Goal: Transaction & Acquisition: Book appointment/travel/reservation

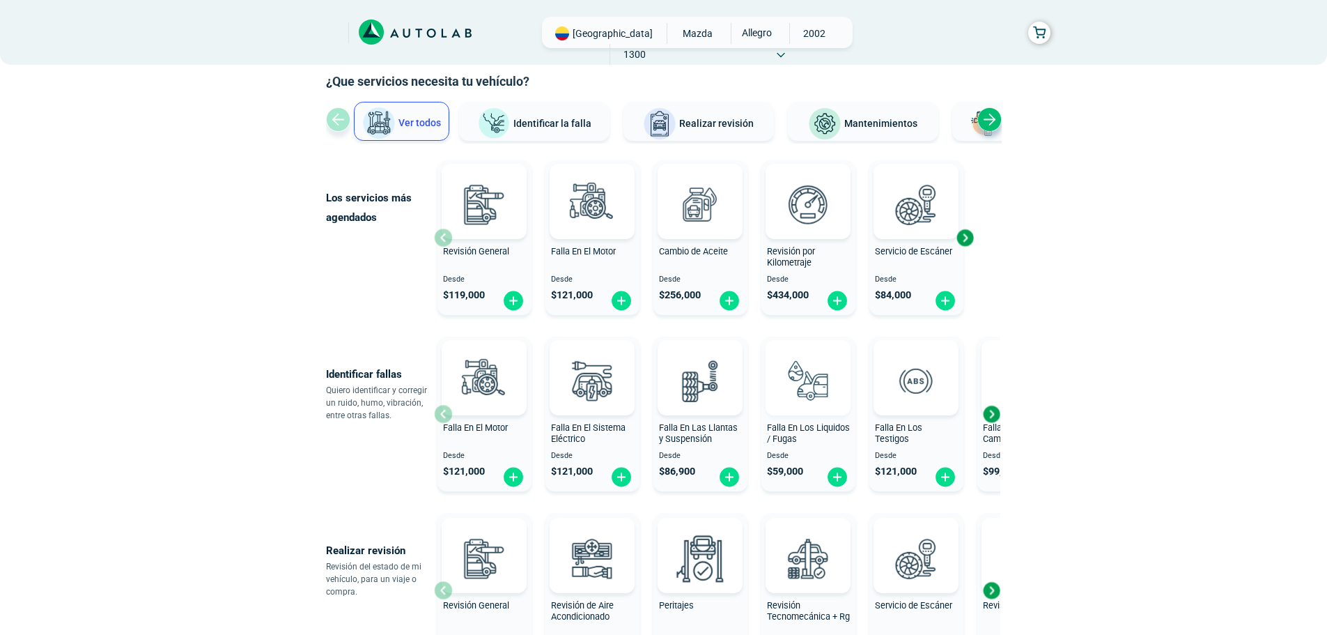
scroll to position [139, 0]
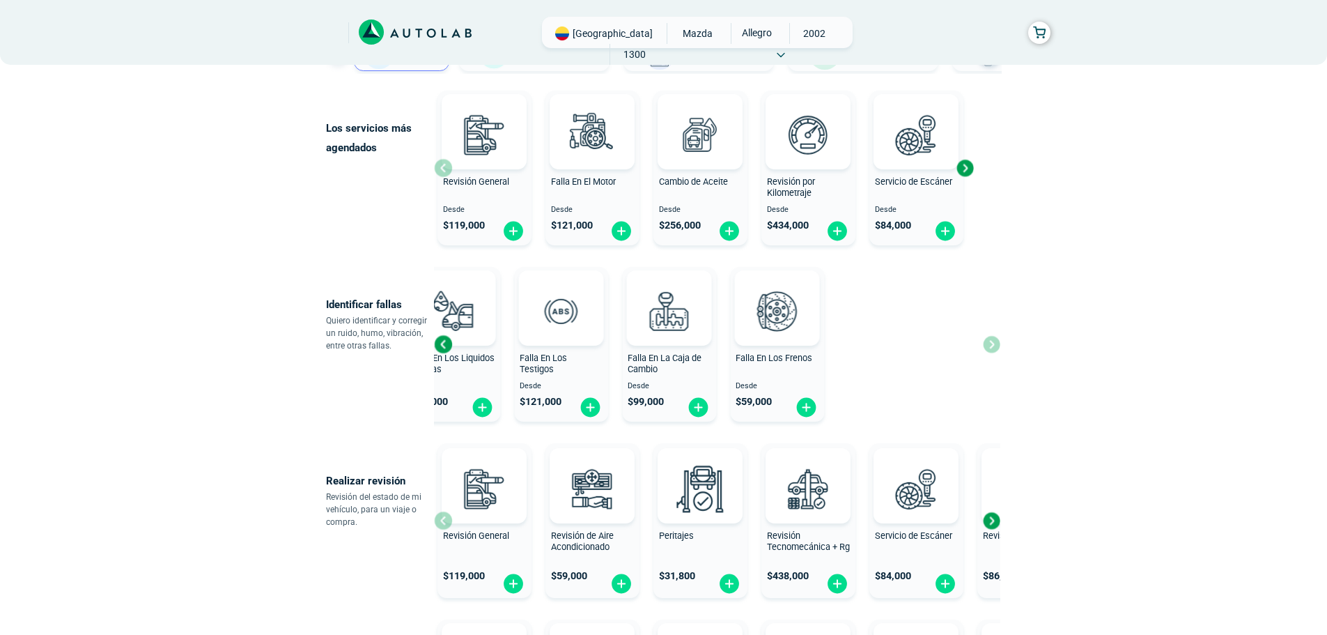
click at [381, 332] on div "Identificar fallas Quiero identificar y corregir un ruido, humo, vibración, ent…" at bounding box center [664, 344] width 676 height 166
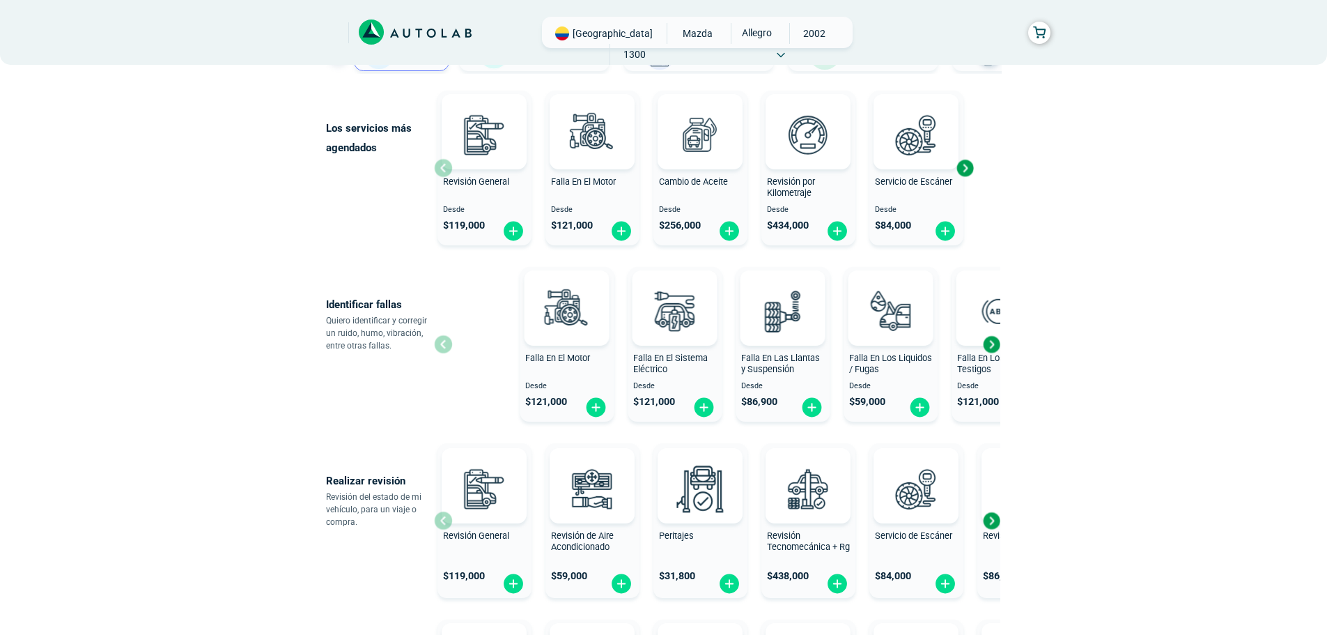
click at [1106, 353] on div "× ¡Reserva tranquilo! Sin datos de tarjeta ni pagos Aquí puedes ver tus servici…" at bounding box center [663, 558] width 1327 height 1394
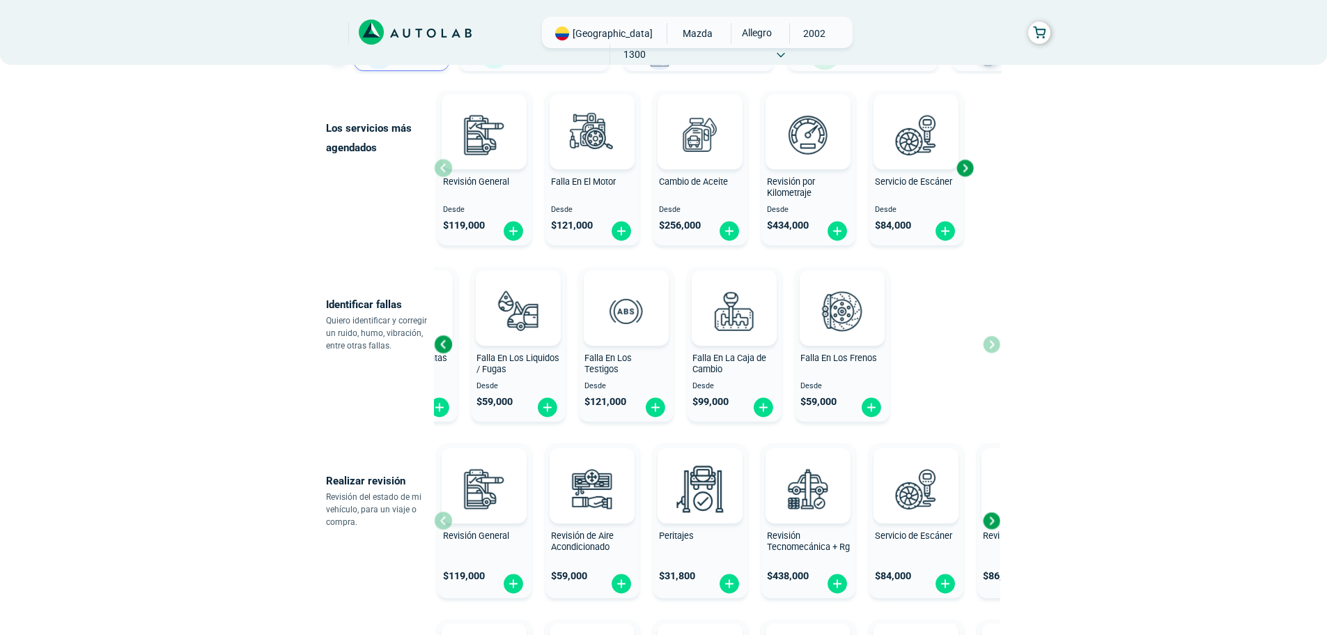
click at [367, 372] on div "Identificar fallas Quiero identificar y corregir un ruido, humo, vibración, ent…" at bounding box center [664, 344] width 676 height 166
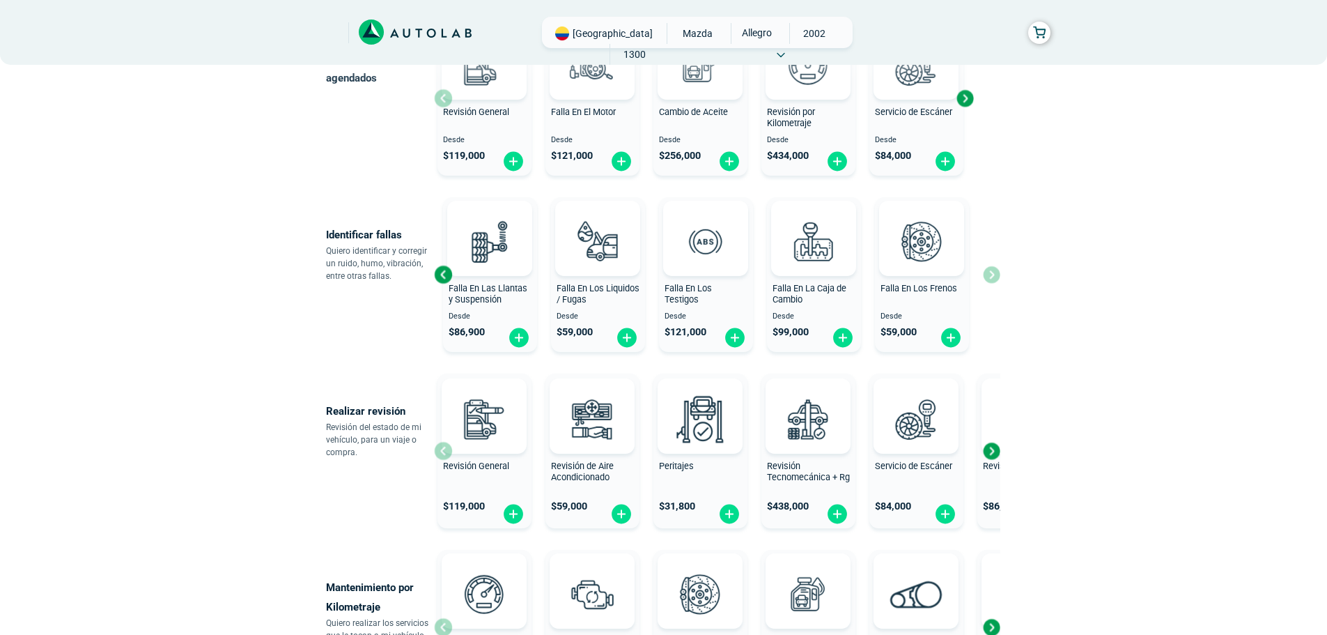
scroll to position [279, 0]
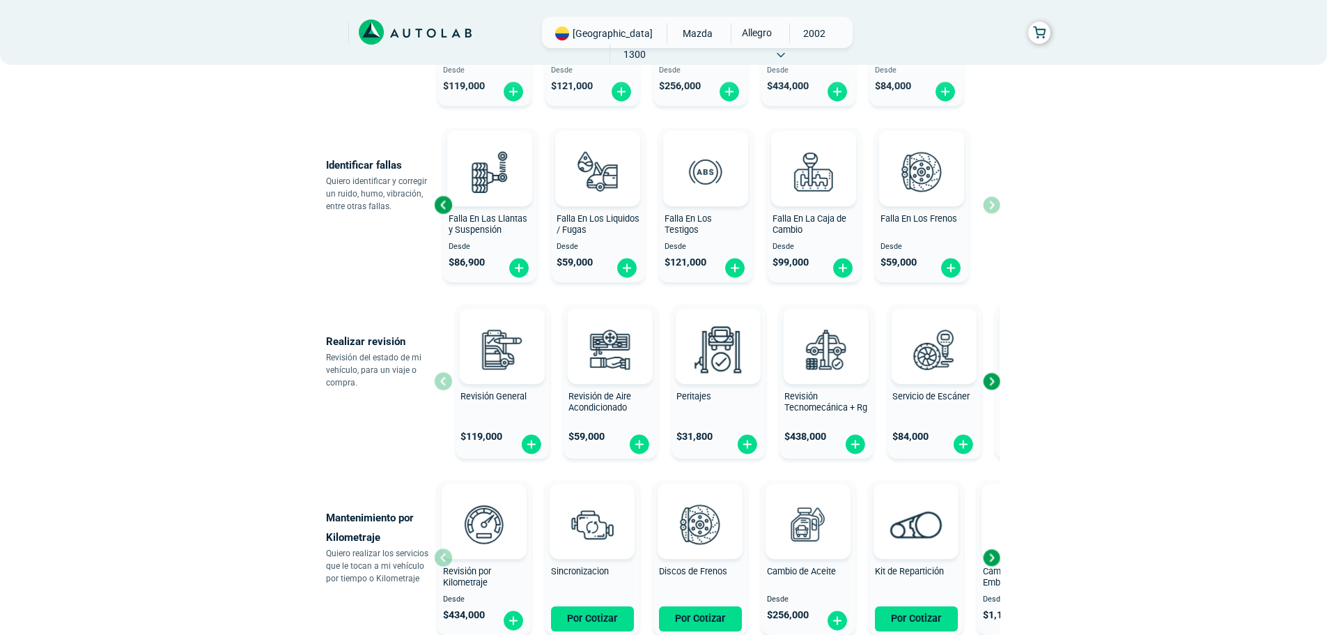
click at [564, 390] on div "Revisión General $ 119,000 Revisión de Aire Acondicionado $ 59,000 Peritajes $ …" at bounding box center [735, 381] width 566 height 166
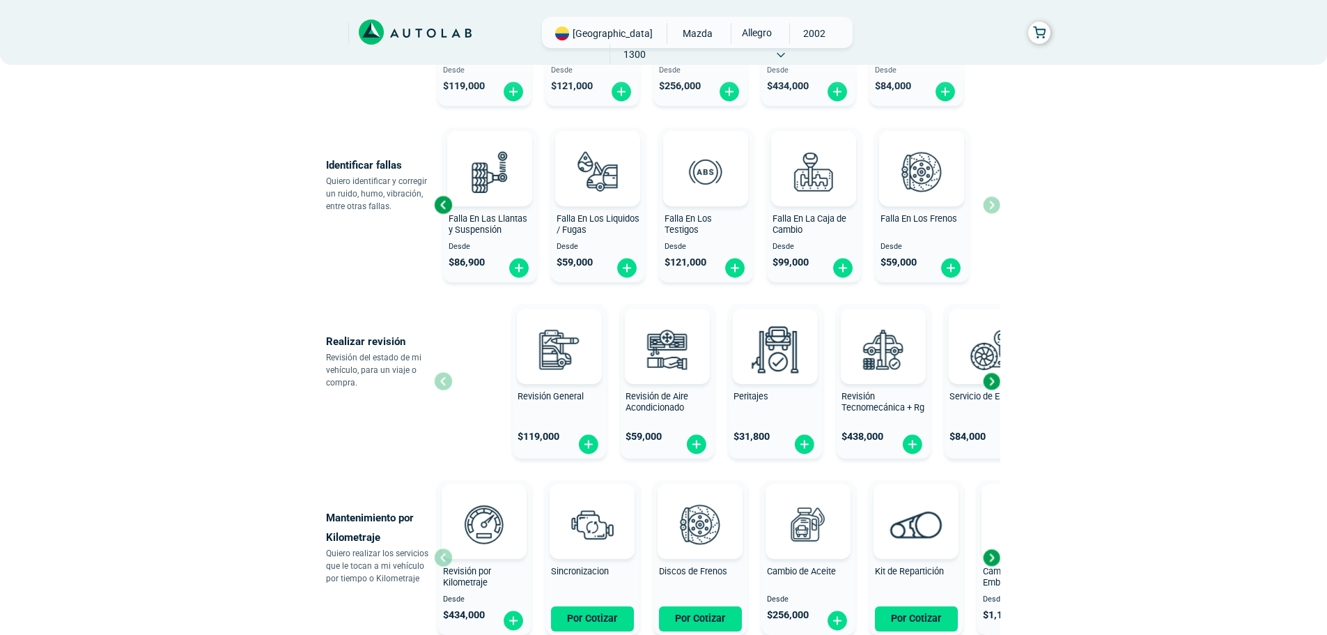
click at [883, 364] on div "Revisión General $ 119,000 Revisión de Aire Acondicionado $ 59,000 Peritajes $ …" at bounding box center [792, 381] width 566 height 166
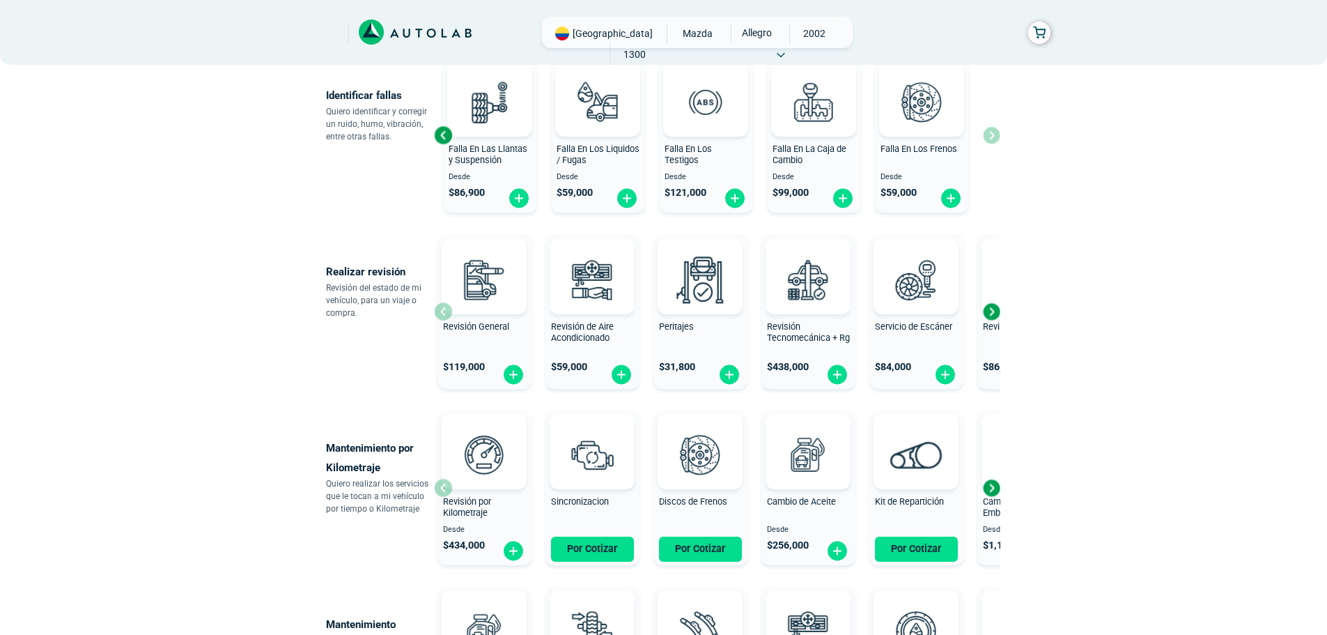
scroll to position [418, 0]
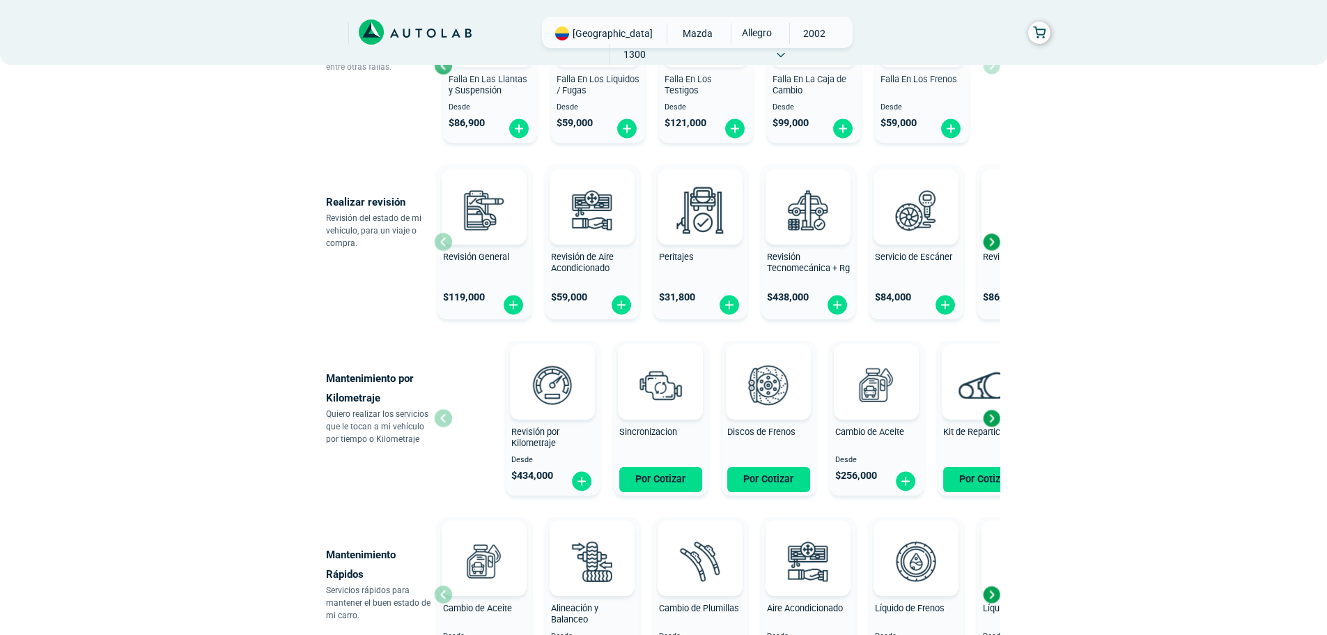
click at [864, 430] on div "Revisión por Kilometraje Desde $ 434,000 Sincronizacion Por Cotizar Discos de F…" at bounding box center [785, 418] width 566 height 166
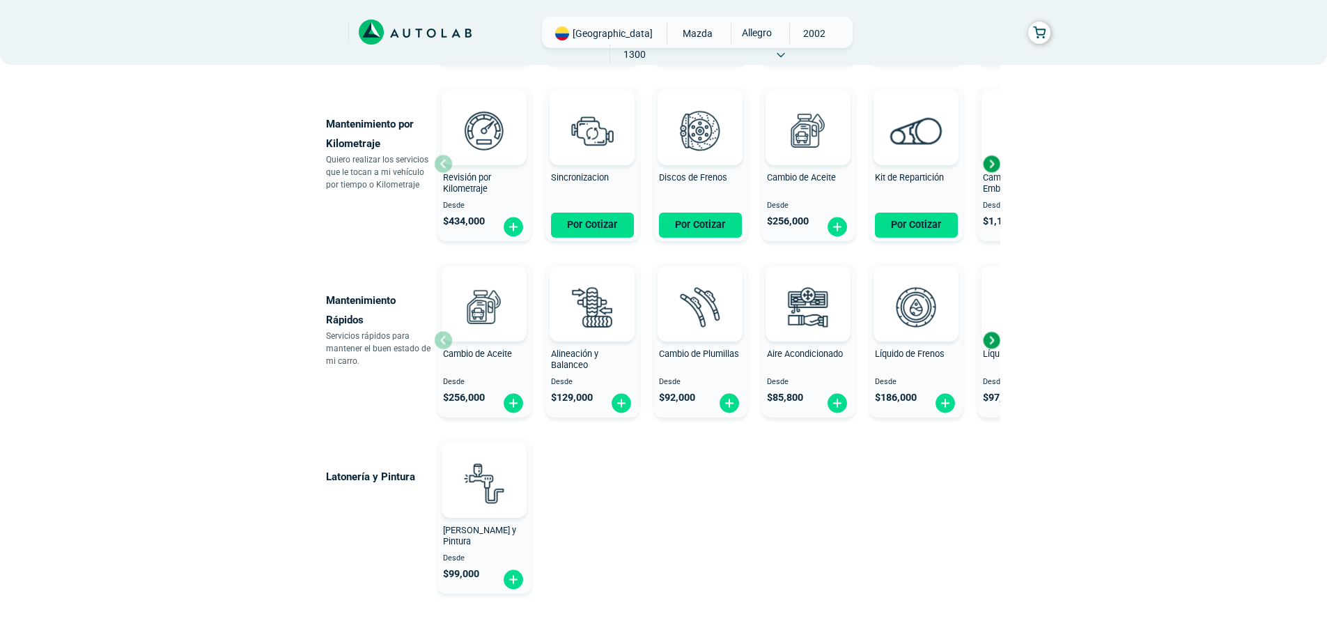
scroll to position [697, 0]
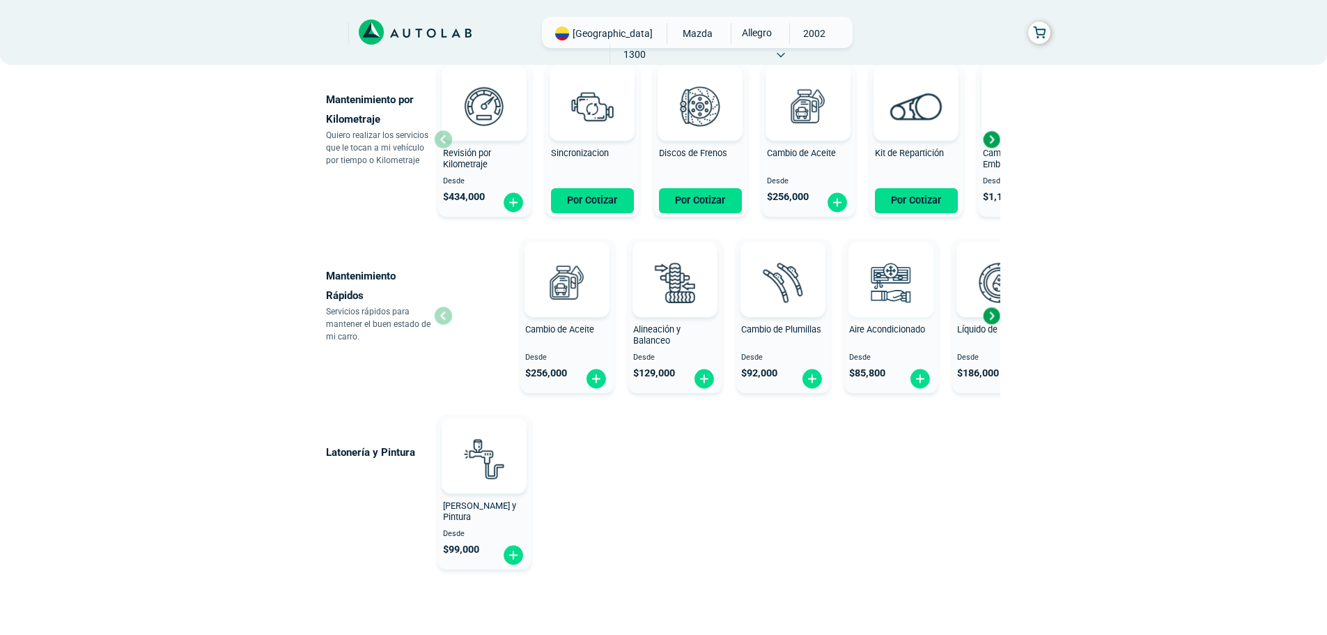
click at [996, 323] on div "Cambio de Aceite Desde $ 256,000 Alineación y Balanceo Desde $ 129,000 Cambio d…" at bounding box center [717, 316] width 566 height 166
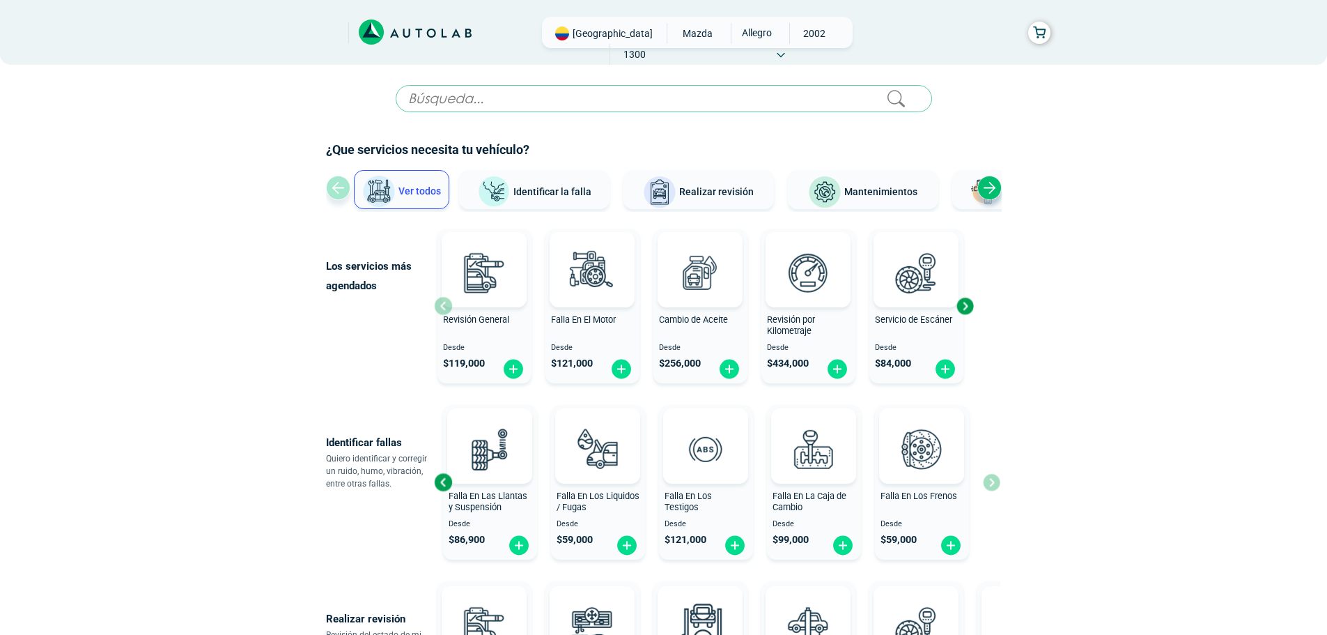
scroll to position [0, 0]
click at [985, 196] on div "Next slide" at bounding box center [990, 189] width 24 height 24
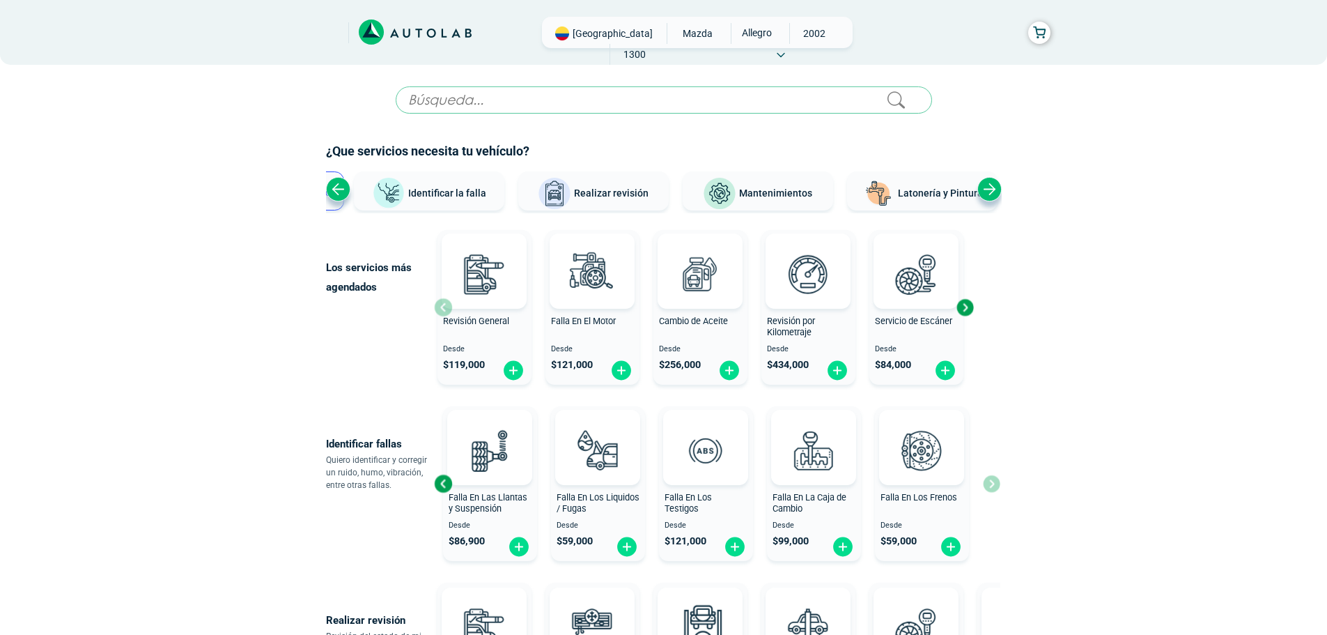
click at [995, 191] on div "Next slide" at bounding box center [990, 189] width 24 height 24
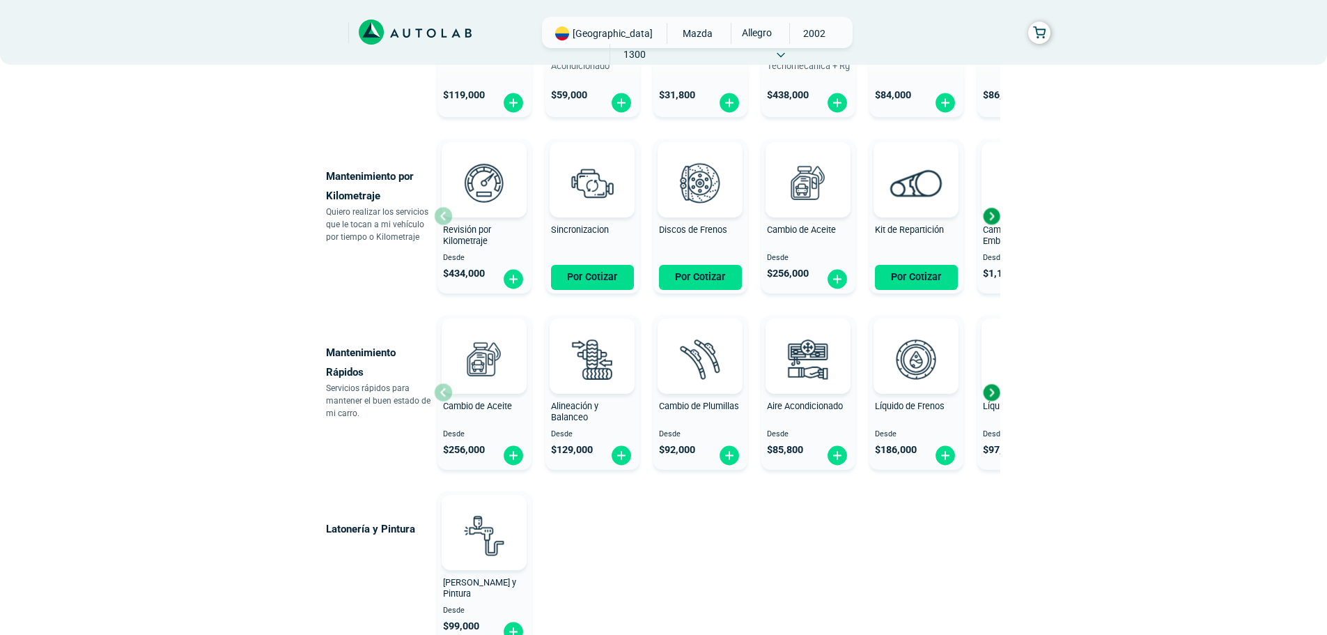
scroll to position [619, 0]
click at [984, 213] on div "Next slide" at bounding box center [991, 216] width 21 height 21
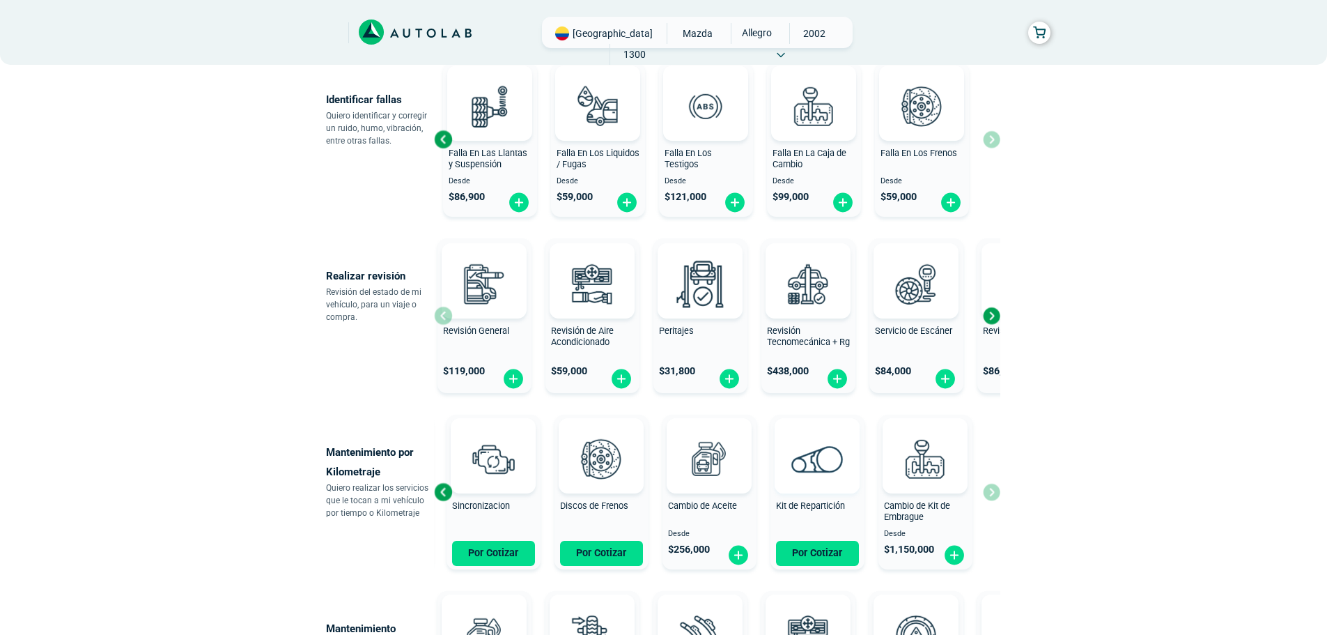
scroll to position [341, 0]
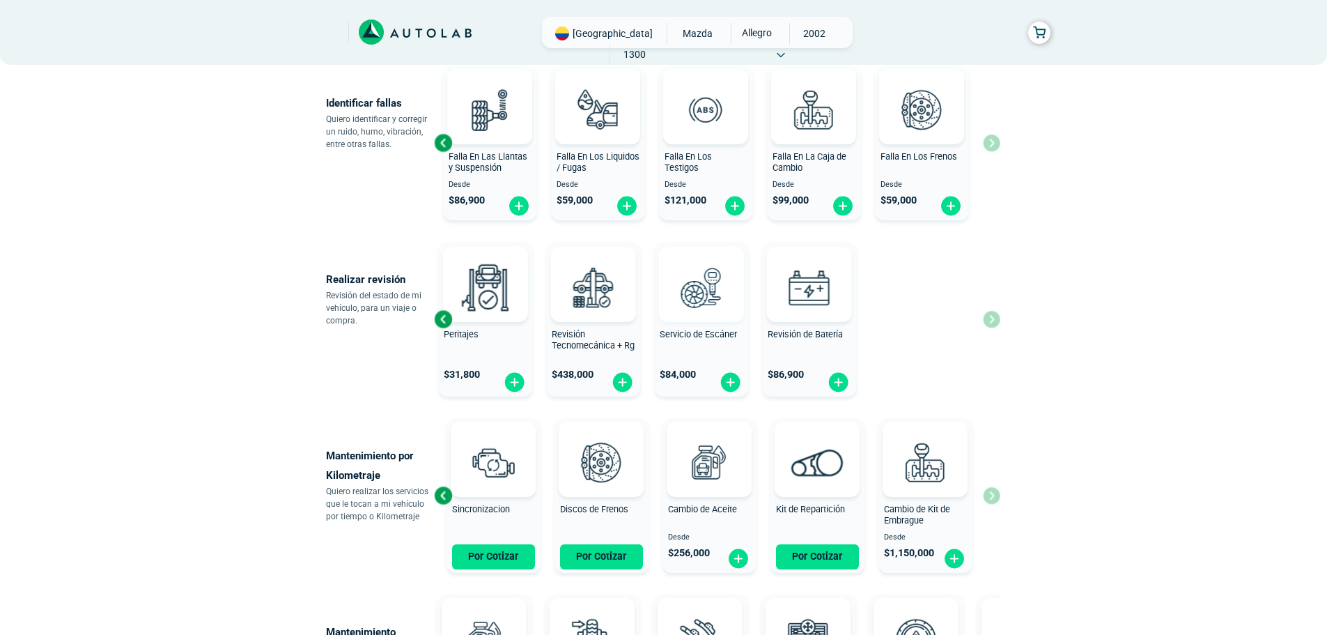
click at [487, 293] on div "Revisión General $ 119,000 Revisión de Aire Acondicionado $ 59,000 Peritajes $ …" at bounding box center [502, 319] width 566 height 166
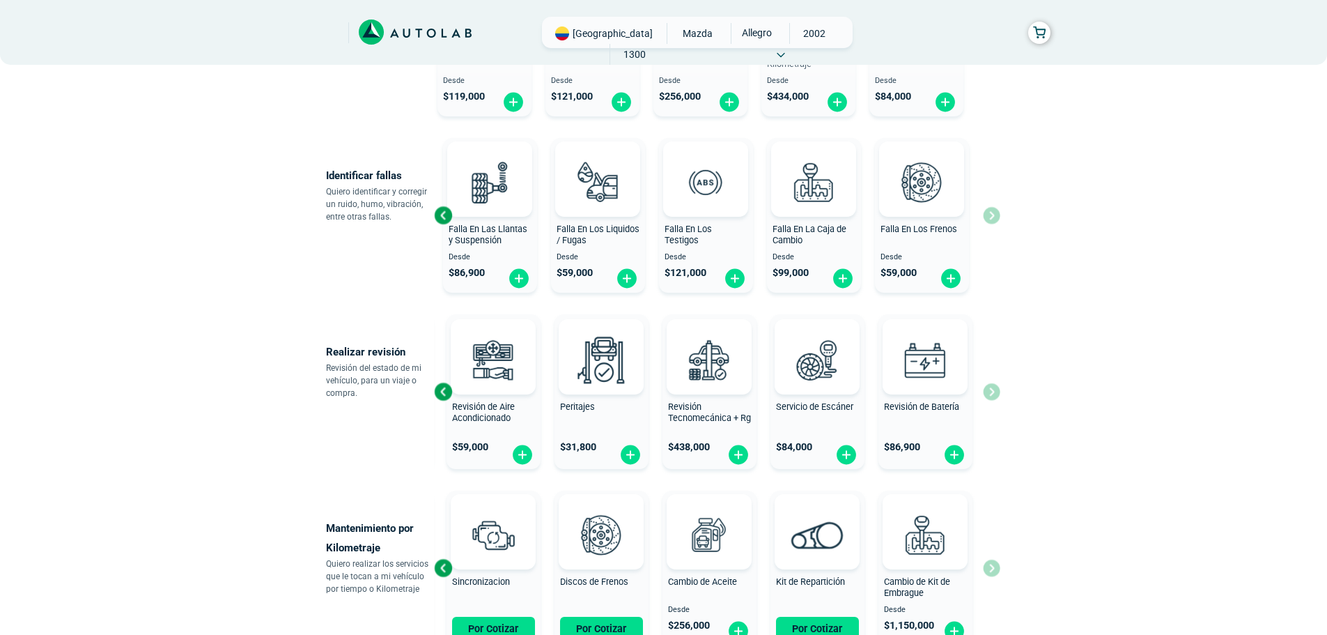
scroll to position [201, 0]
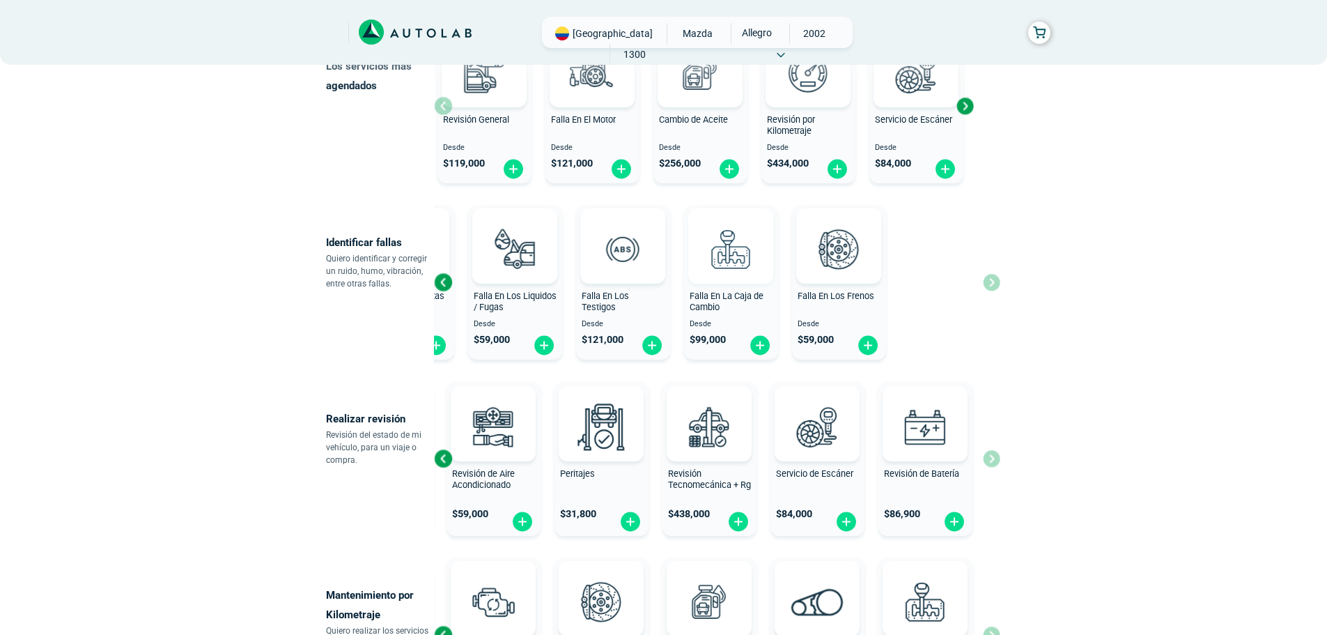
click at [428, 270] on div "Identificar fallas Quiero identificar y corregir un ruido, humo, vibración, ent…" at bounding box center [664, 282] width 676 height 166
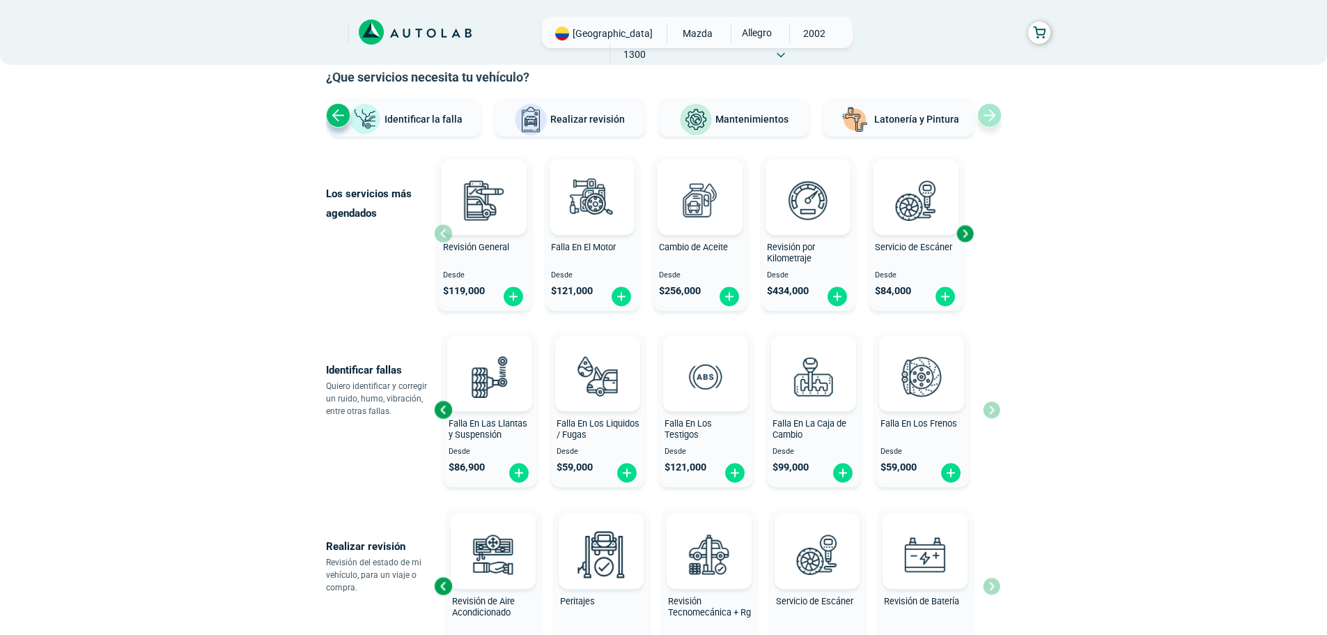
scroll to position [62, 0]
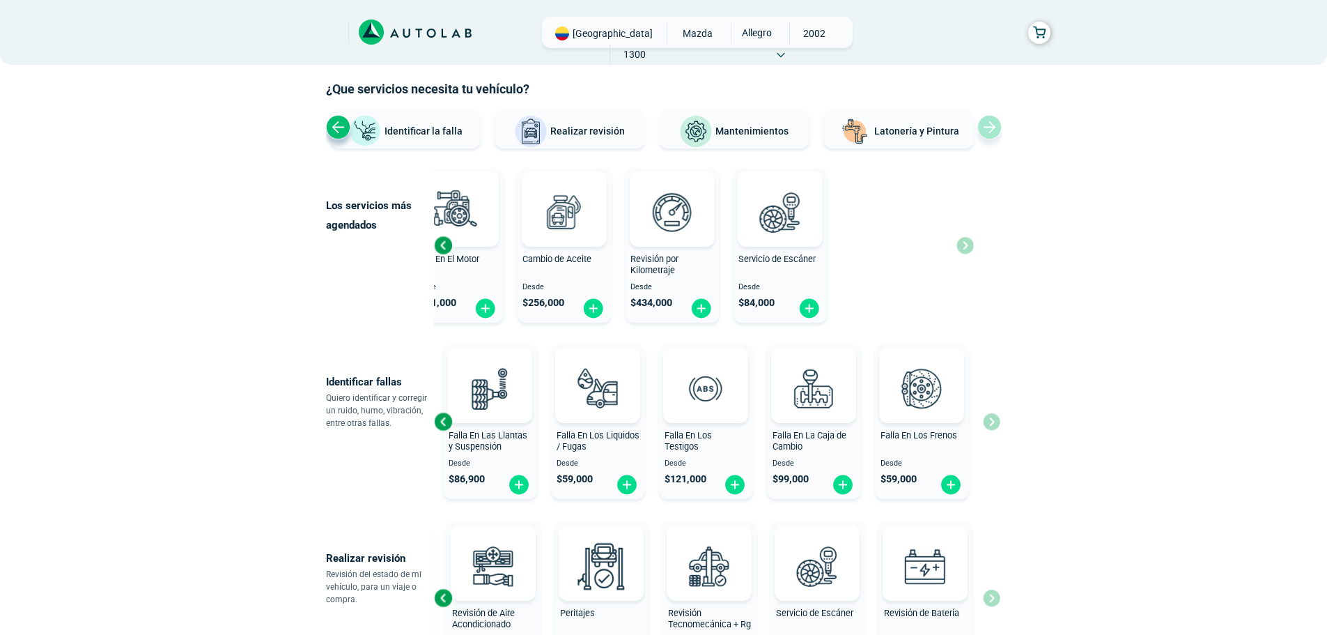
click at [526, 208] on div "Revisión General Desde $ 119,000 Falla En El Motor Desde $ 121,000 Cambio de Ac…" at bounding box center [568, 245] width 540 height 166
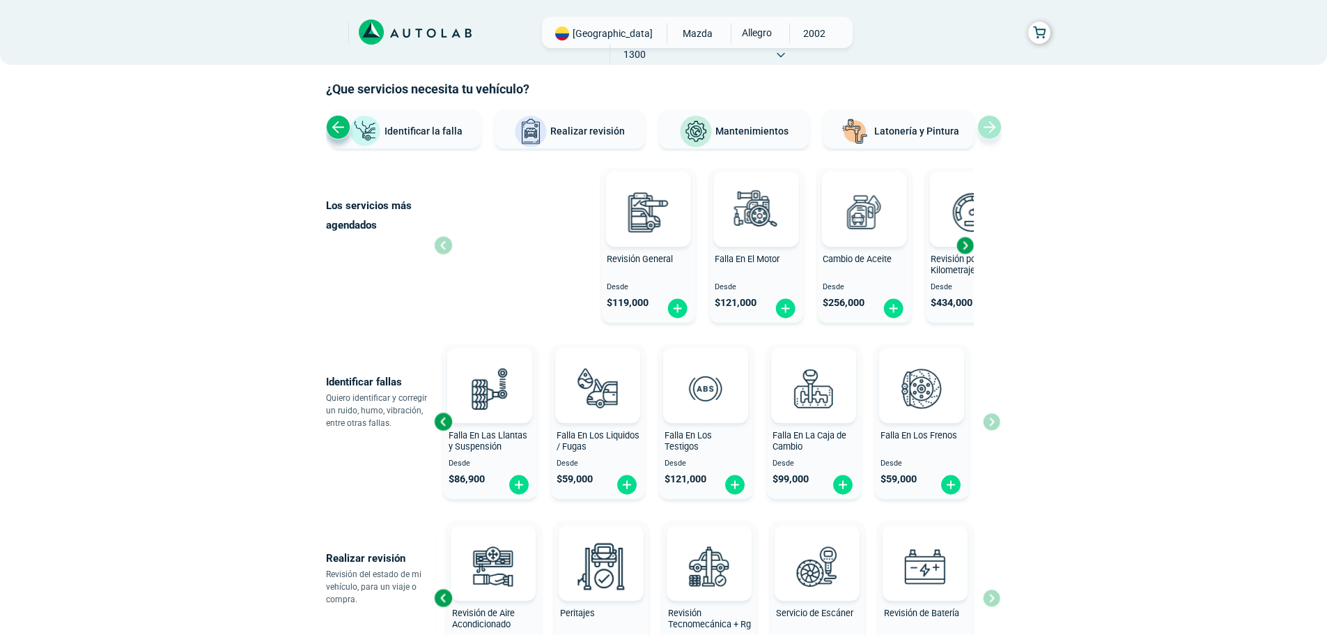
click at [1001, 208] on div "Los servicios más agendados Revisión General Desde $ 119,000 Falla En El Motor …" at bounding box center [664, 245] width 676 height 166
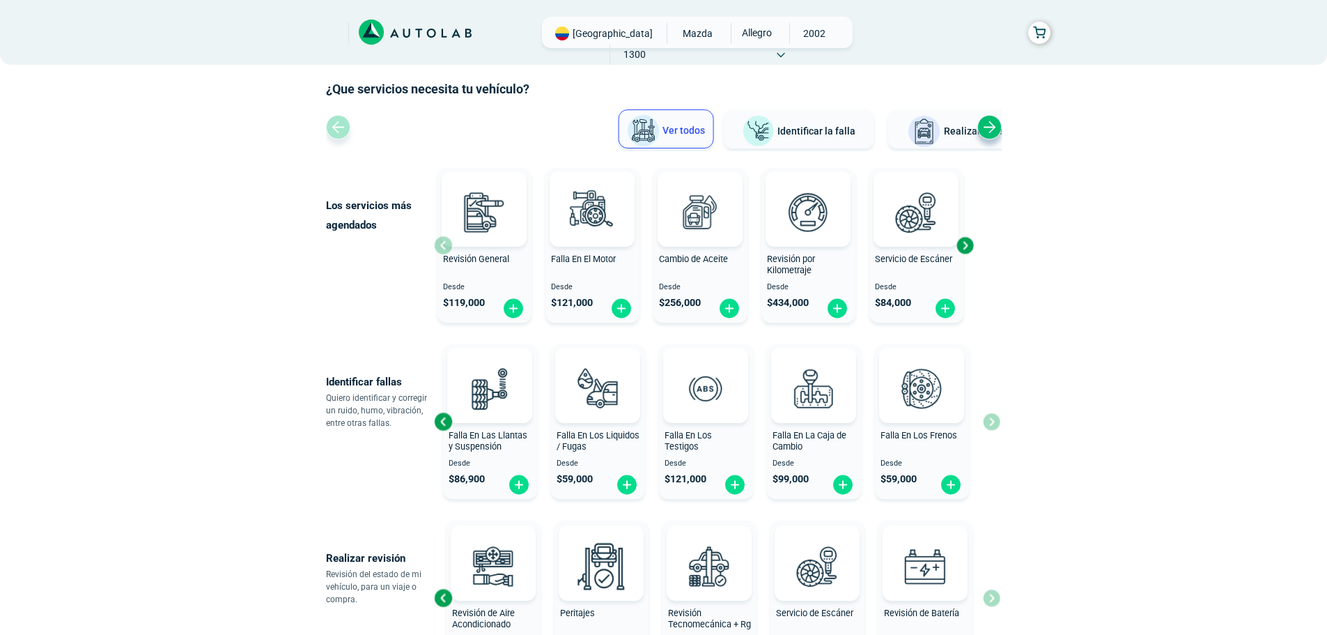
click at [1327, 238] on html "× ¡Reserva tranquilo! Sin datos de tarjeta ni pagos Aquí puedes ver tus servici…" at bounding box center [663, 635] width 1327 height 1394
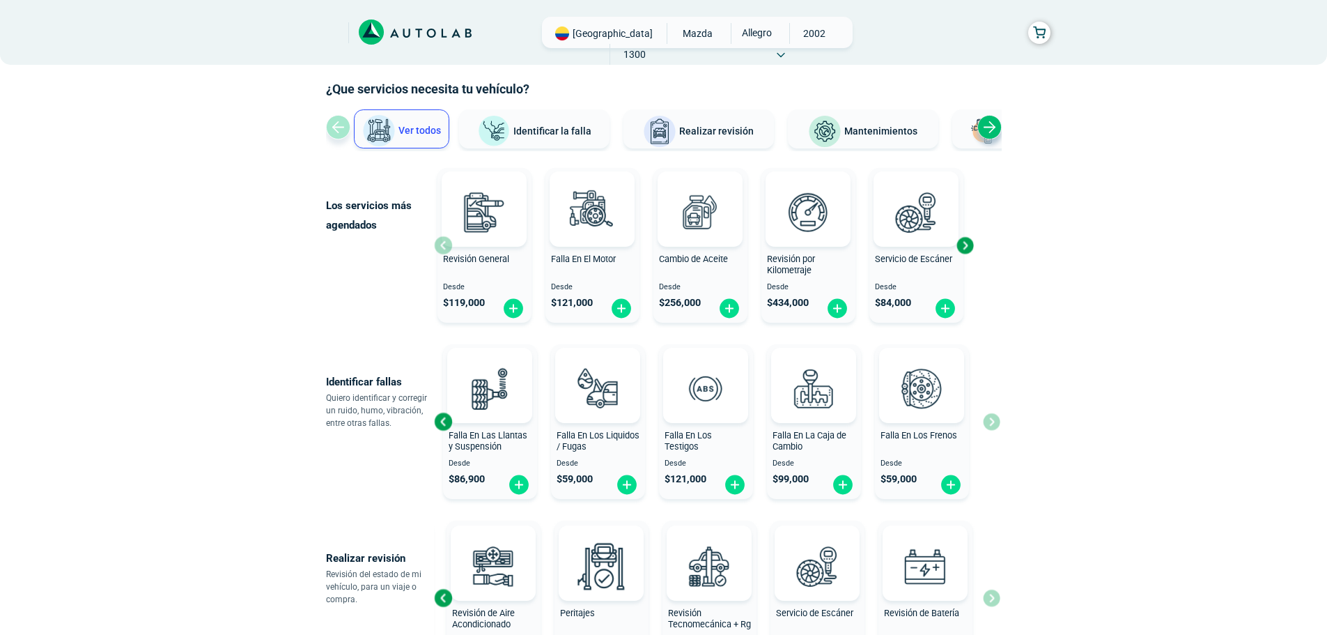
click at [673, 31] on span "MAZDA" at bounding box center [697, 33] width 49 height 21
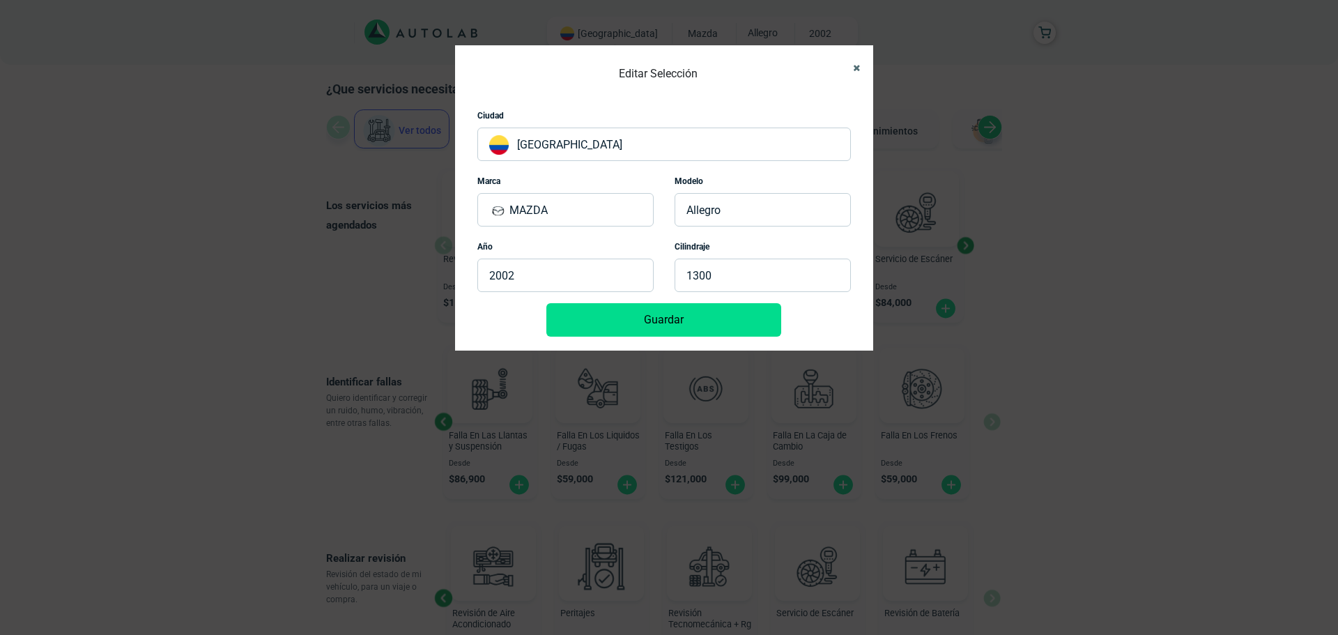
click at [856, 67] on icon "Close" at bounding box center [856, 67] width 7 height 9
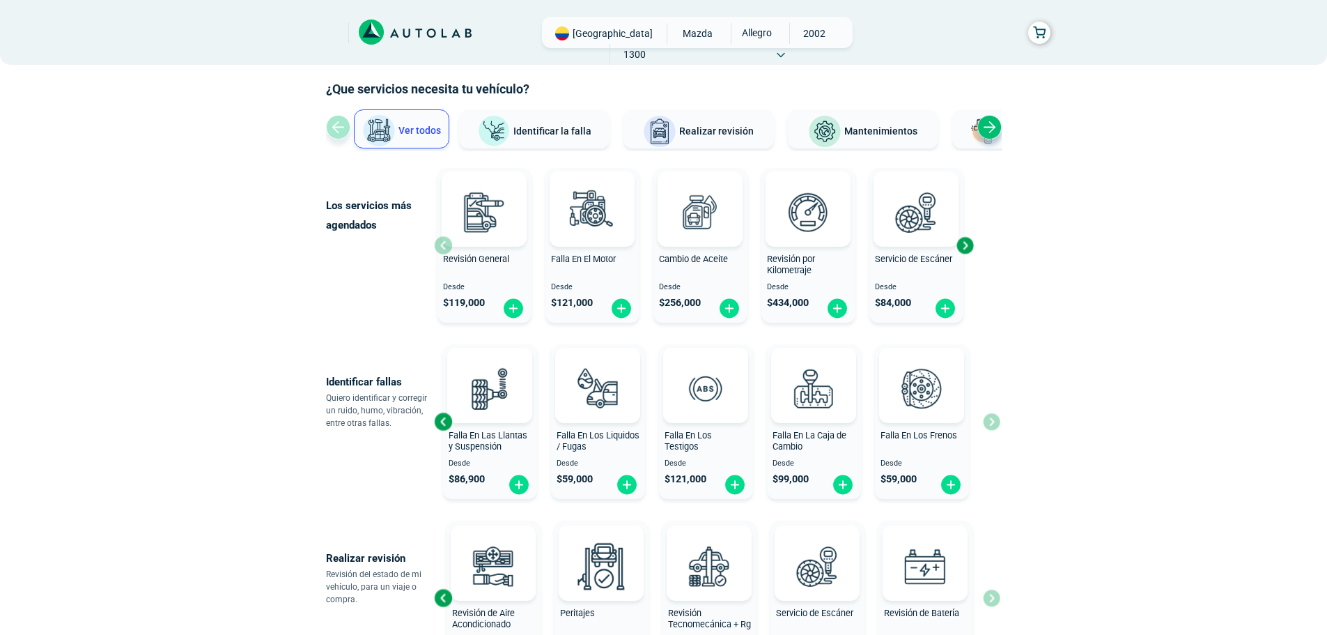
click at [575, 141] on button "Identificar la falla" at bounding box center [534, 128] width 151 height 39
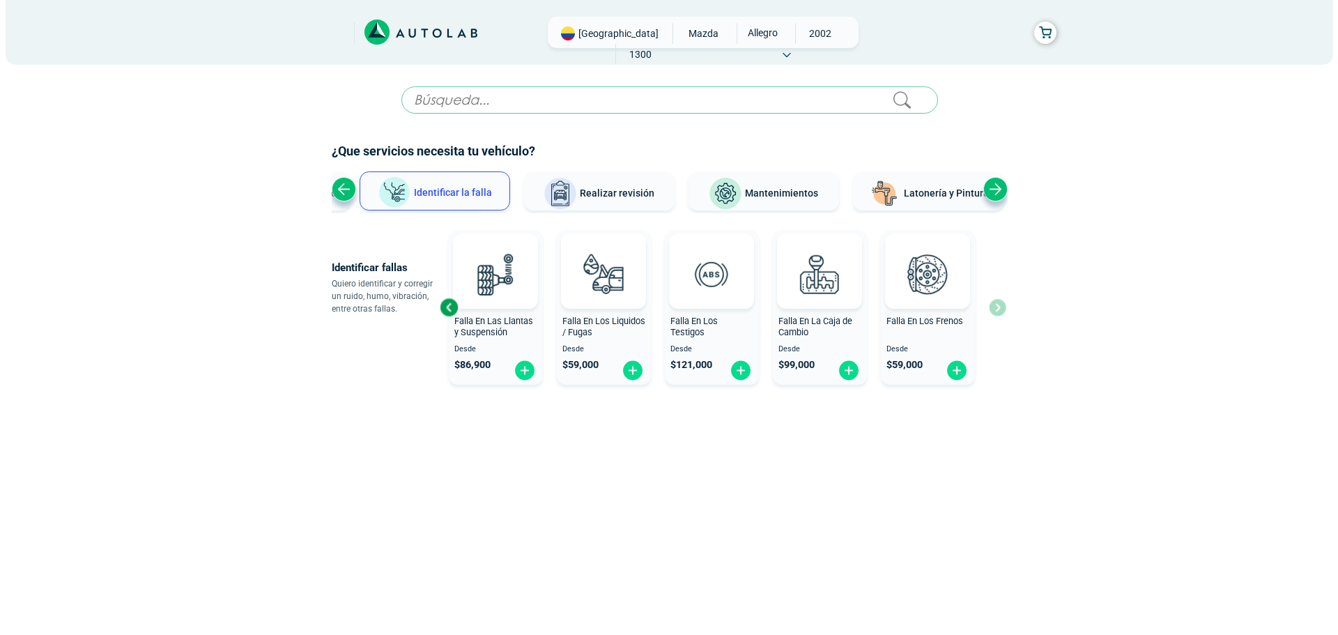
scroll to position [0, 0]
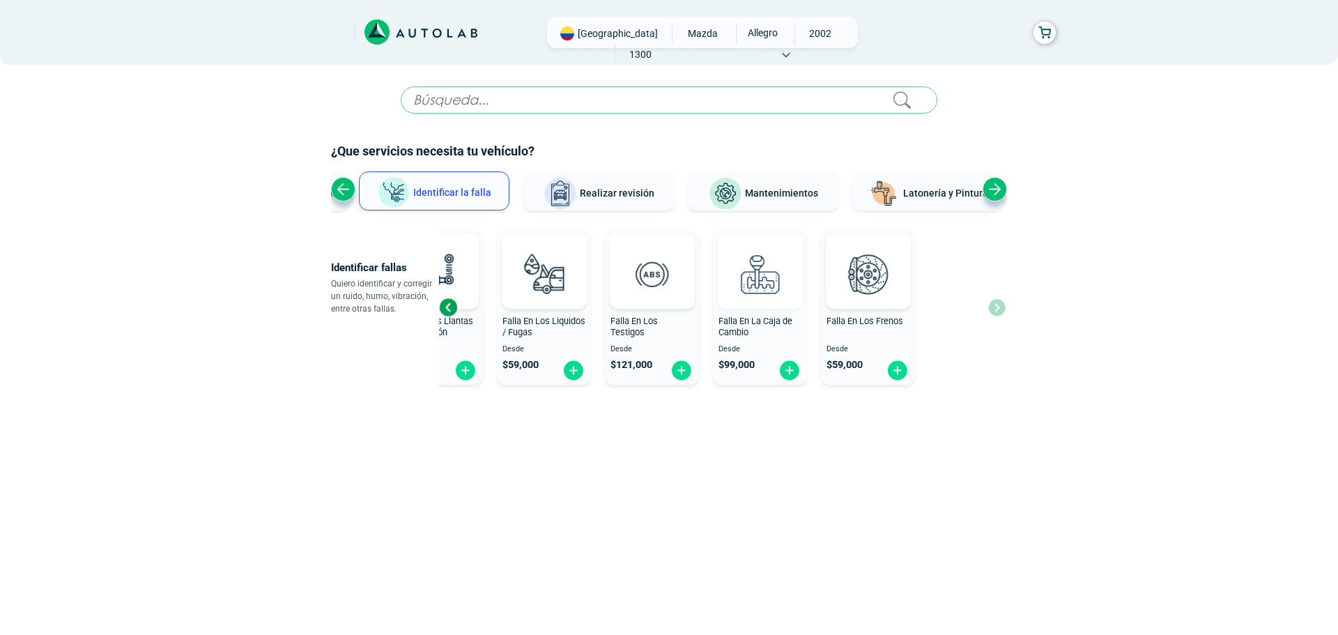
click at [722, 294] on div at bounding box center [759, 270] width 85 height 75
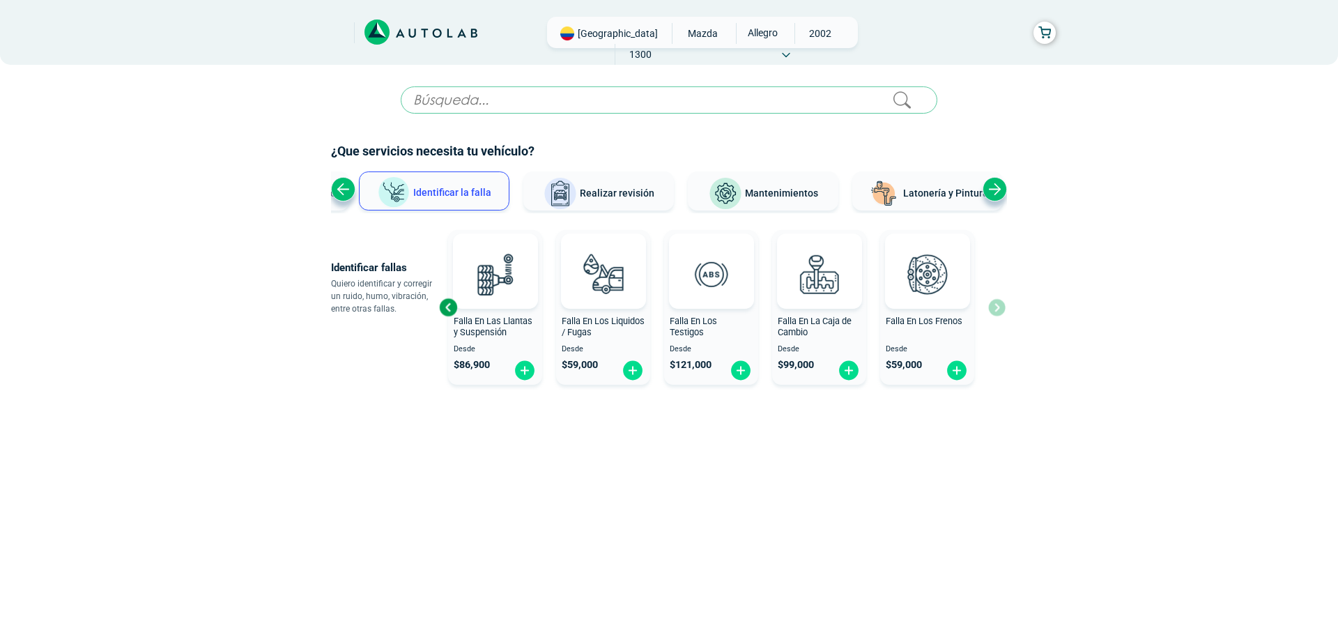
click at [619, 194] on span "Realizar revisión" at bounding box center [617, 192] width 75 height 11
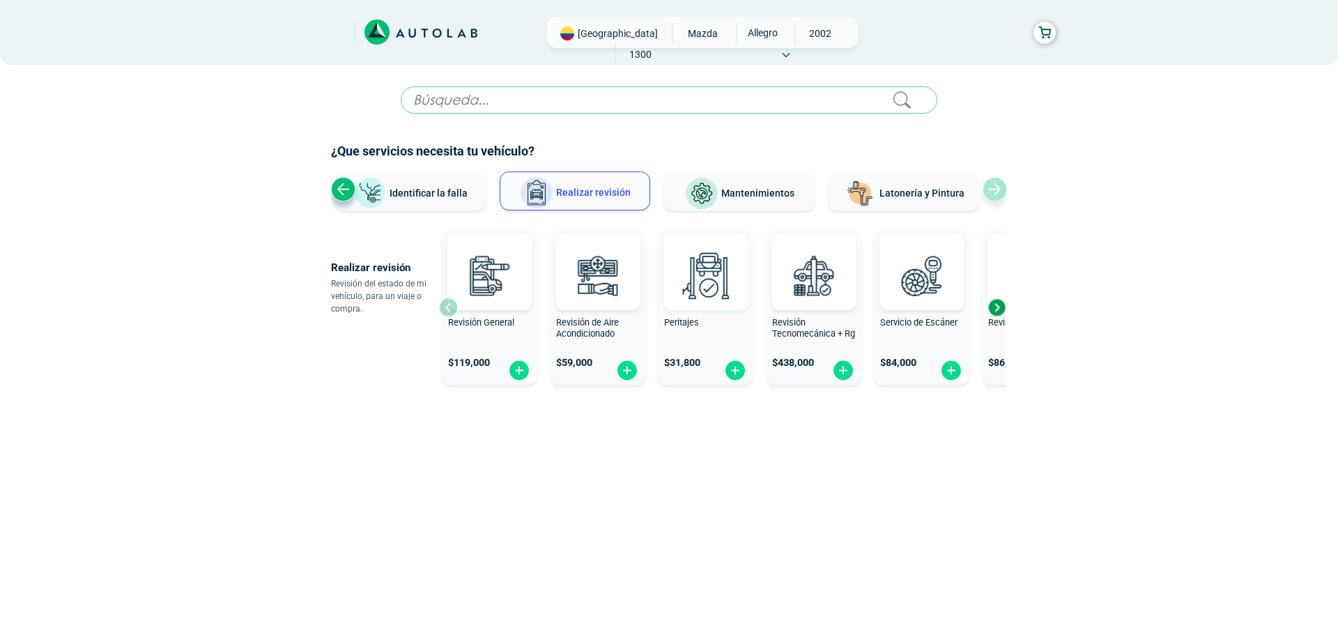
click at [701, 298] on img at bounding box center [705, 275] width 61 height 61
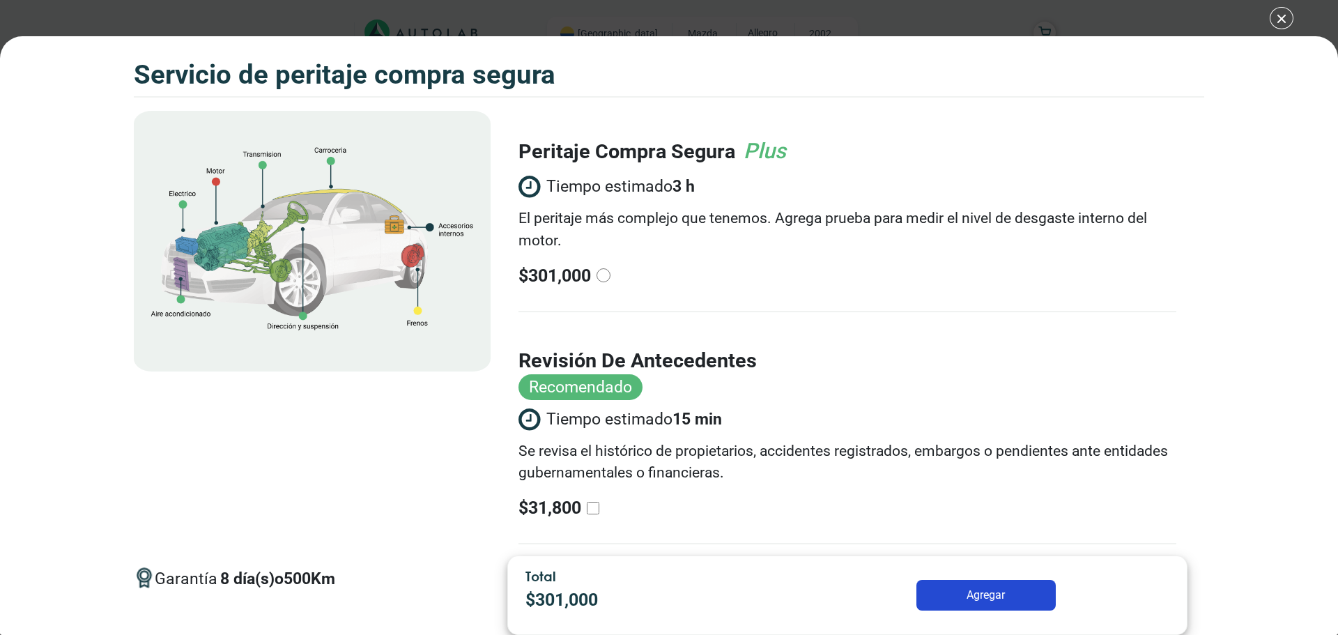
scroll to position [254, 0]
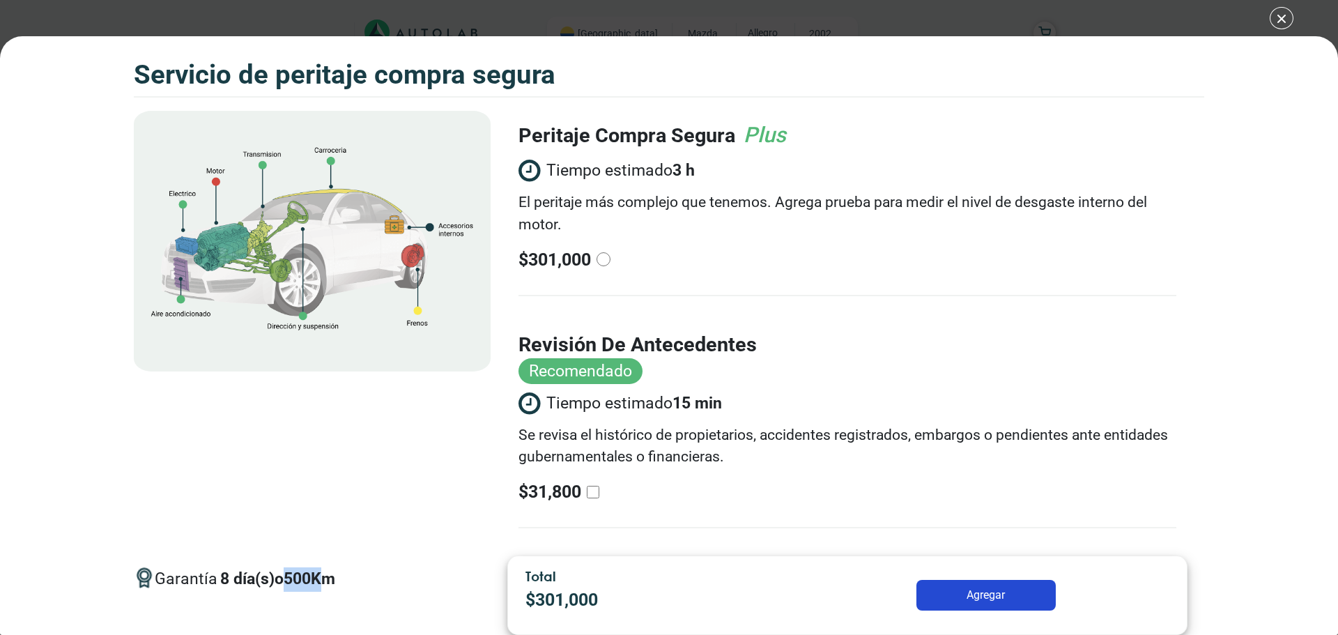
drag, startPoint x: 293, startPoint y: 578, endPoint x: 323, endPoint y: 584, distance: 31.3
click at [323, 577] on p "8 día(s) o 500 Km" at bounding box center [277, 579] width 115 height 24
drag, startPoint x: 364, startPoint y: 583, endPoint x: 354, endPoint y: 579, distance: 10.6
click at [362, 579] on div "Garantía 8 día(s) o 500 Km" at bounding box center [312, 579] width 357 height 47
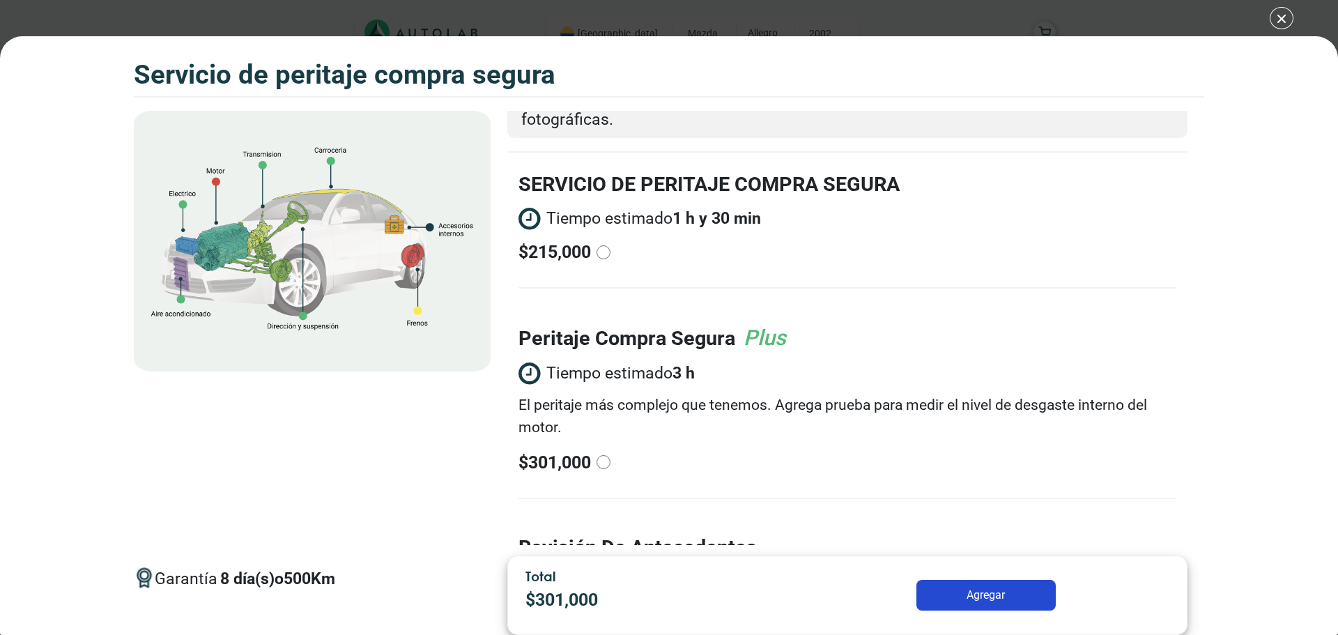
scroll to position [0, 0]
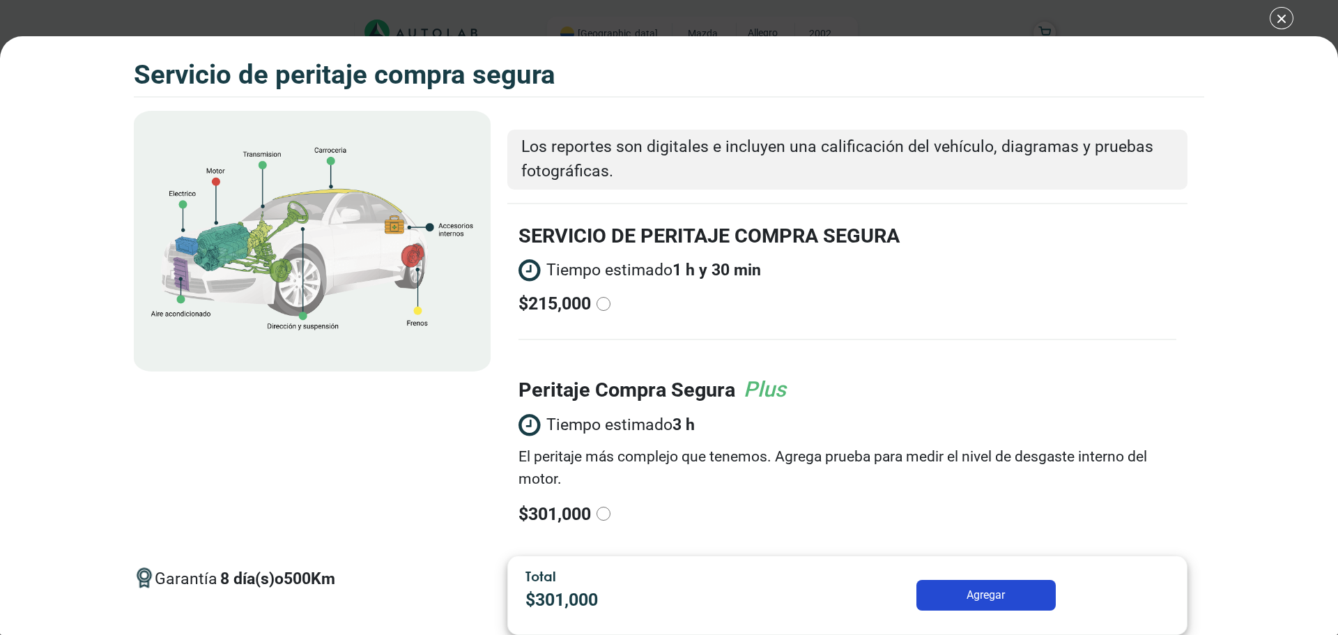
click at [1281, 24] on div "Volkswagen Crossfox 2018 SERVICIO DE PERITAJE COMPRA SEGURA 8 500 Km" at bounding box center [669, 317] width 1338 height 635
click at [1283, 17] on div "Volkswagen Crossfox 2018 SERVICIO DE PERITAJE COMPRA SEGURA 8 500 Km" at bounding box center [669, 317] width 1338 height 635
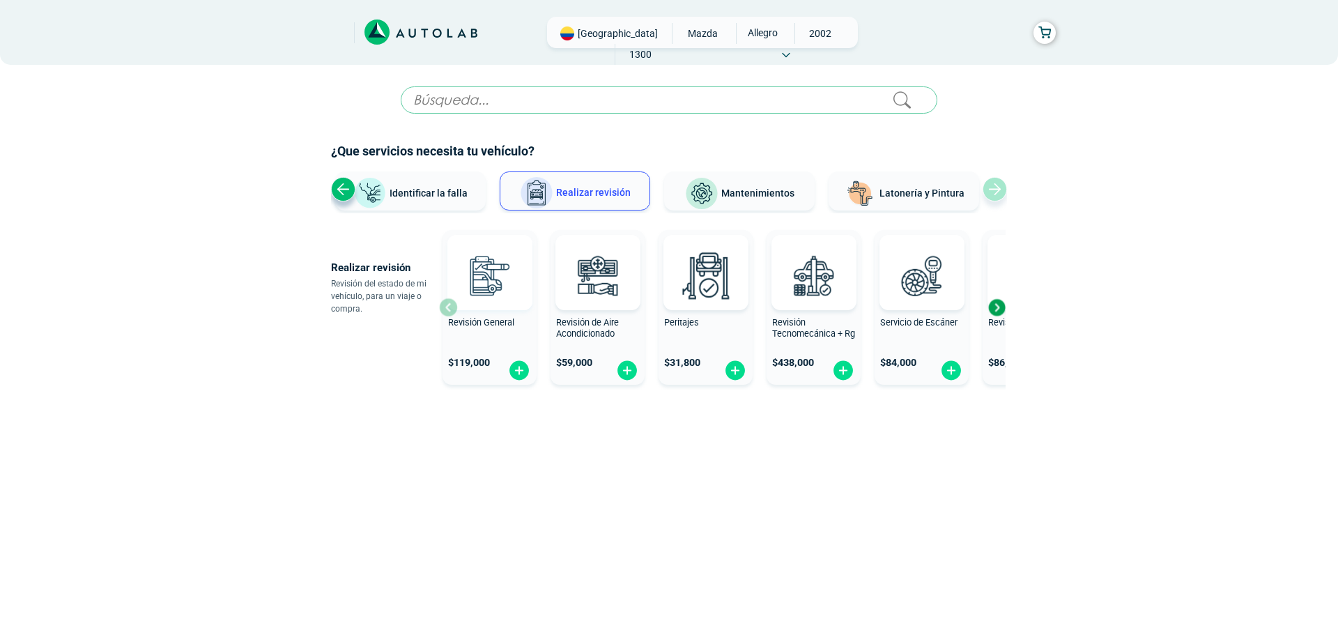
click at [491, 271] on img at bounding box center [488, 275] width 61 height 61
click at [503, 271] on img at bounding box center [488, 275] width 61 height 61
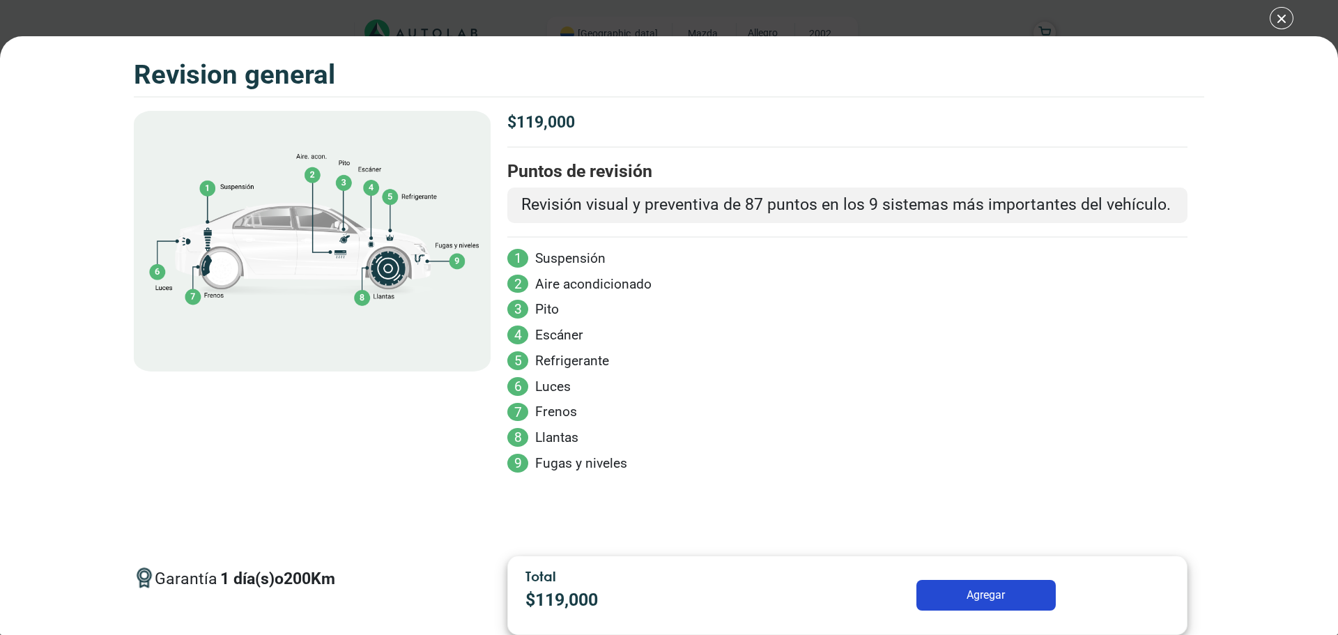
drag, startPoint x: 536, startPoint y: 417, endPoint x: 553, endPoint y: 433, distance: 22.7
click at [538, 417] on li "7 Frenos" at bounding box center [847, 412] width 680 height 20
drag, startPoint x: 640, startPoint y: 203, endPoint x: 624, endPoint y: 225, distance: 26.5
click at [624, 225] on div "Puntos de revisión Revisión visual y preventiva de 87 puntos en los 9 sistemas …" at bounding box center [847, 193] width 680 height 90
click at [654, 364] on li "5 Refrigerante" at bounding box center [847, 361] width 680 height 20
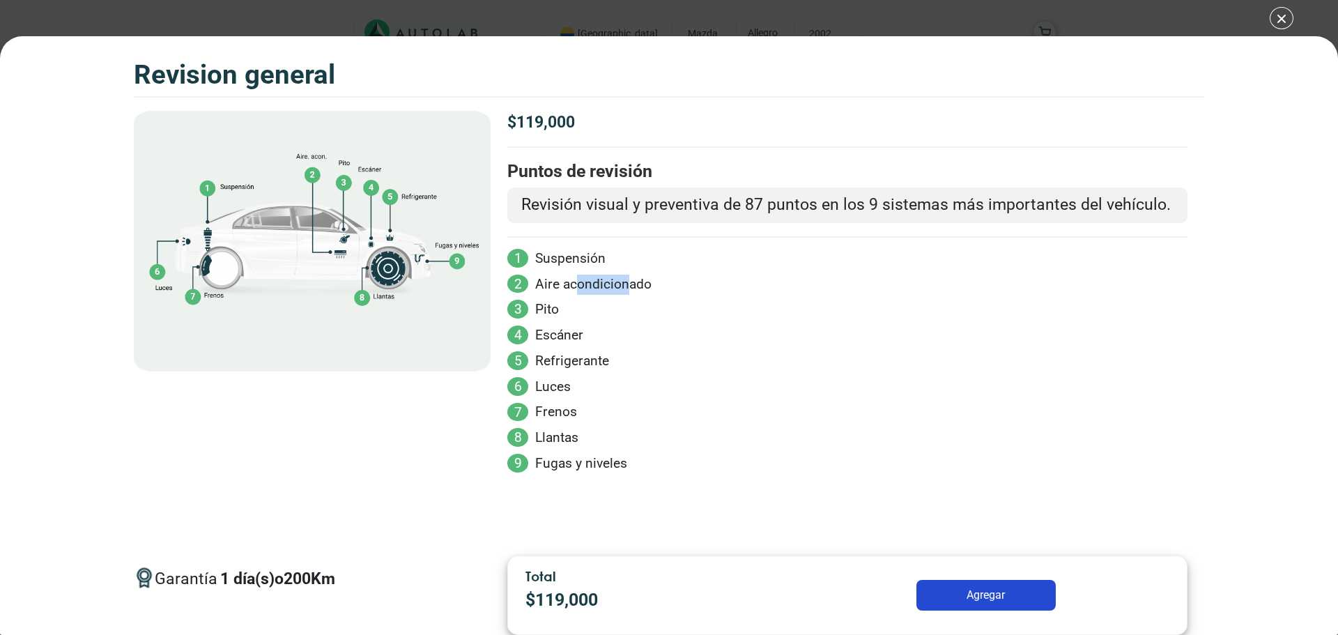
drag, startPoint x: 622, startPoint y: 281, endPoint x: 569, endPoint y: 279, distance: 53.0
click at [572, 279] on li "2 Aire acondicionado" at bounding box center [847, 285] width 680 height 20
drag, startPoint x: 612, startPoint y: 254, endPoint x: 530, endPoint y: 252, distance: 82.2
click at [530, 252] on li "1 Suspensión" at bounding box center [847, 259] width 680 height 20
drag, startPoint x: 516, startPoint y: 265, endPoint x: 516, endPoint y: 273, distance: 7.7
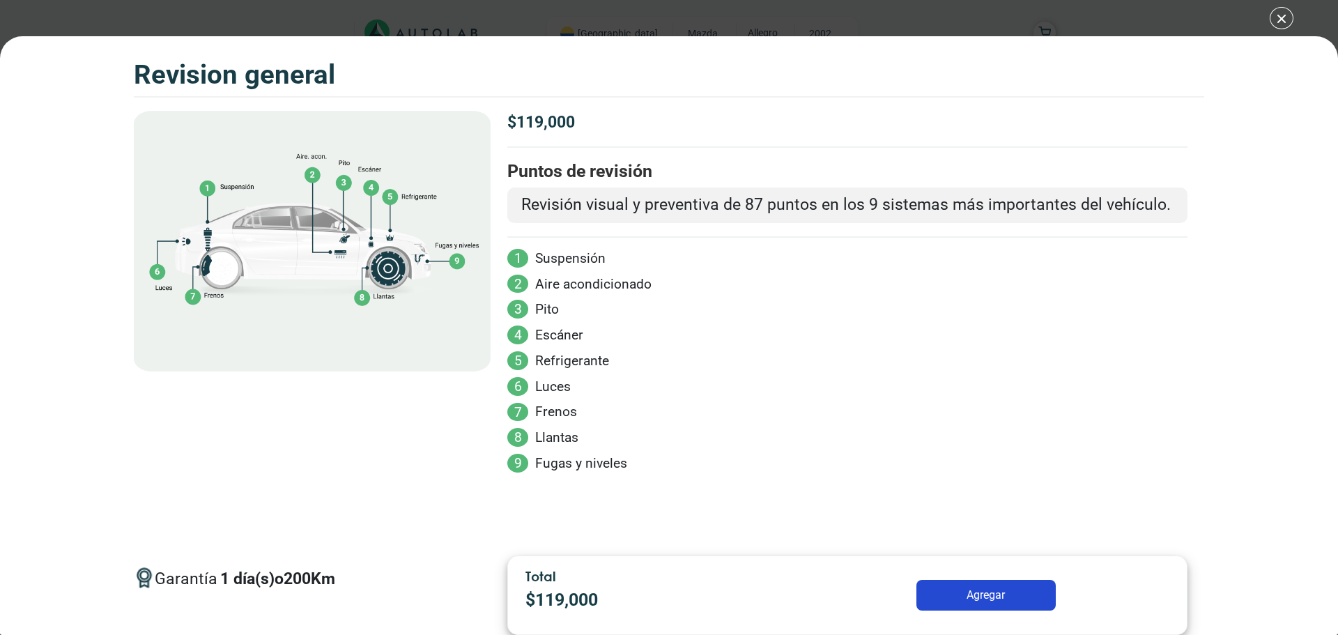
click at [516, 273] on ul "1 Suspensión 2 Aire acondicionado 3 Pito 4 Escáner 5 Refrigerante 6 Luces 7 Fre…" at bounding box center [847, 361] width 680 height 225
click at [1276, 25] on div "Volkswagen Crossfox 2018 REVISION GENERAL $ 119,000 1 200" at bounding box center [669, 317] width 1338 height 635
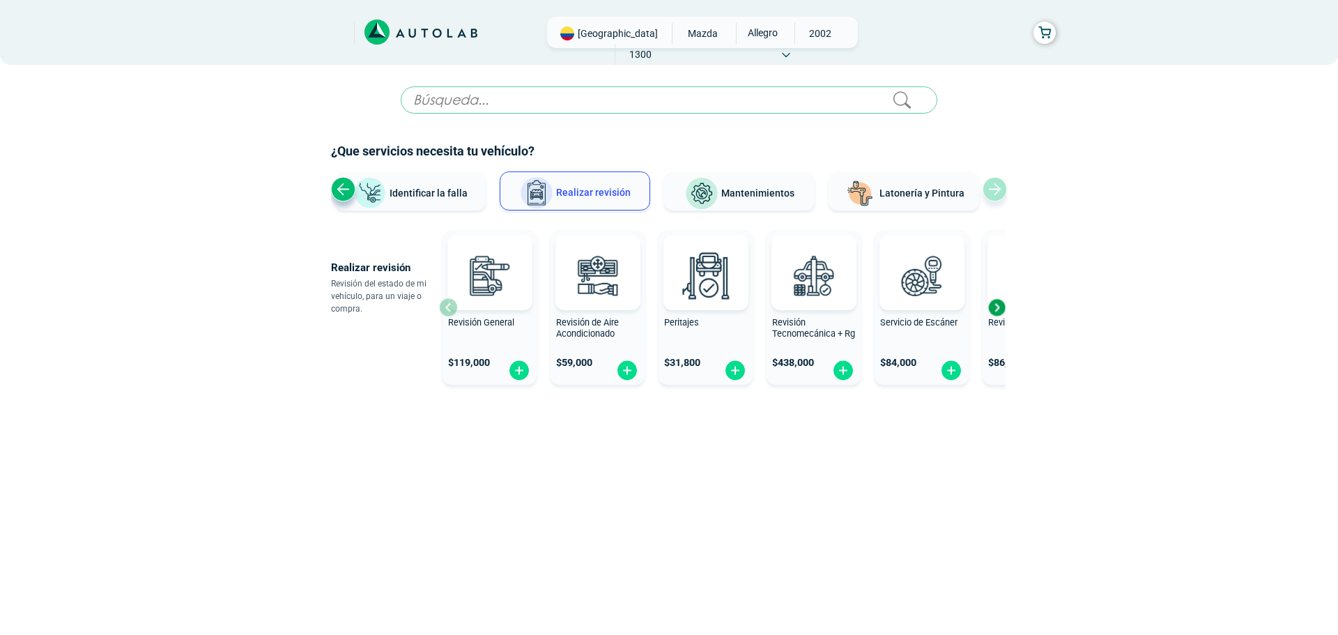
click at [603, 323] on span "Revisión de Aire Acondicionado" at bounding box center [587, 328] width 63 height 22
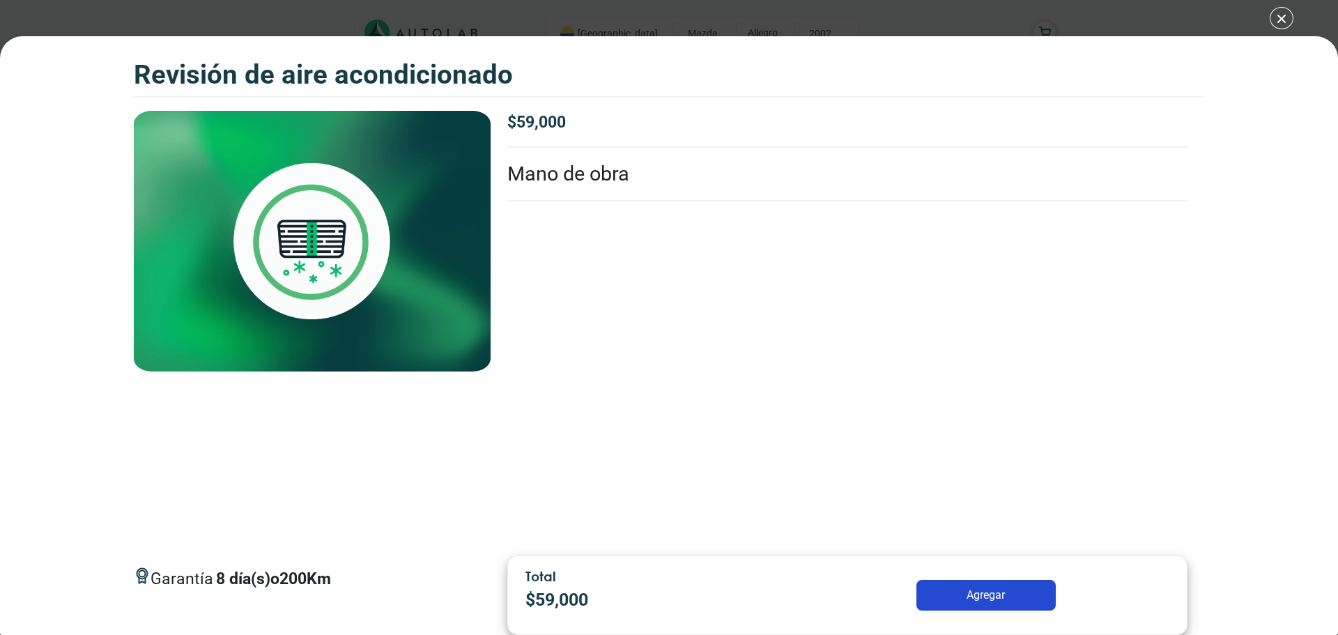
drag, startPoint x: 642, startPoint y: 176, endPoint x: 642, endPoint y: 219, distance: 43.9
click at [642, 215] on div "Garantía 8 día(s) o 200 Km $ 59,000 Revision de Aire Acondicionado Mano de obra" at bounding box center [848, 328] width 714 height 434
click at [1274, 20] on div "Revisión de Aire Acondicionado Revisión de Aire Acondicionado Garantía 8 200 Km" at bounding box center [669, 317] width 1338 height 635
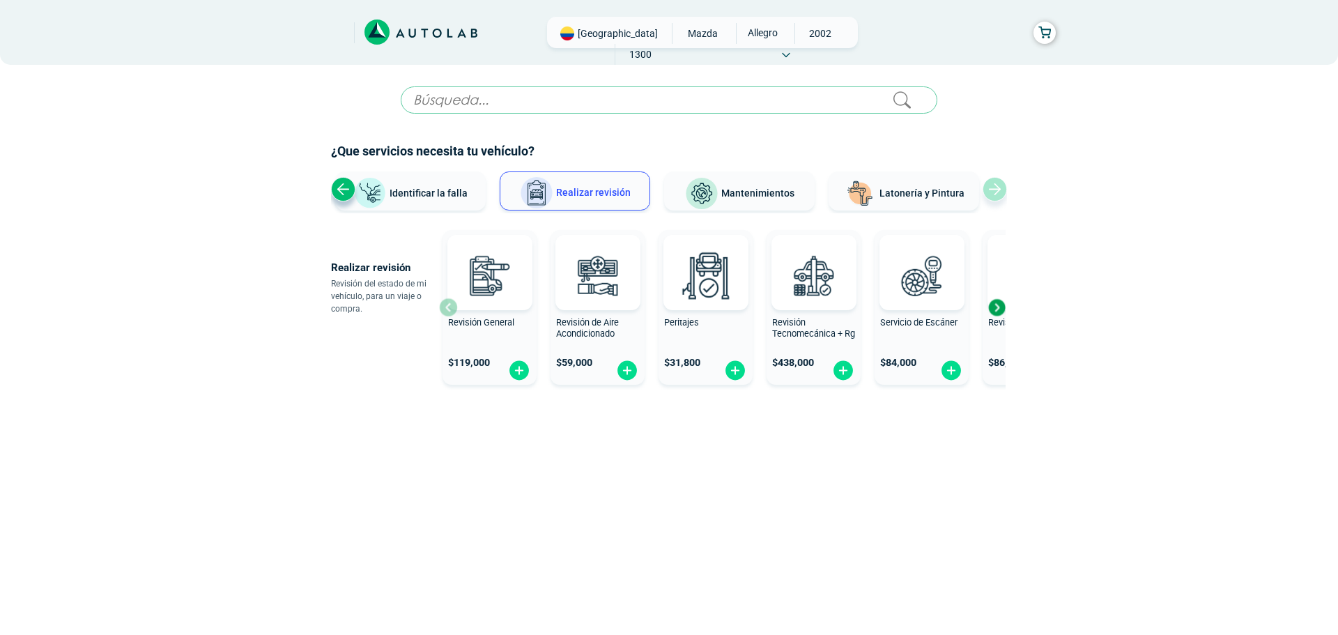
click at [719, 337] on div "Peritajes" at bounding box center [705, 331] width 94 height 28
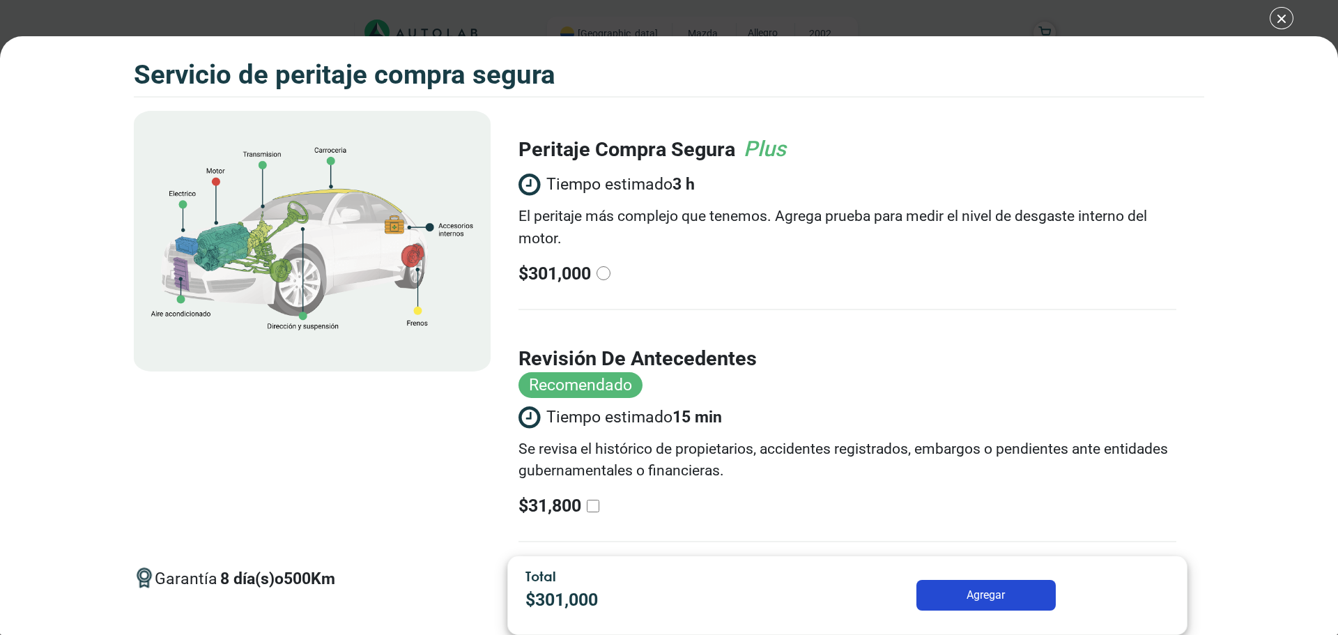
scroll to position [254, 0]
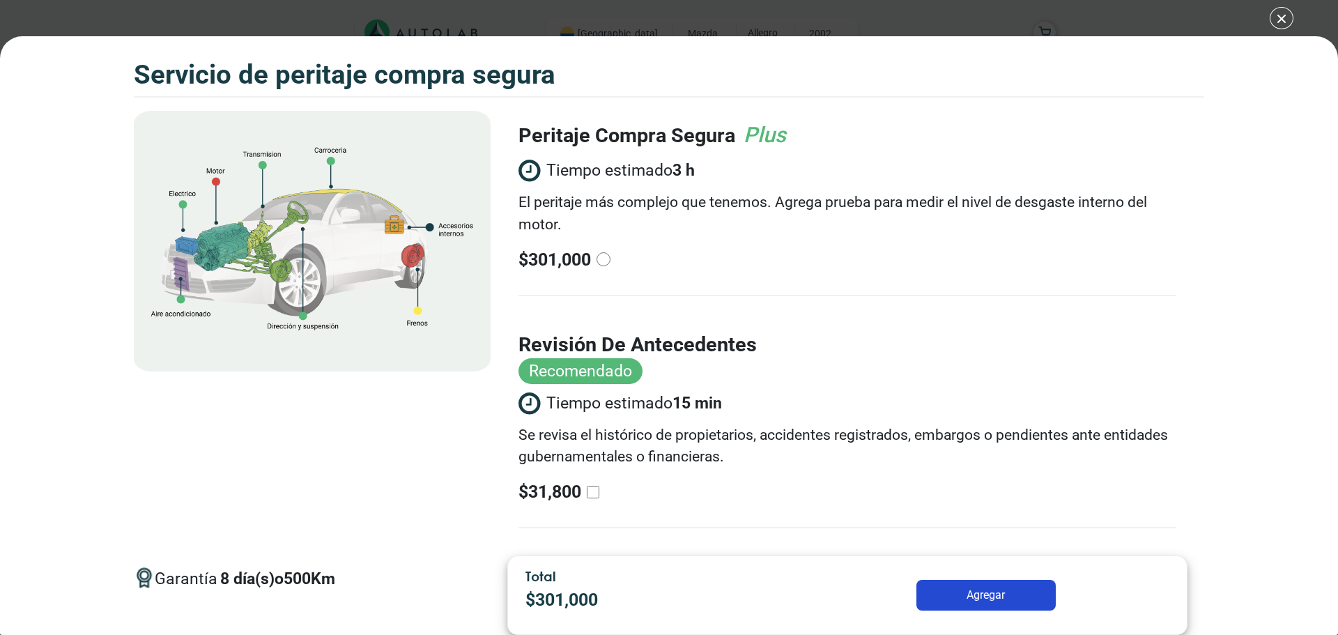
click at [1281, 20] on div "Volkswagen Crossfox 2018 SERVICIO DE PERITAJE COMPRA SEGURA 8 500 Km" at bounding box center [669, 317] width 1338 height 635
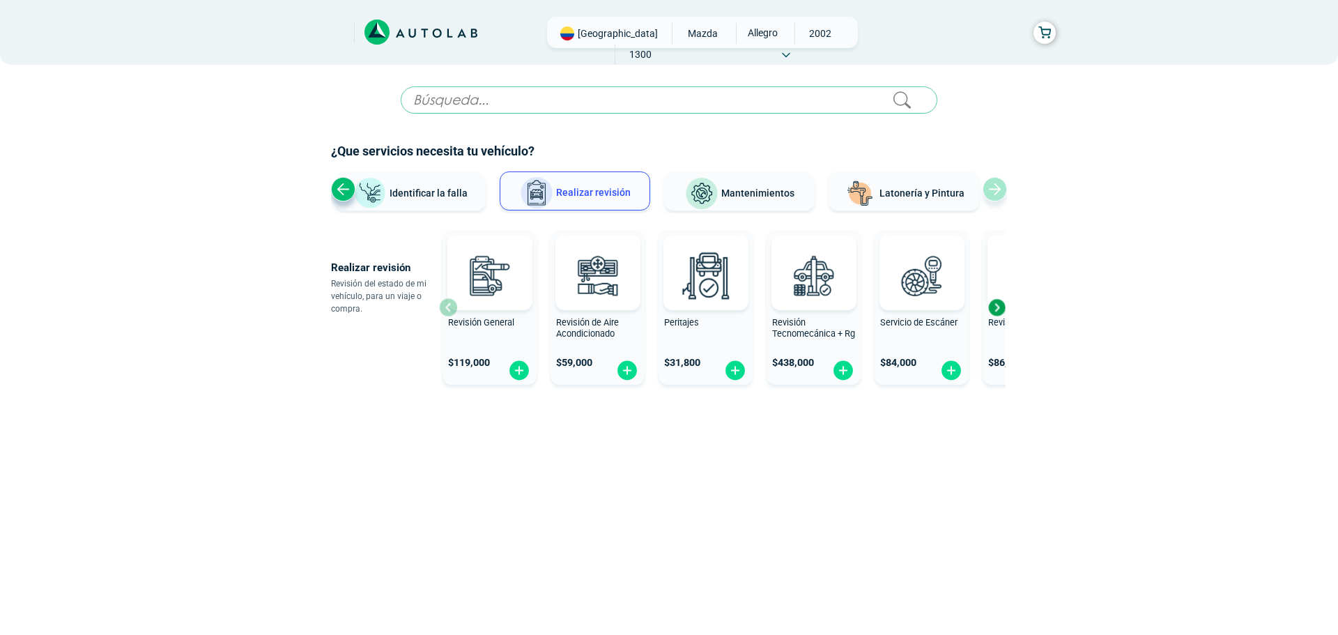
click at [825, 331] on span "Revisión Tecnomecánica + Rg" at bounding box center [813, 328] width 83 height 22
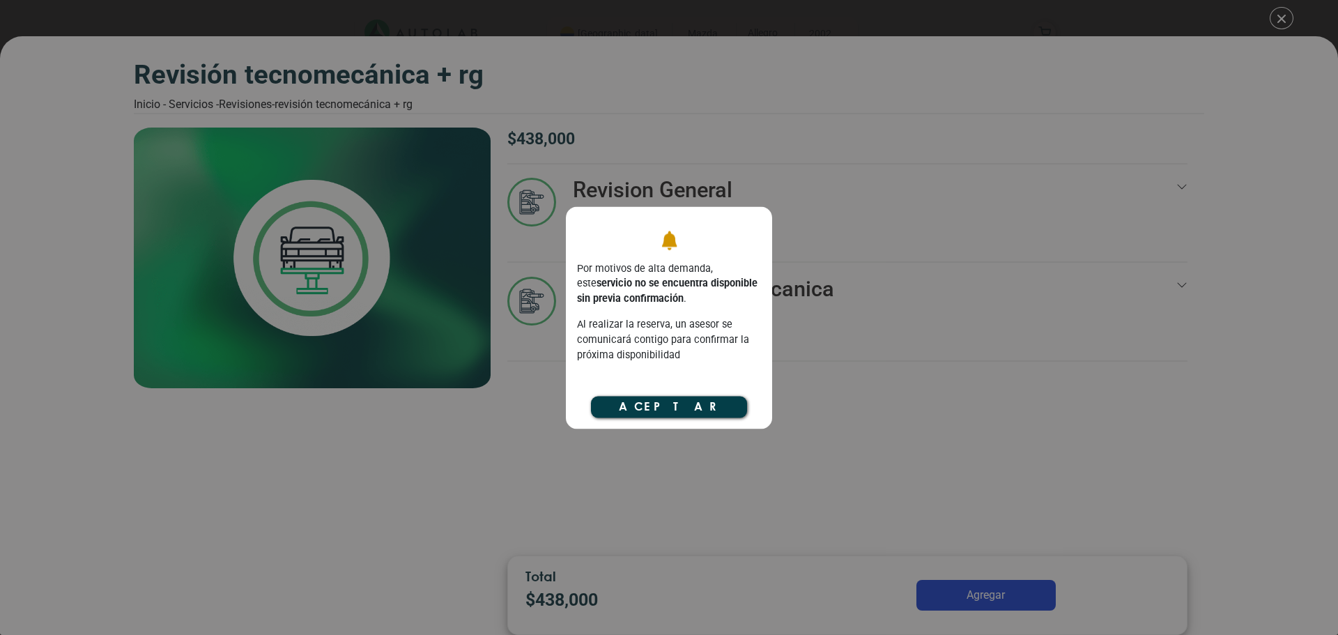
click at [723, 404] on button "Aceptar" at bounding box center [669, 406] width 156 height 21
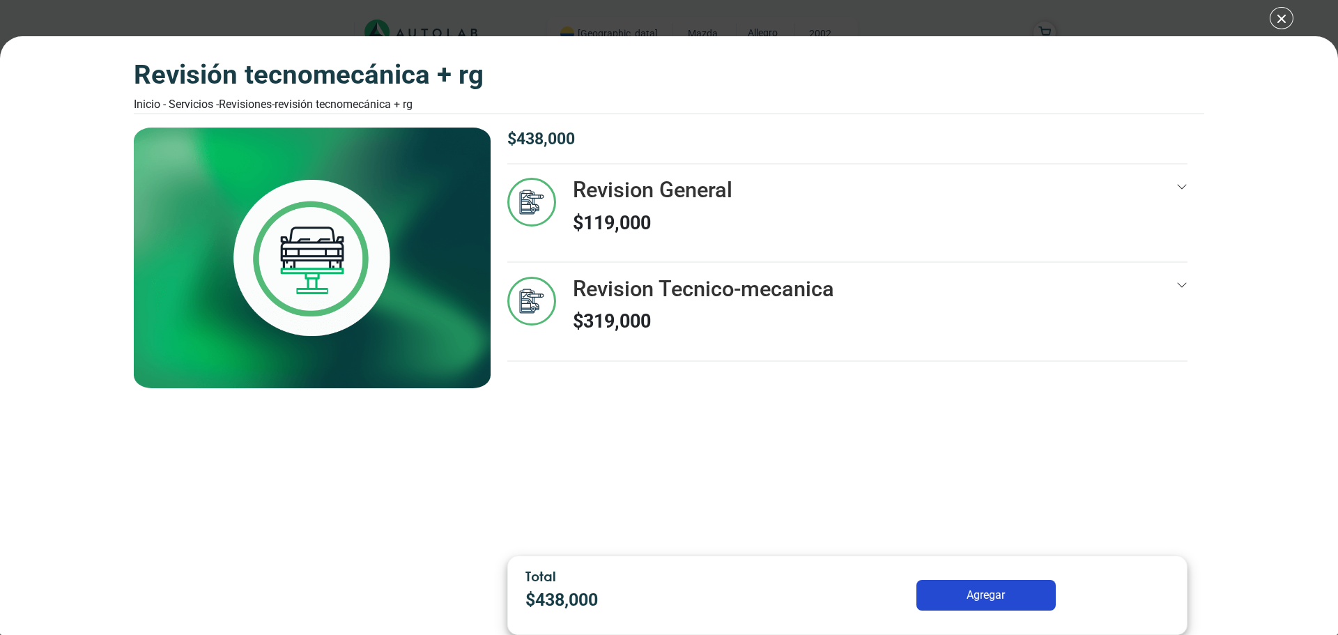
click at [1164, 183] on div "Revision General $ 119,000" at bounding box center [847, 220] width 680 height 84
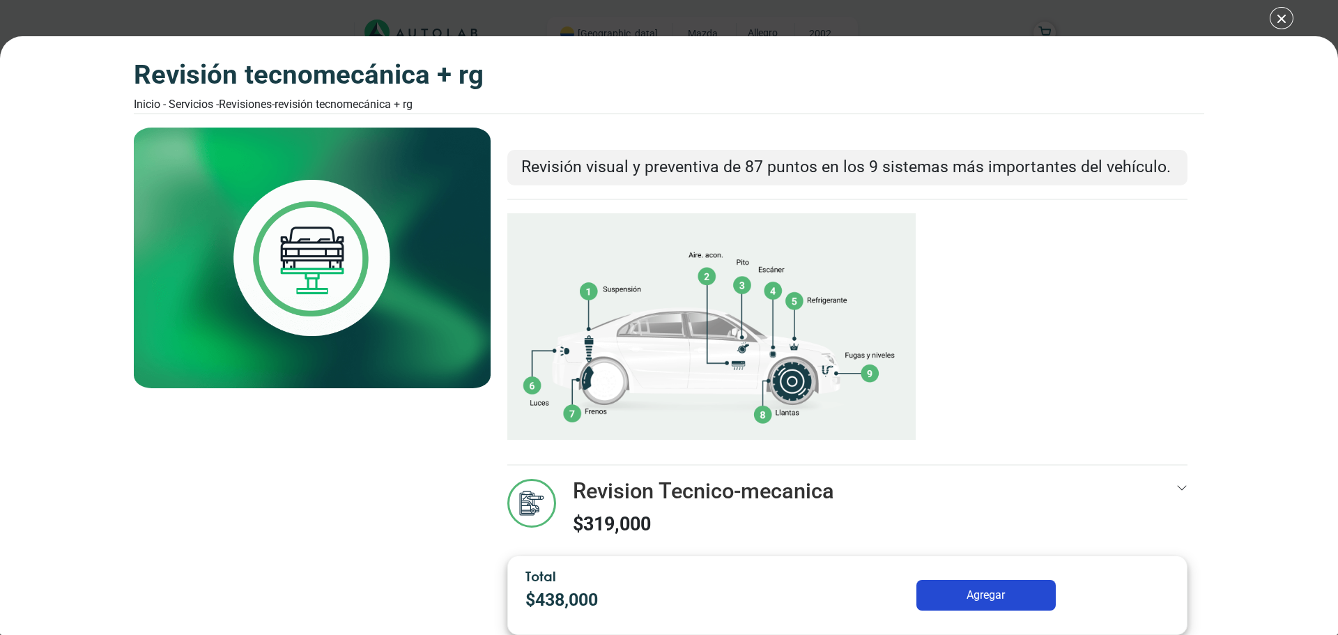
scroll to position [187, 0]
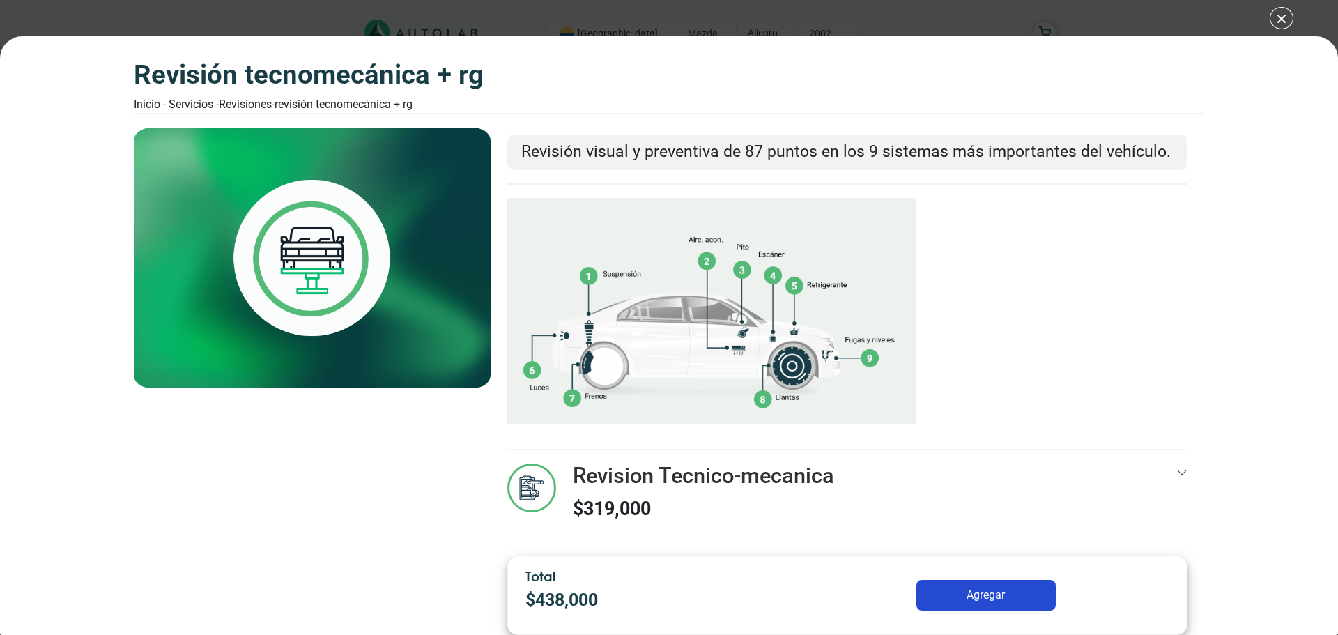
click at [1162, 477] on div "Revision Tecnico-mecanica $ 319,000" at bounding box center [847, 505] width 680 height 84
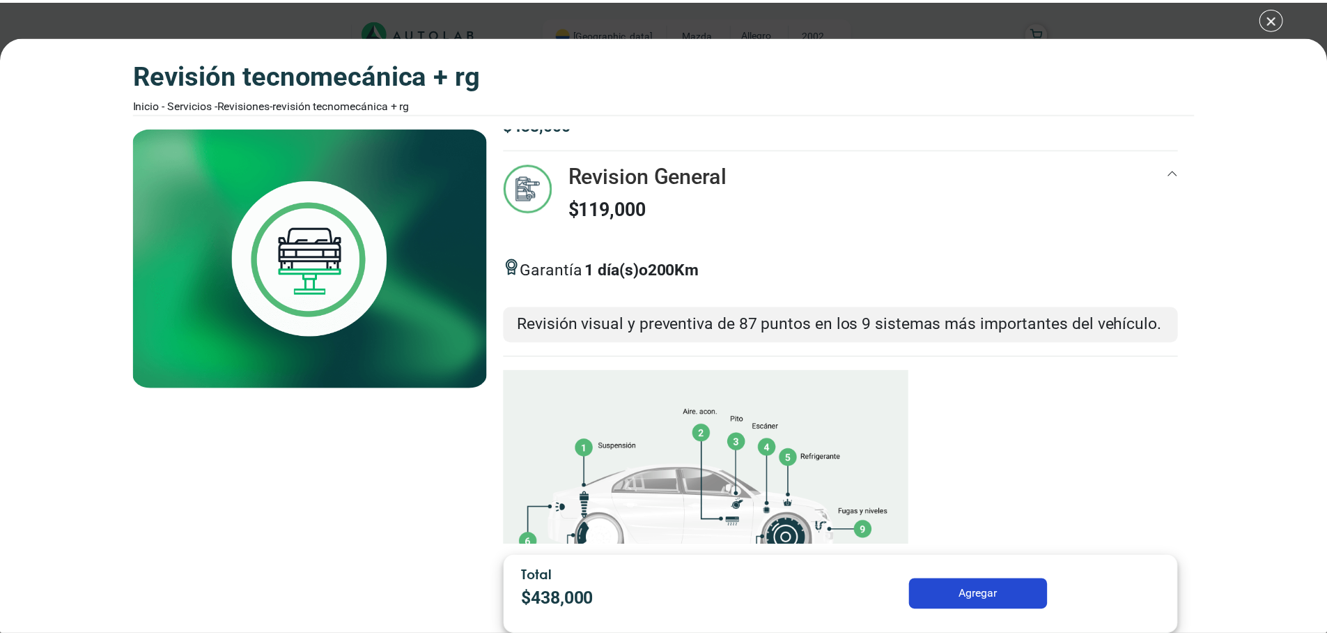
scroll to position [0, 0]
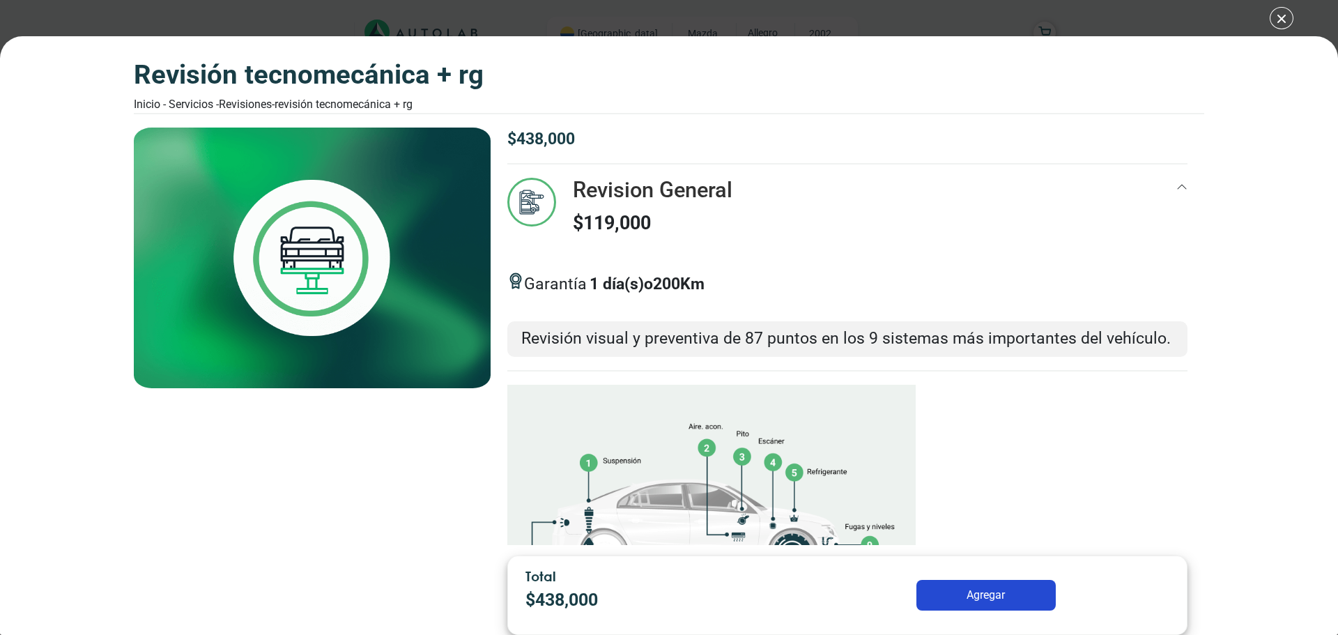
click at [1164, 190] on div "Revision General $ 119,000" at bounding box center [847, 220] width 680 height 84
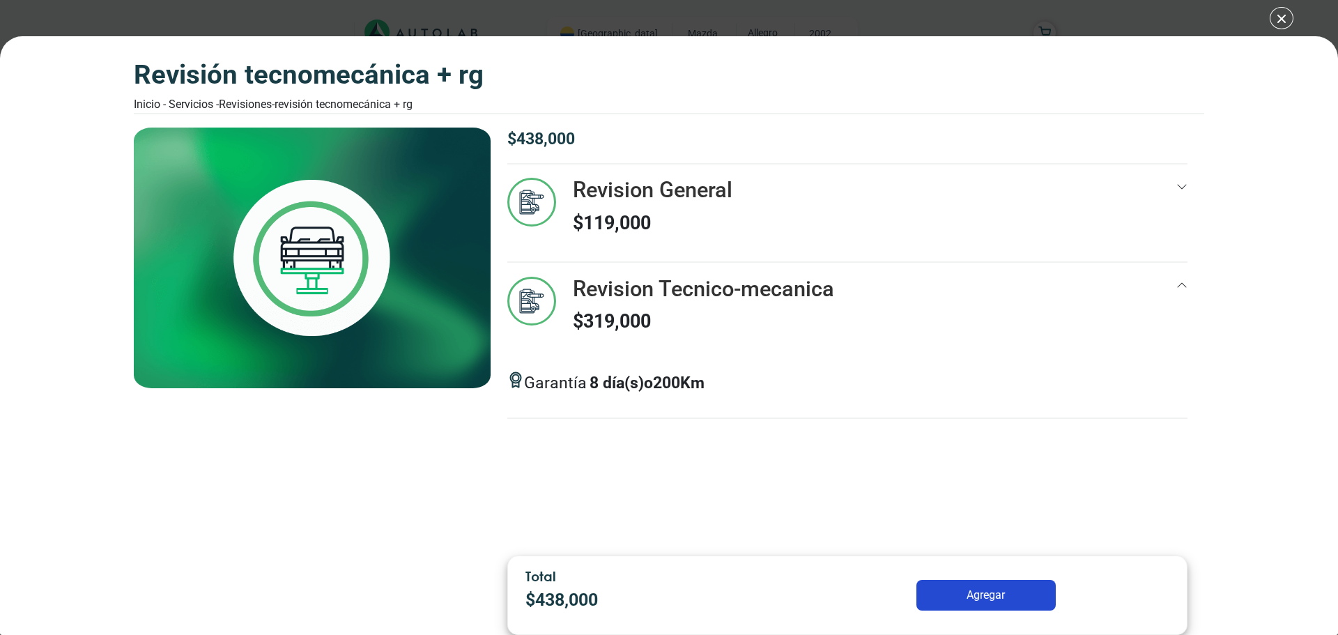
click at [1285, 22] on div "Revisión Tecnomecánica + rg Inicio - Servicios - Revisiones - Revisión Tecnomec…" at bounding box center [669, 317] width 1338 height 635
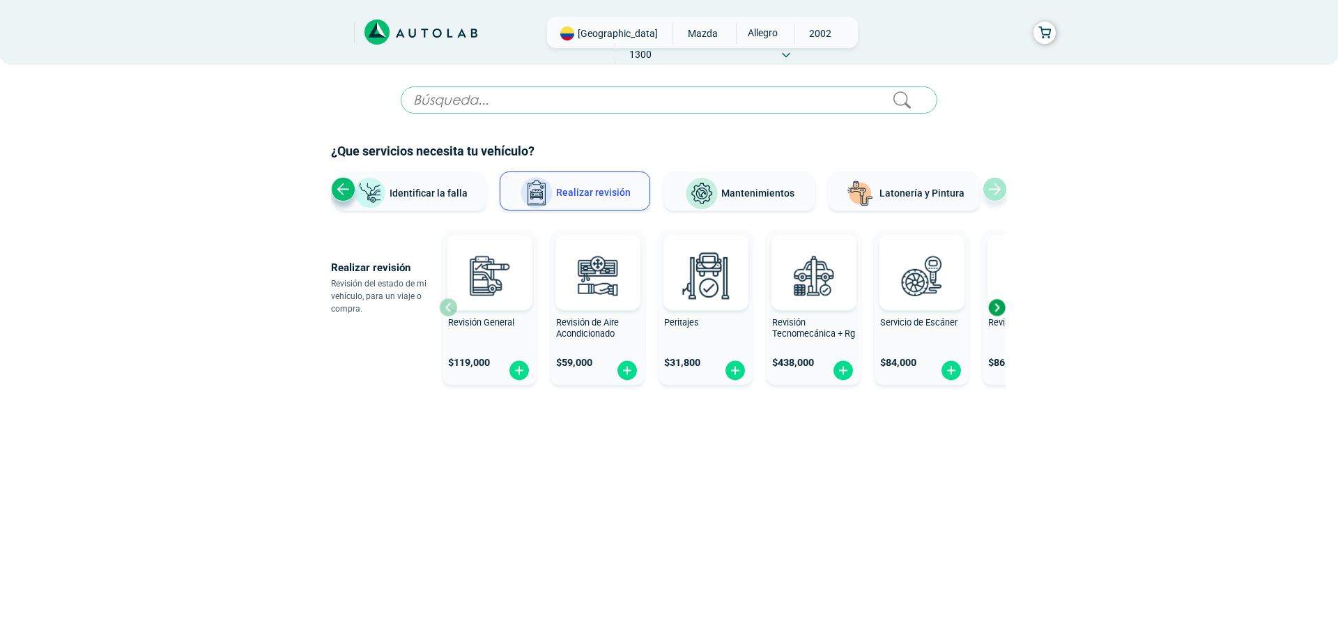
click at [946, 325] on span "Servicio de Escáner" at bounding box center [918, 322] width 77 height 10
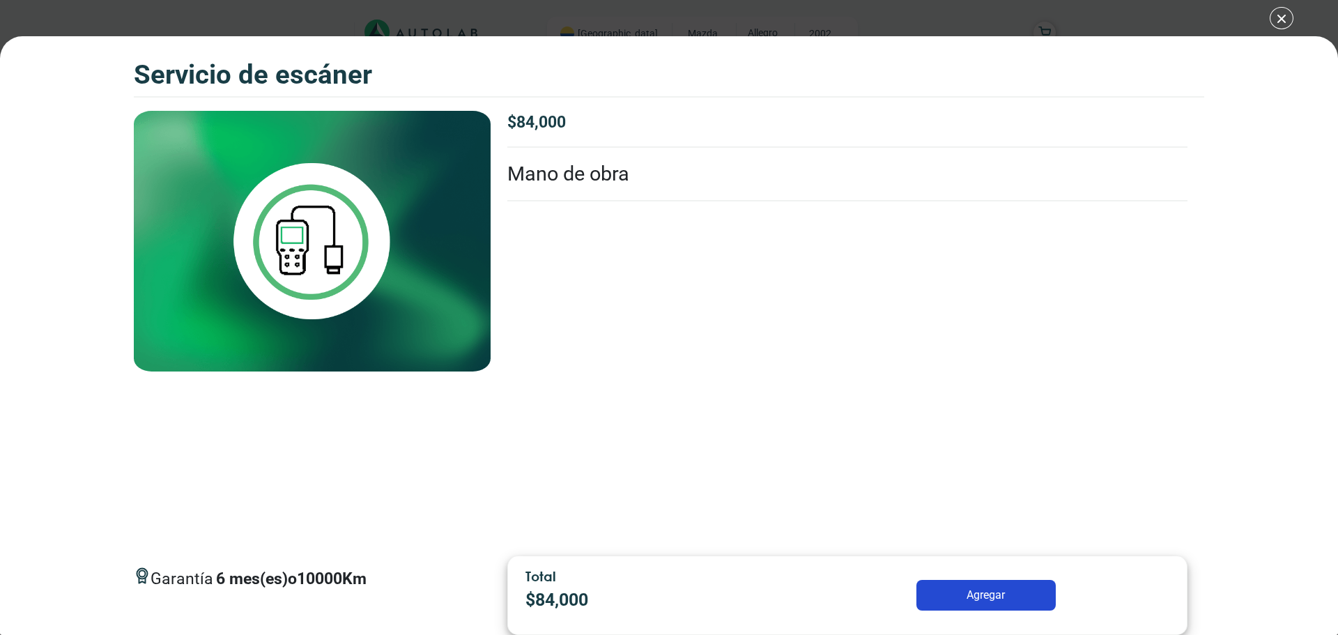
drag, startPoint x: 747, startPoint y: 393, endPoint x: 811, endPoint y: 298, distance: 115.0
click at [784, 334] on div "Garantía 6 mes(es) o 10000 Km $ 84,000 Servicio de Escaner" at bounding box center [848, 328] width 714 height 434
click at [1282, 24] on div "Servicio de escáner Servicio de escáner Garantía 6" at bounding box center [669, 317] width 1338 height 635
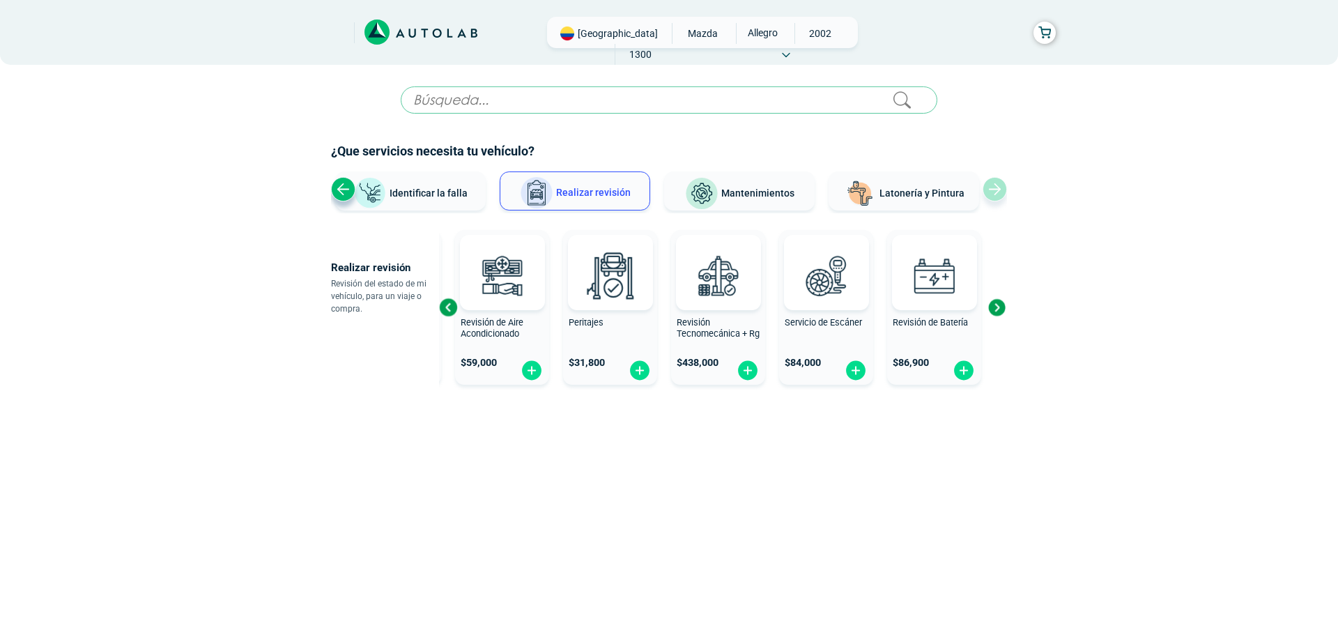
click at [809, 332] on div "Servicio de Escáner" at bounding box center [826, 331] width 94 height 28
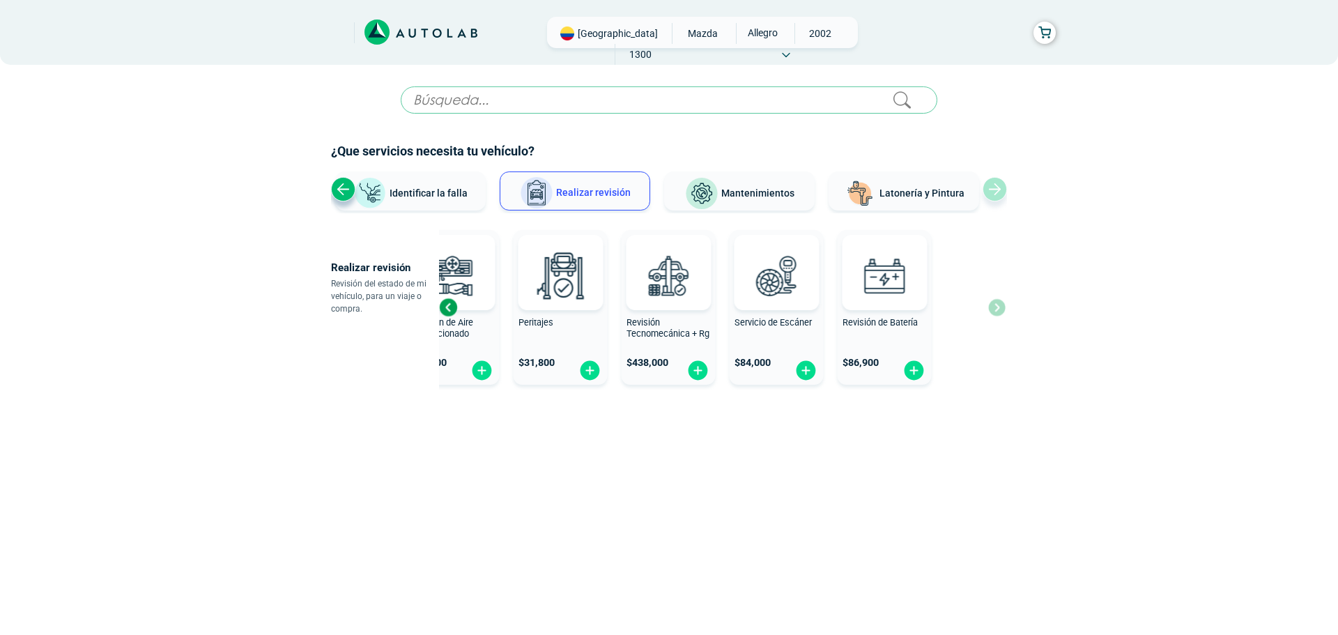
click at [815, 329] on div "Revisión General $ 119,000 Revisión de Aire Acondicionado $ 59,000 Peritajes $ …" at bounding box center [576, 307] width 566 height 166
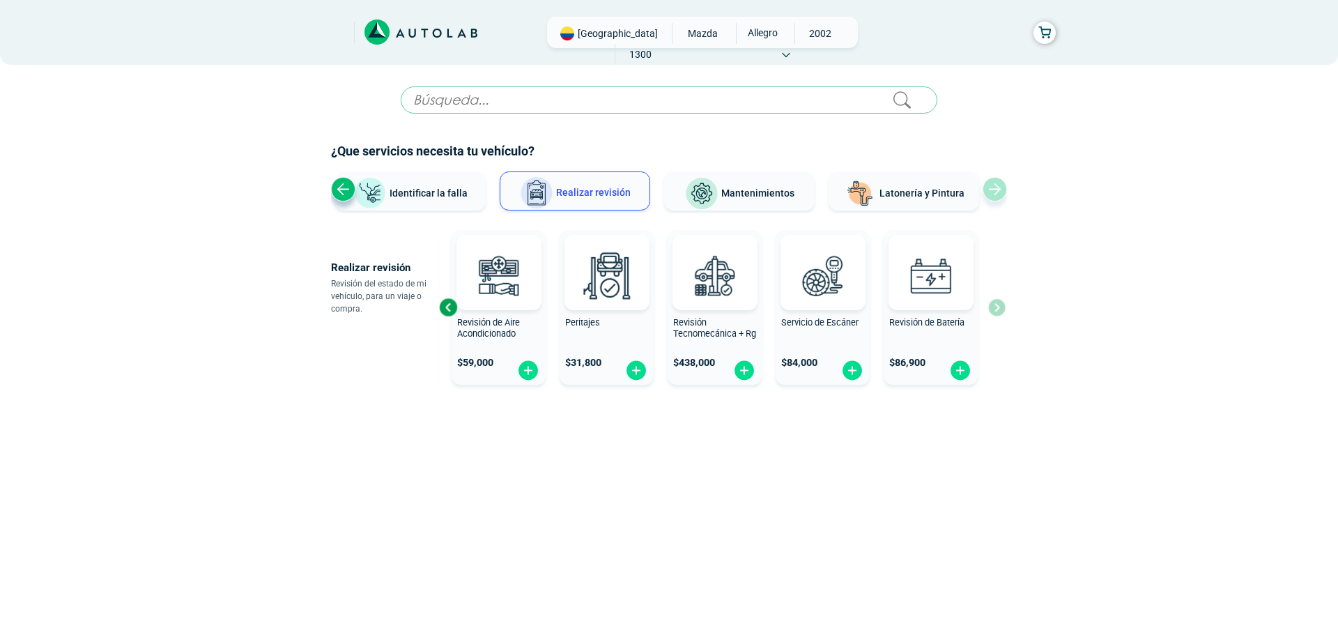
click at [950, 317] on span "Revisión de Batería" at bounding box center [926, 322] width 75 height 10
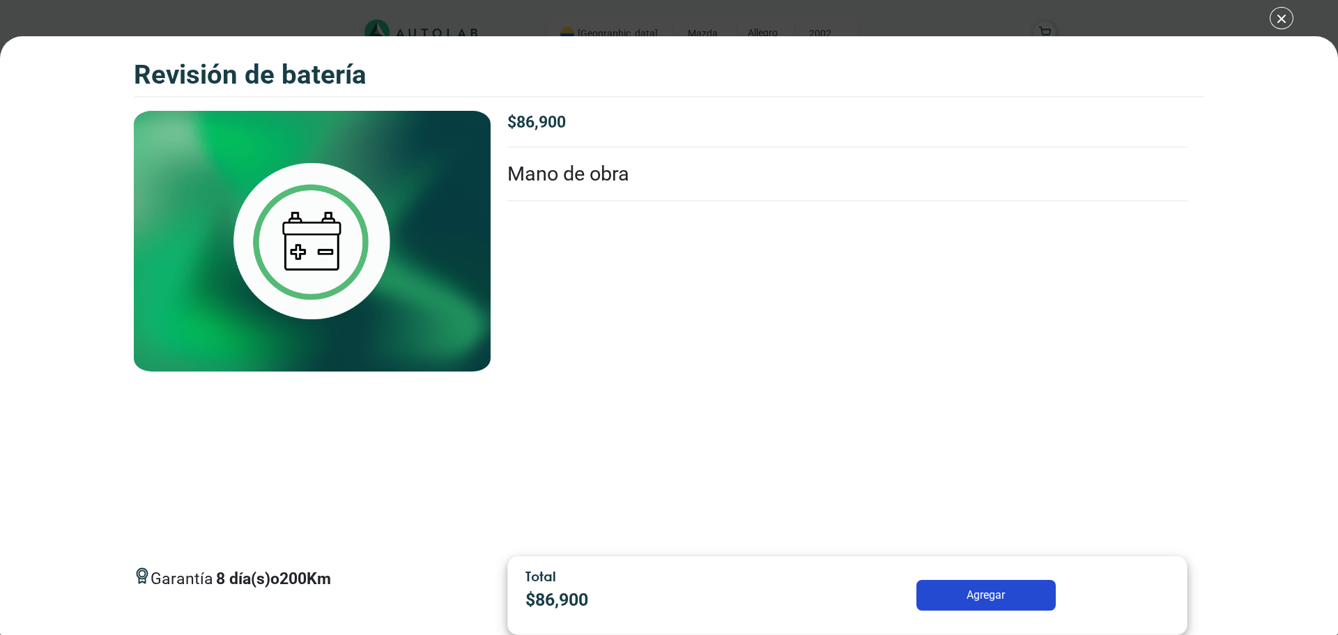
drag, startPoint x: 1281, startPoint y: 20, endPoint x: 1273, endPoint y: 22, distance: 8.2
click at [1280, 20] on div "Revisión de Batería Revisión de Batería Garantía 8" at bounding box center [669, 317] width 1338 height 635
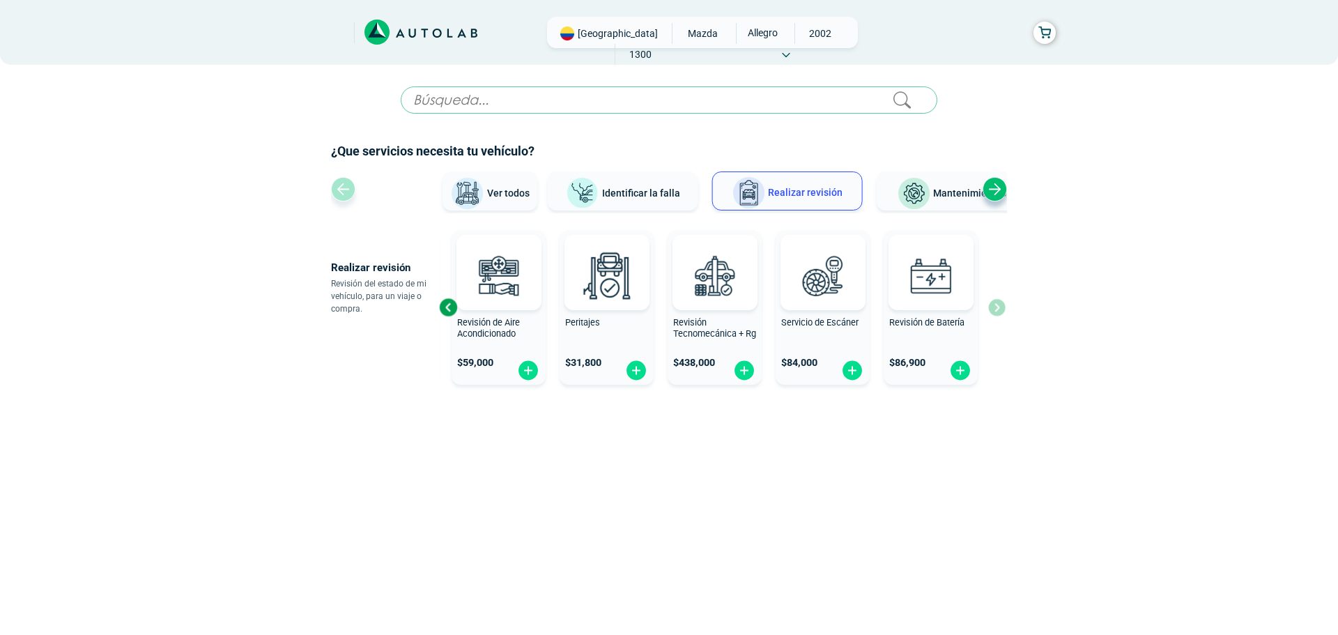
click at [733, 219] on div "× ESTE SERVICIO YA ESTÁ INCLUÍDO Launch demo modal x" at bounding box center [669, 299] width 676 height 426
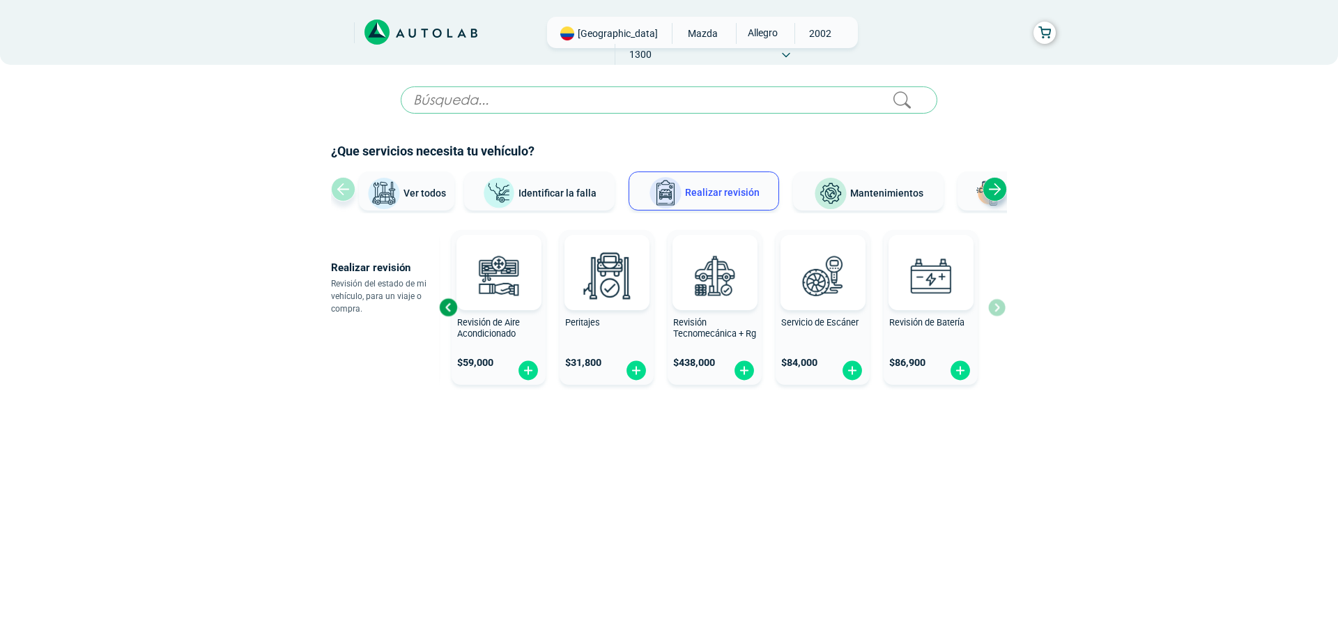
click at [790, 52] on icon at bounding box center [786, 55] width 8 height 6
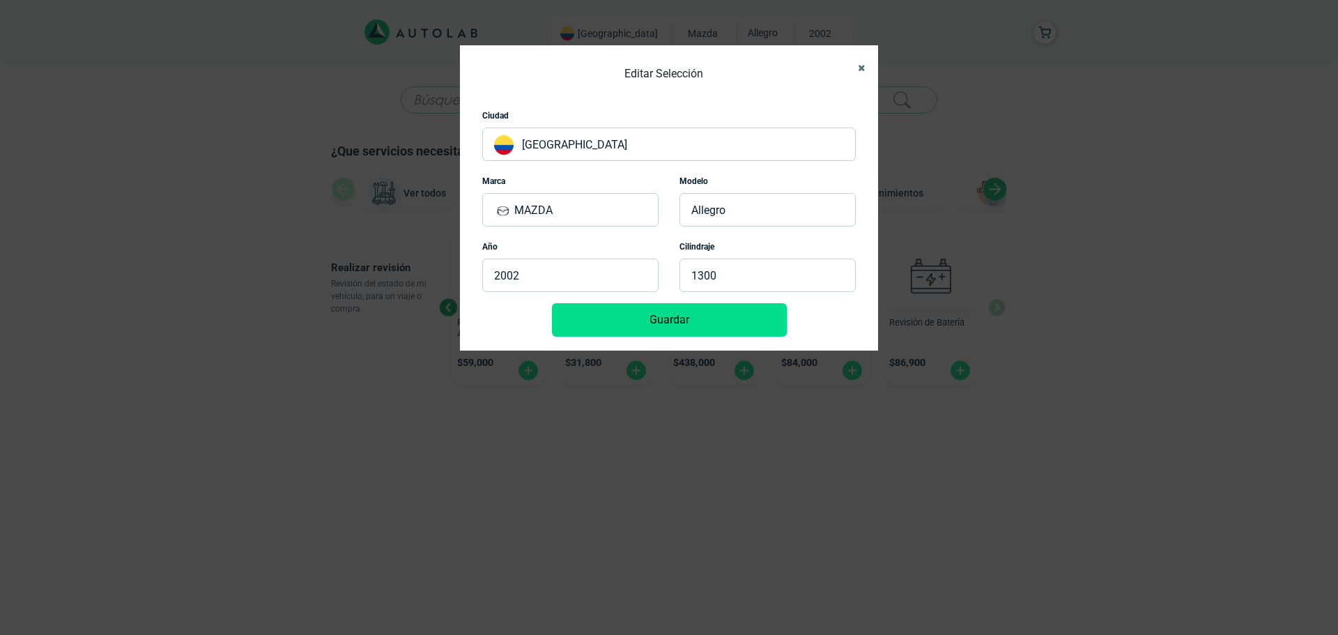
click at [862, 70] on icon "Close" at bounding box center [861, 67] width 7 height 9
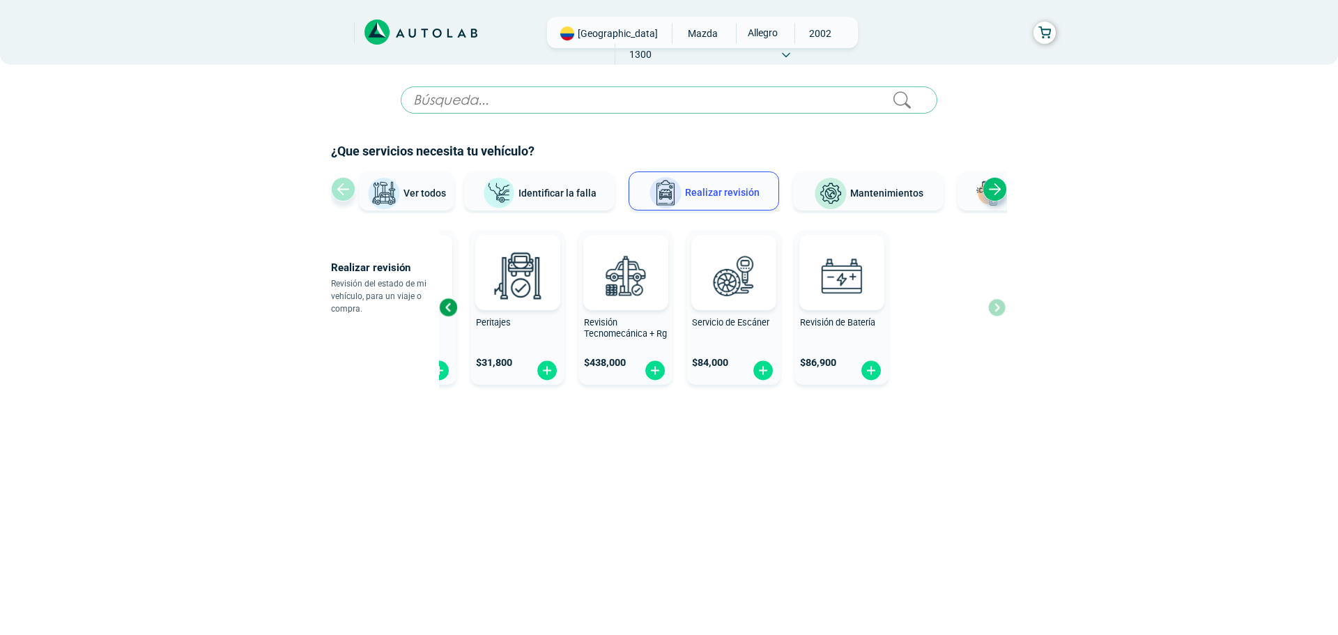
click at [675, 310] on div "Revisión General $ 119,000 Revisión de Aire Acondicionado $ 59,000 Peritajes $ …" at bounding box center [534, 307] width 566 height 166
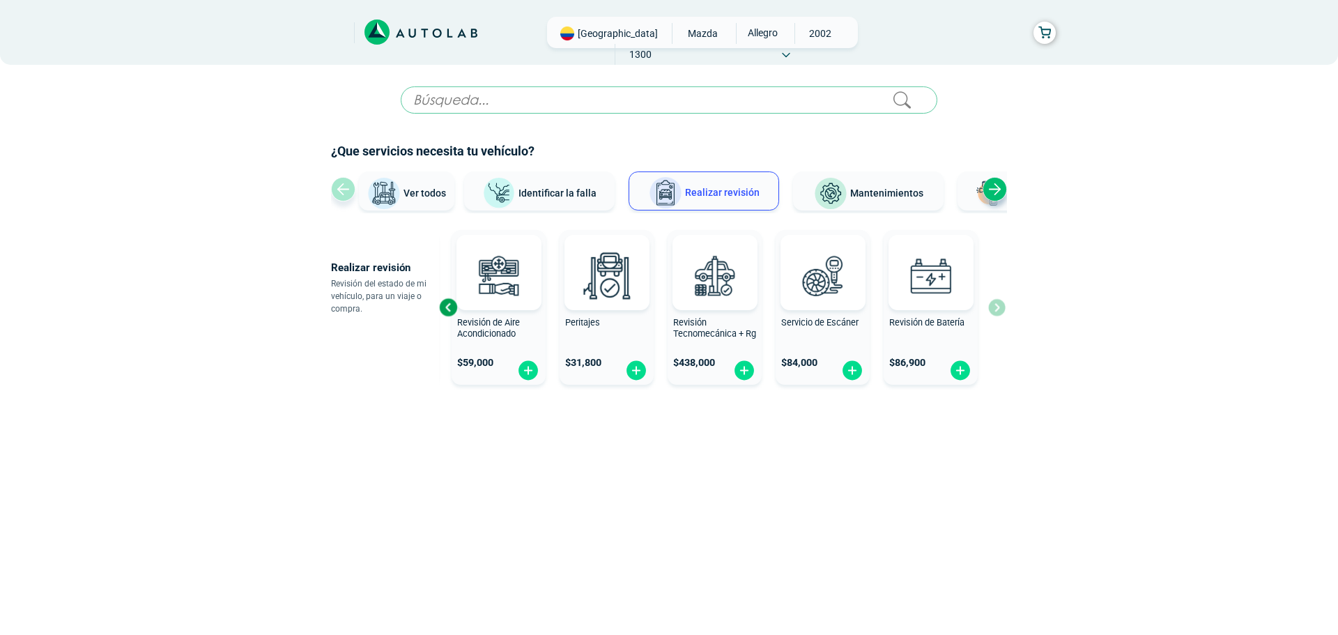
click at [437, 196] on span "Ver todos" at bounding box center [424, 192] width 43 height 11
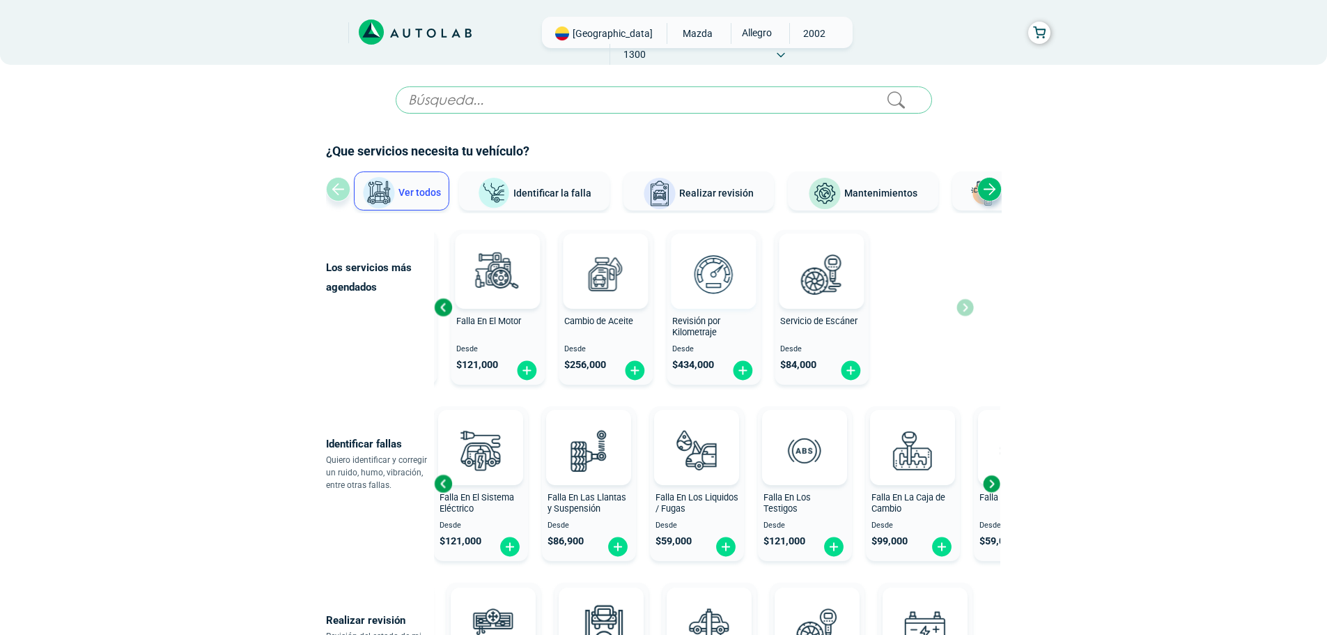
click at [603, 358] on div "Revisión General Desde $ 119,000 Falla En El Motor Desde $ 121,000 Cambio de Ac…" at bounding box center [609, 307] width 540 height 166
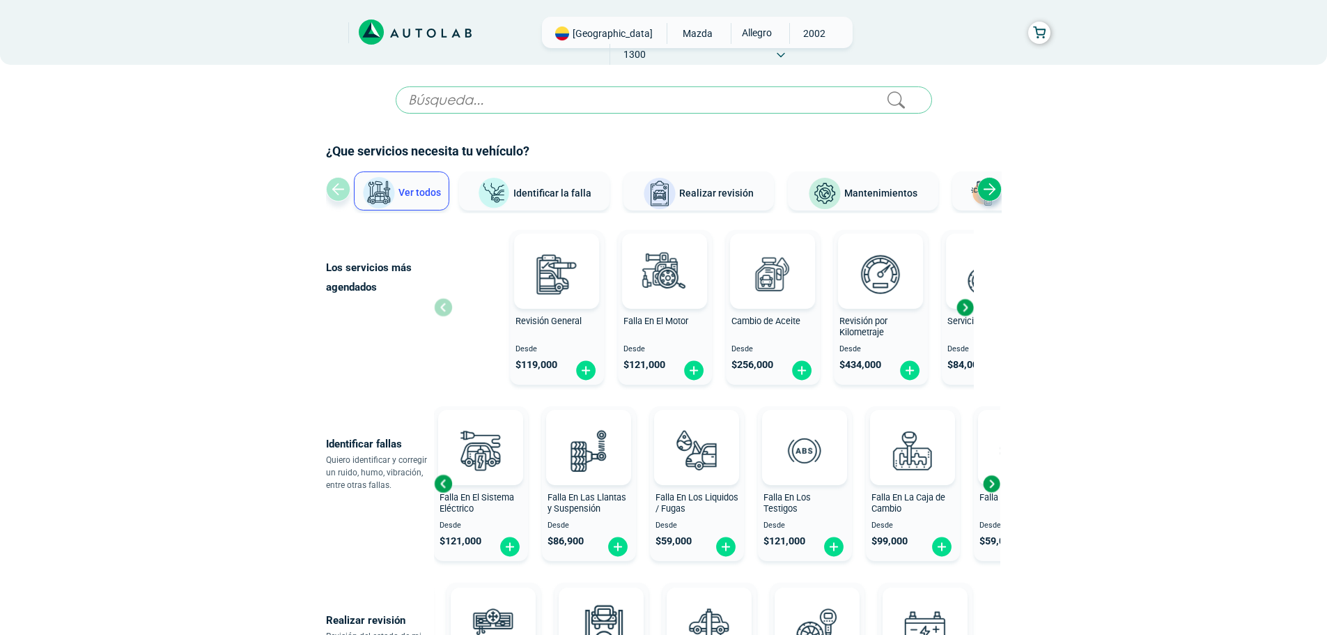
click at [783, 321] on div "Revisión General Desde $ 119,000 Falla En El Motor Desde $ 121,000 Cambio de Ac…" at bounding box center [777, 307] width 540 height 166
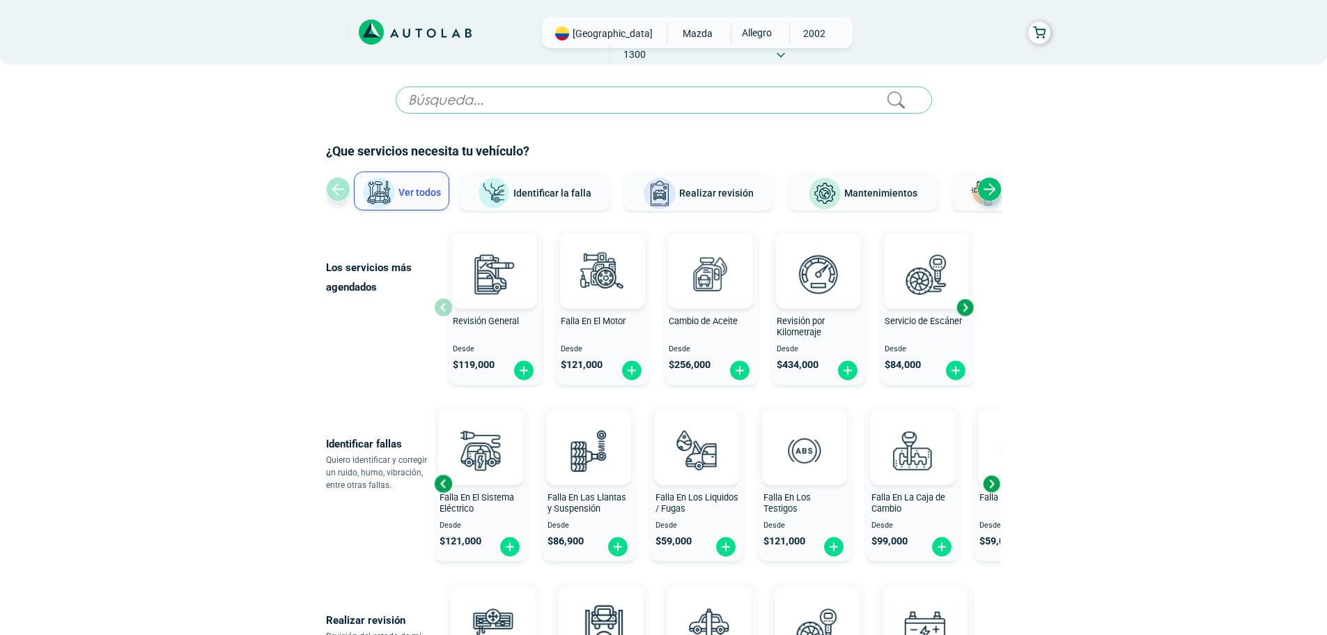
click at [817, 329] on span "Revisión por Kilometraje" at bounding box center [801, 327] width 48 height 22
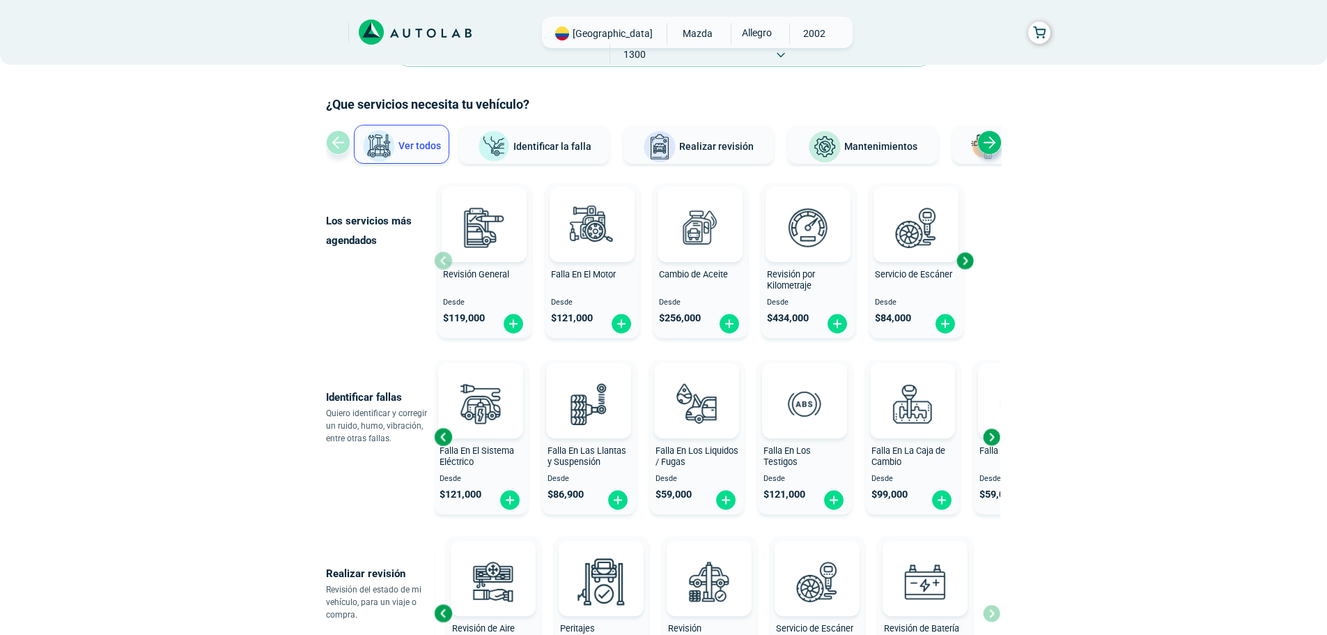
scroll to position [70, 0]
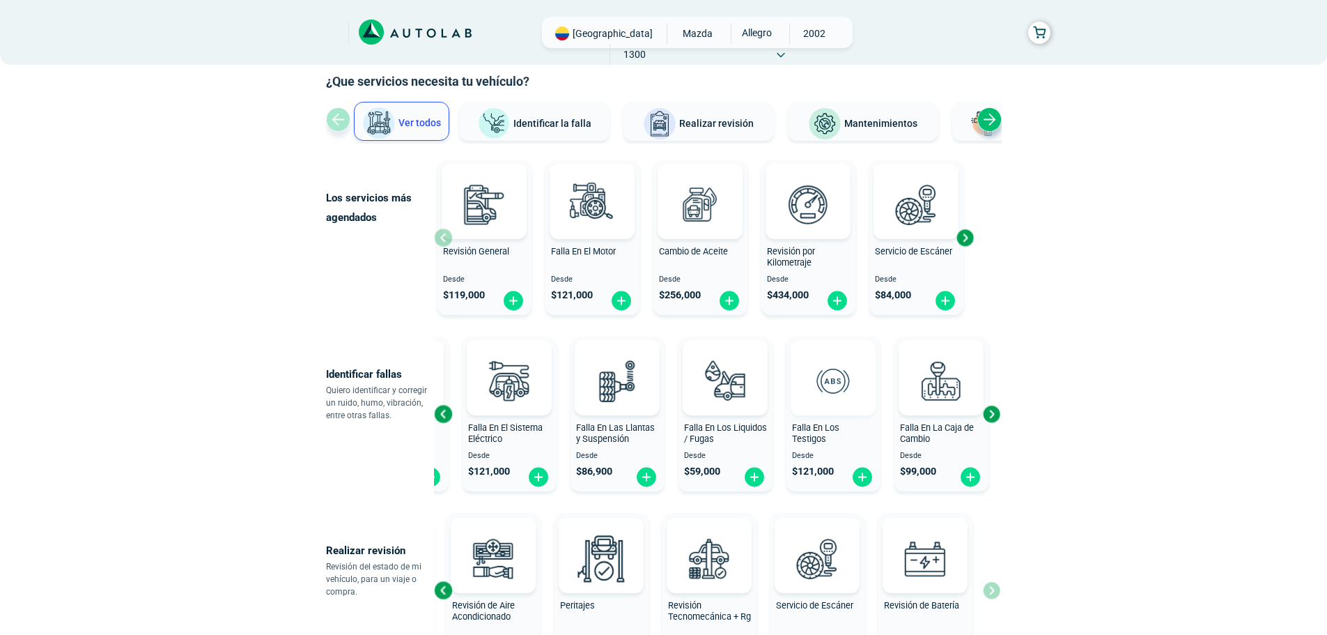
click at [808, 376] on div at bounding box center [833, 377] width 85 height 75
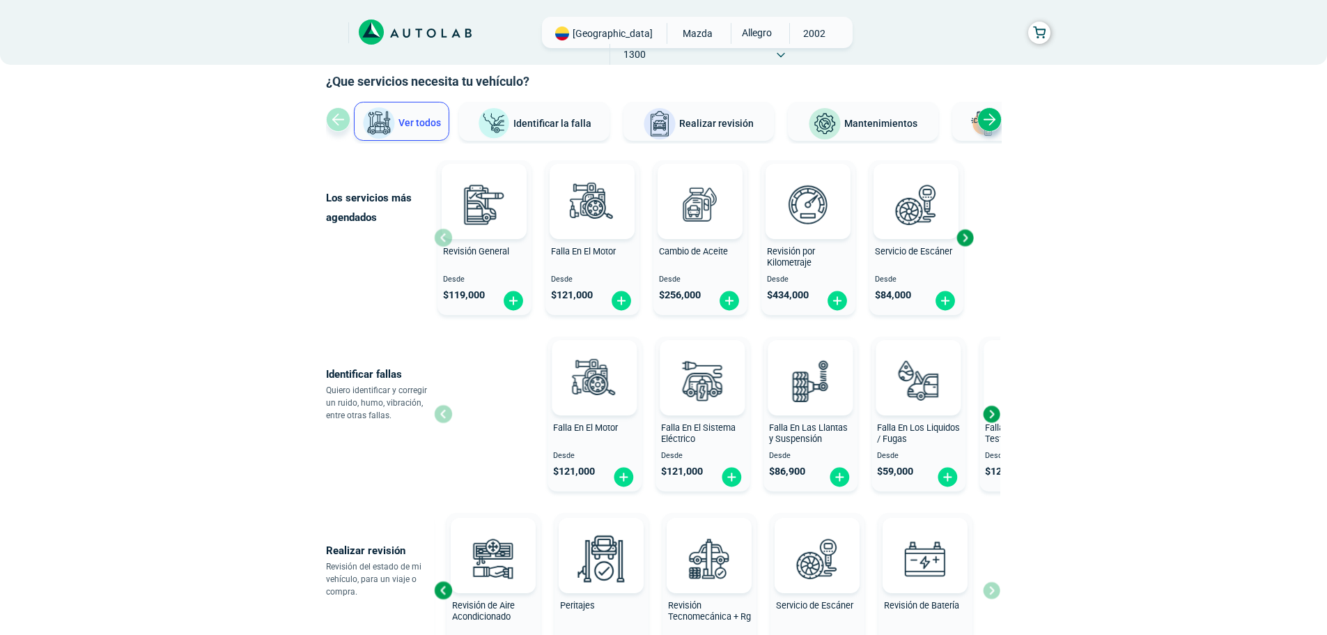
click at [1172, 383] on div "× ¡Reserva tranquilo! Sin datos de tarjeta ni pagos Aquí puedes ver tus servici…" at bounding box center [663, 627] width 1327 height 1394
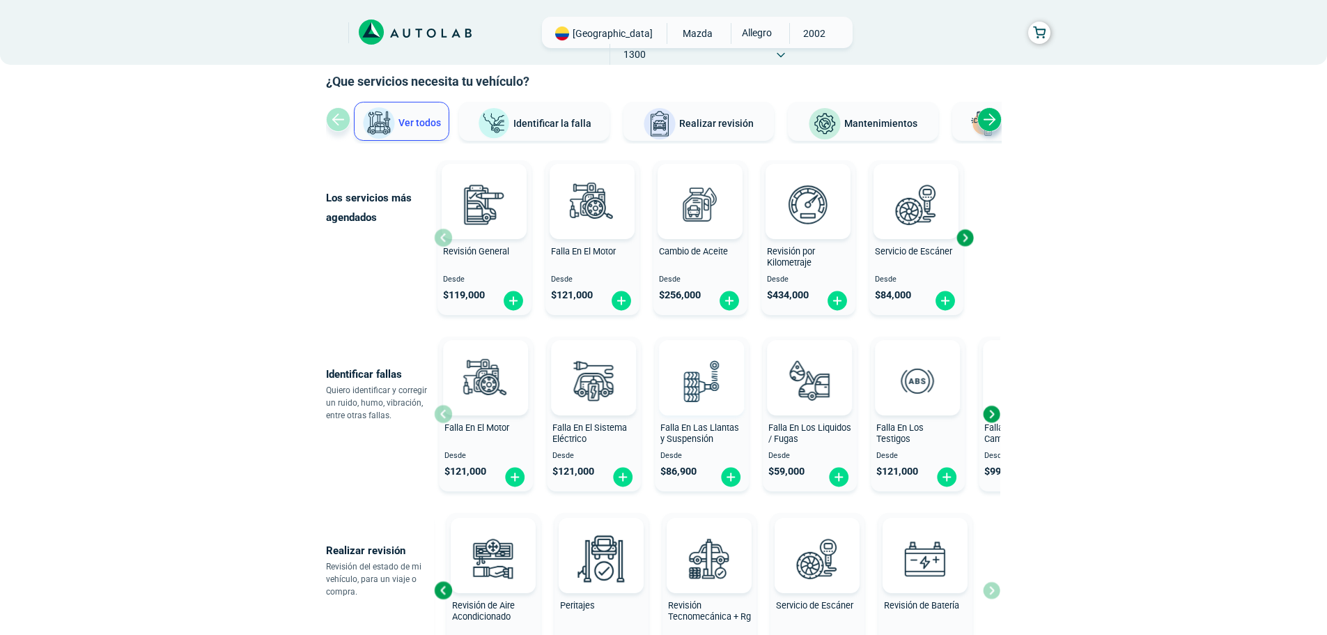
click at [724, 400] on img at bounding box center [701, 380] width 61 height 61
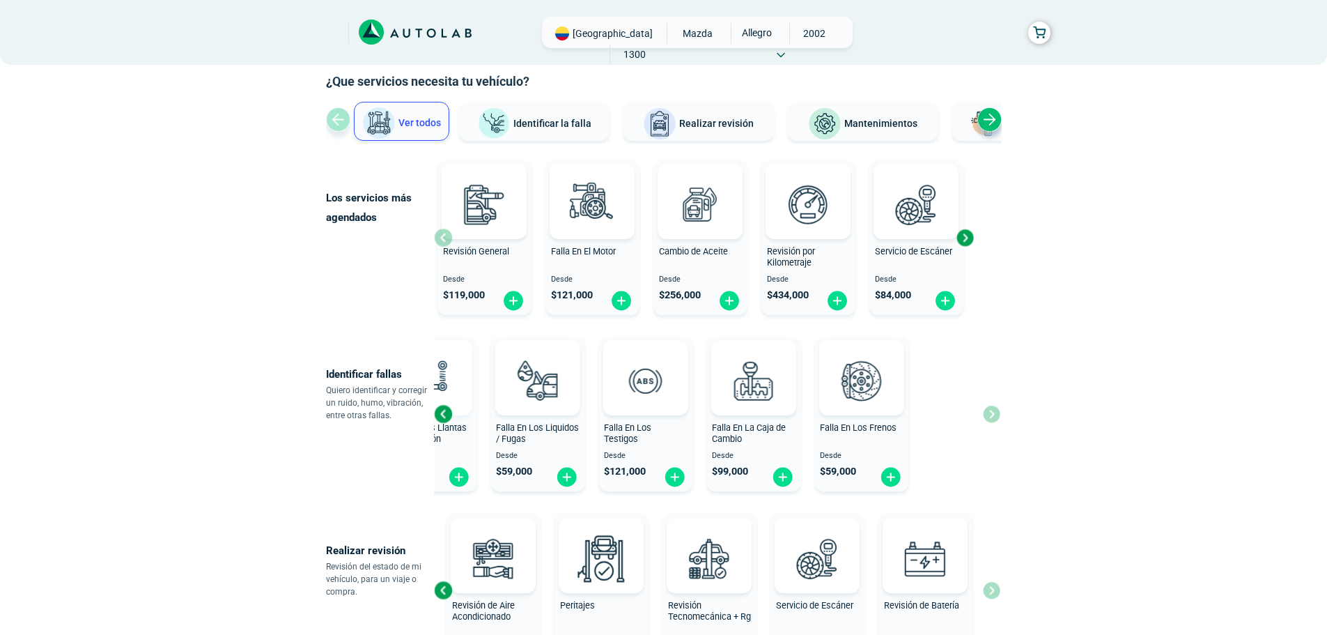
click at [376, 450] on div "Identificar fallas Quiero identificar y corregir un ruido, humo, vibración, ent…" at bounding box center [664, 414] width 676 height 166
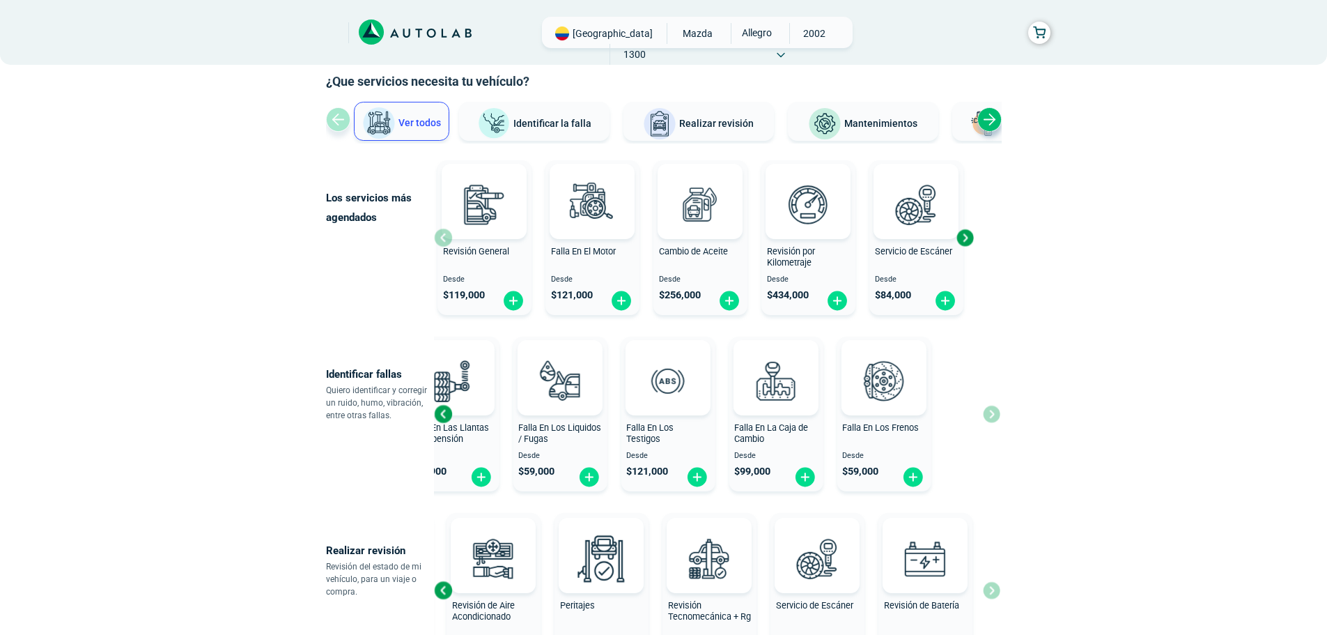
click at [830, 426] on div "Falla En El Motor Desde $ 121,000 Falla En El Sistema Eléctrico Desde $ 121,000…" at bounding box center [717, 414] width 566 height 166
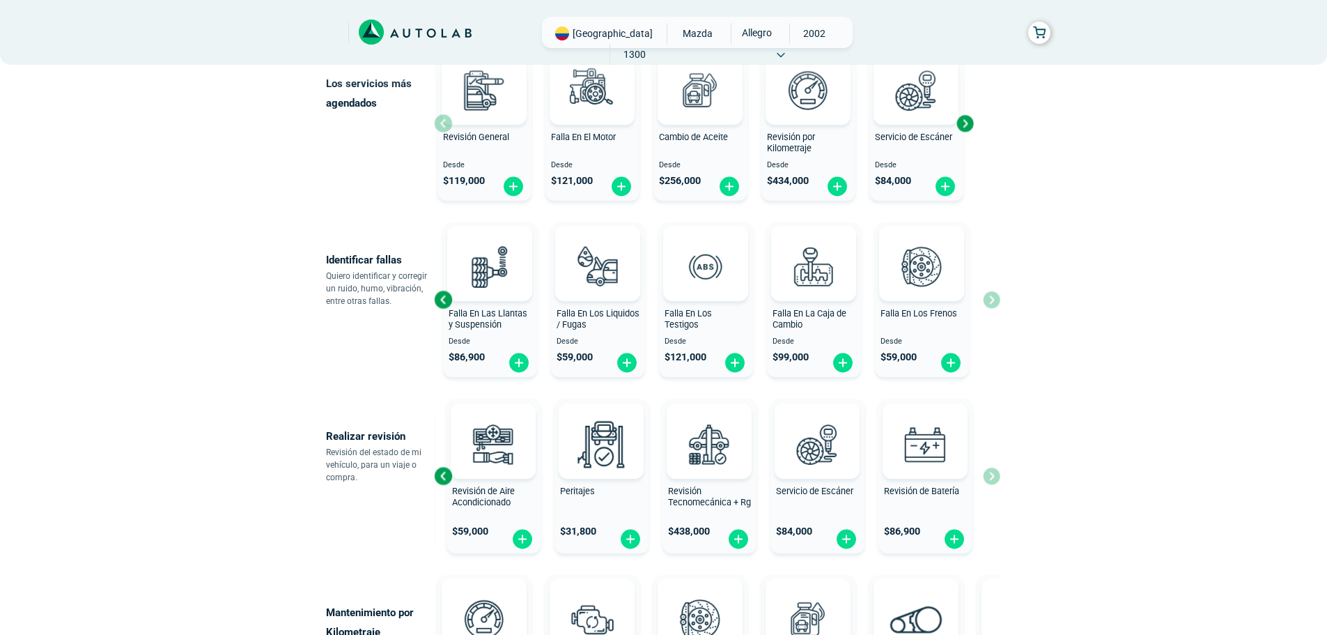
scroll to position [209, 0]
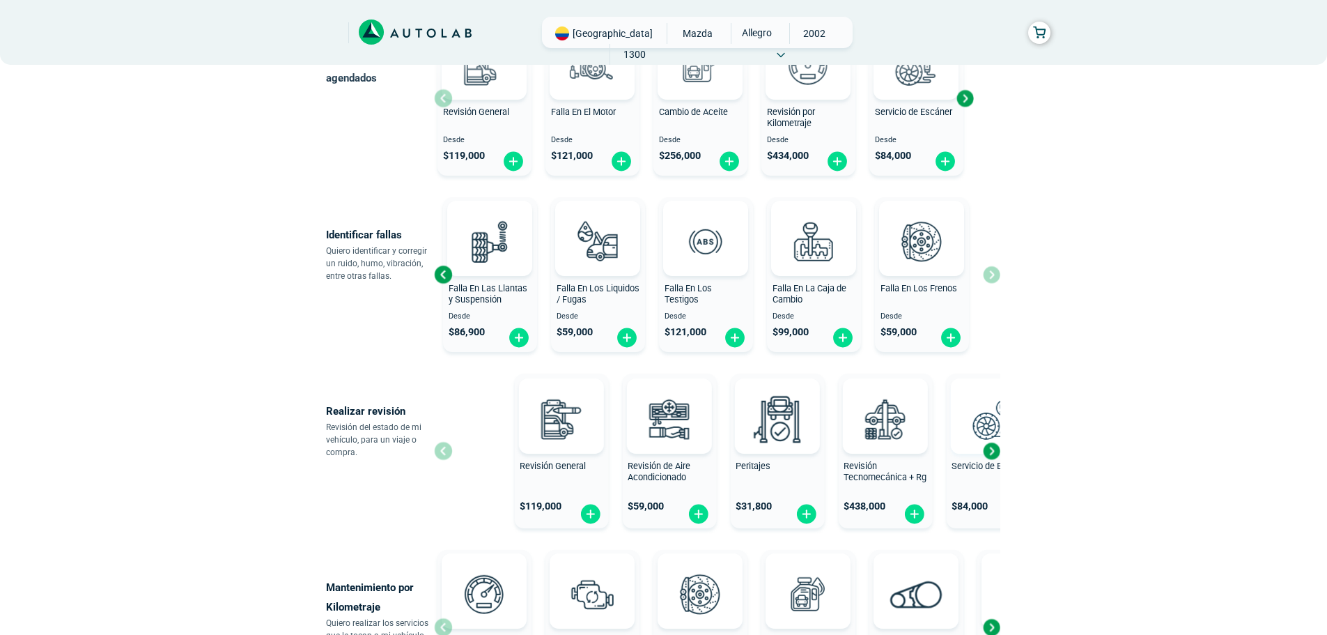
click at [1059, 434] on div "× ESTE SERVICIO YA ESTÁ INCLUÍDO Launch demo modal x" at bounding box center [664, 530] width 836 height 1307
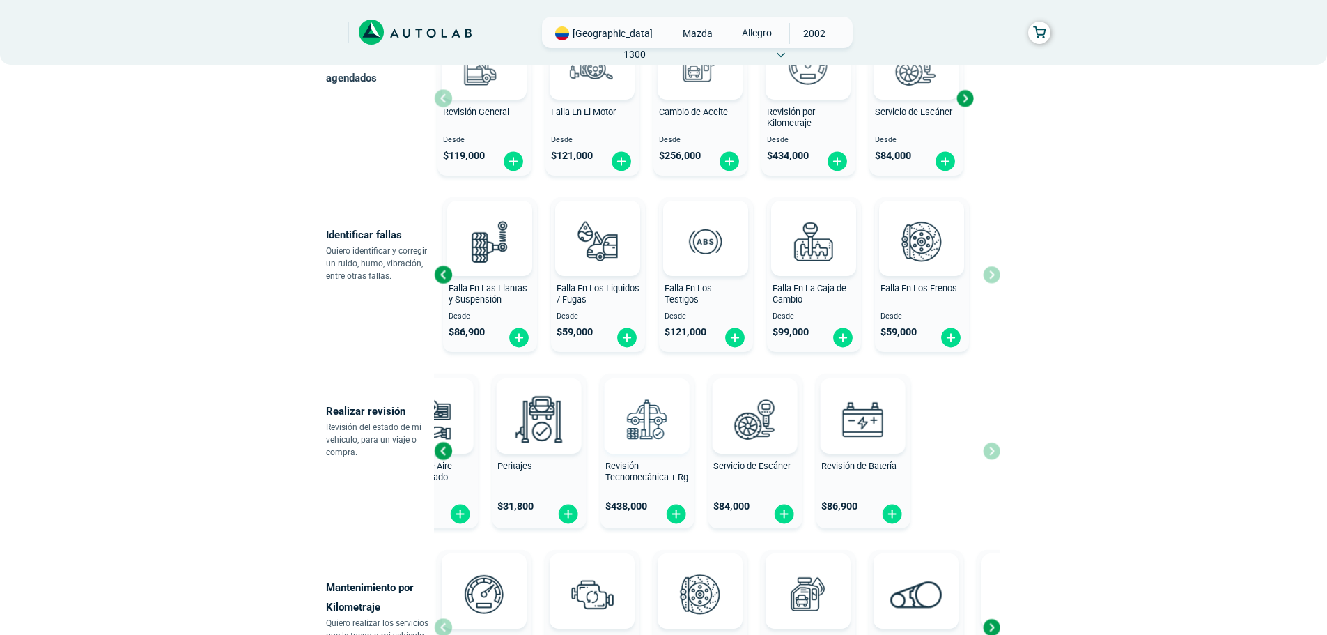
click at [585, 461] on div "Revisión General $ 119,000 Revisión de Aire Acondicionado $ 59,000 Peritajes $ …" at bounding box center [555, 451] width 566 height 166
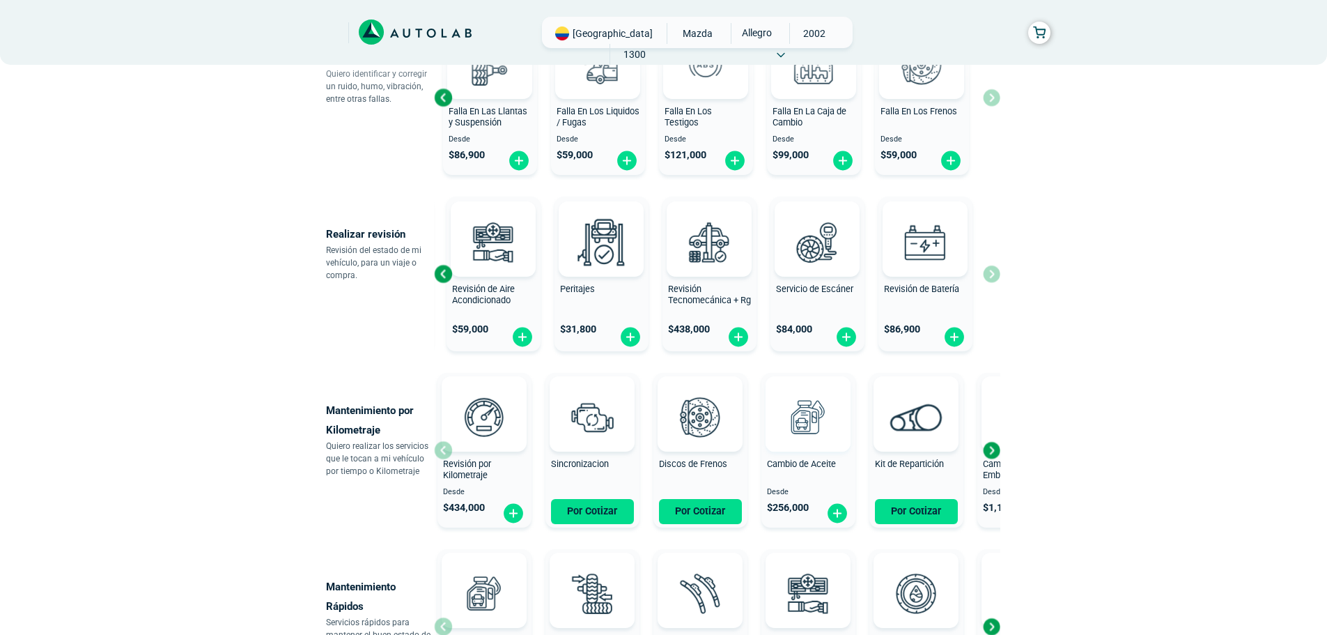
scroll to position [418, 0]
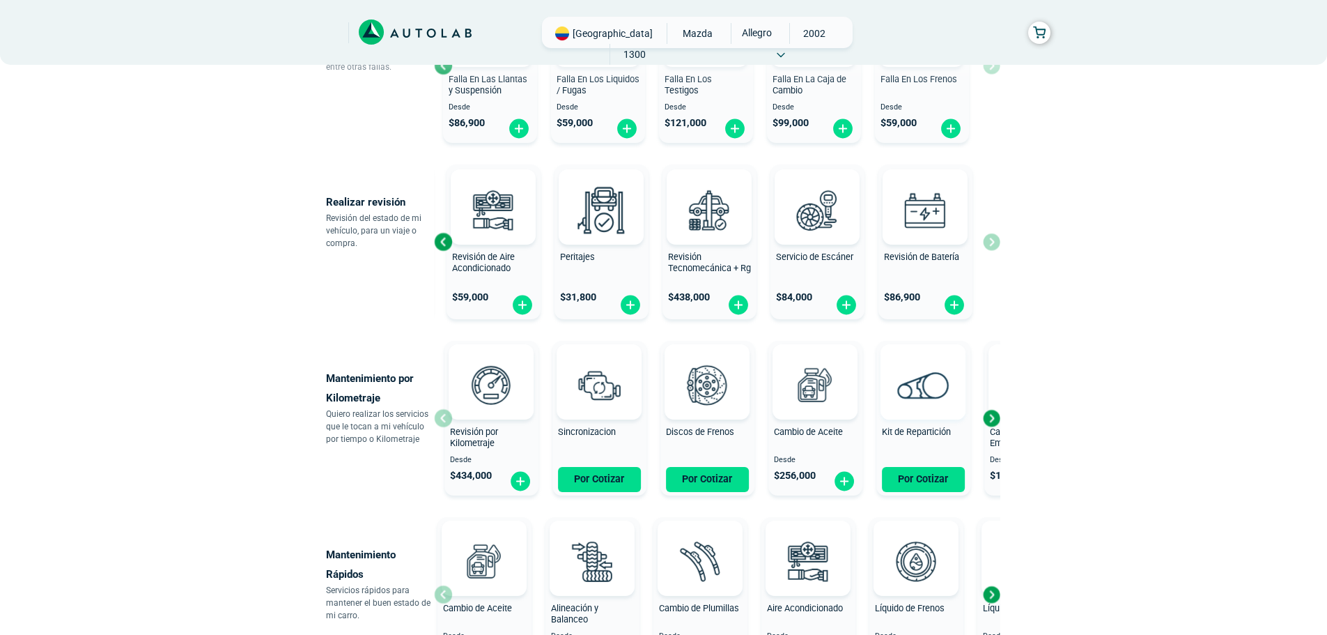
click at [893, 394] on div at bounding box center [923, 381] width 85 height 75
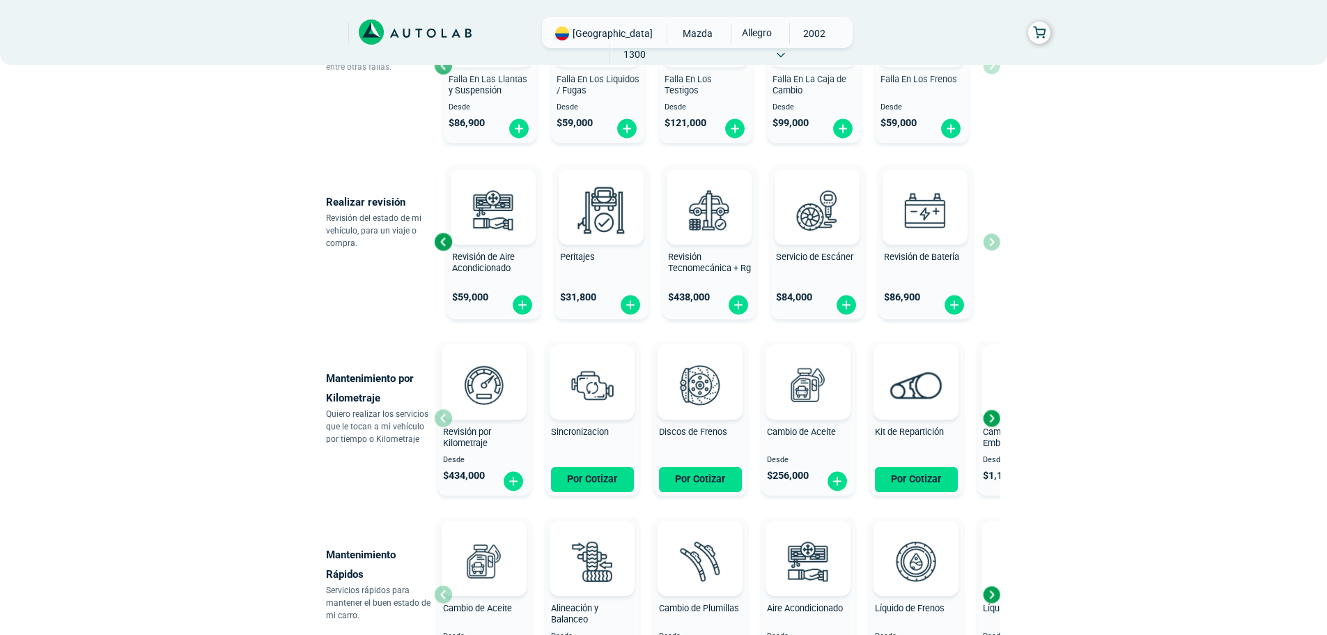
click at [606, 428] on span "Sincronizacion" at bounding box center [580, 431] width 58 height 10
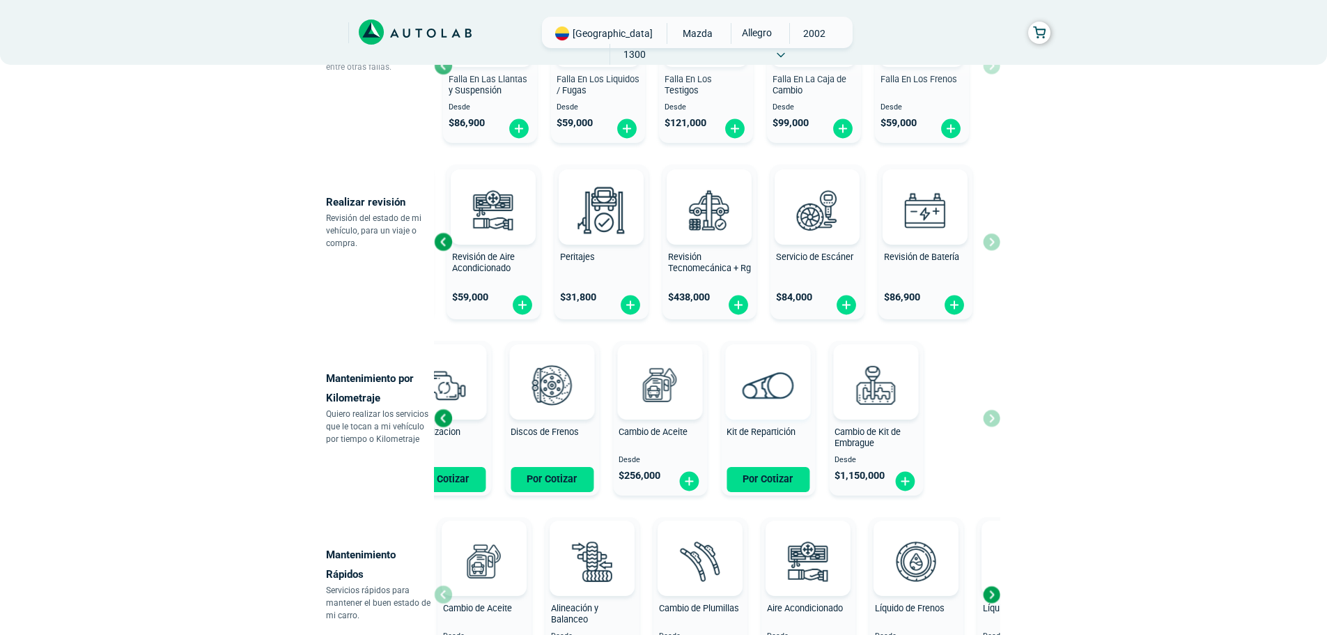
click at [688, 397] on div "Revisión por Kilometraje Desde $ 434,000 Sincronizacion Por Cotizar Discos de F…" at bounding box center [569, 418] width 566 height 166
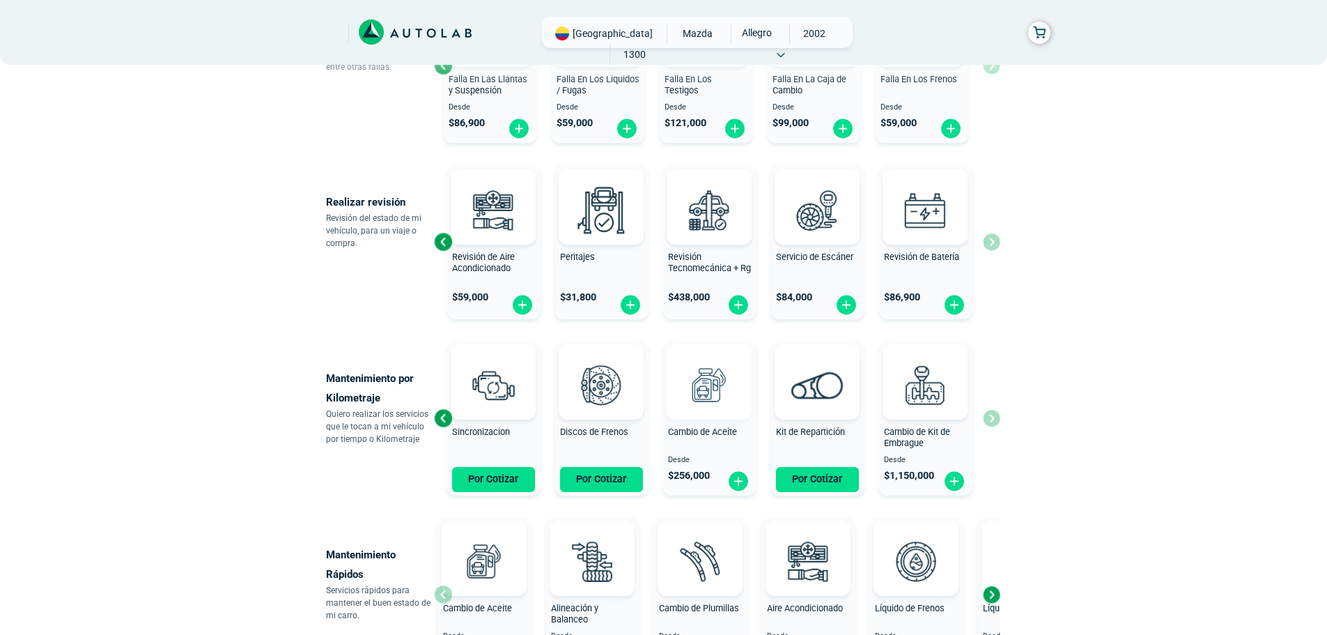
click at [684, 402] on img at bounding box center [709, 384] width 61 height 61
click at [911, 428] on span "Cambio de Kit de Embrague" at bounding box center [917, 437] width 66 height 22
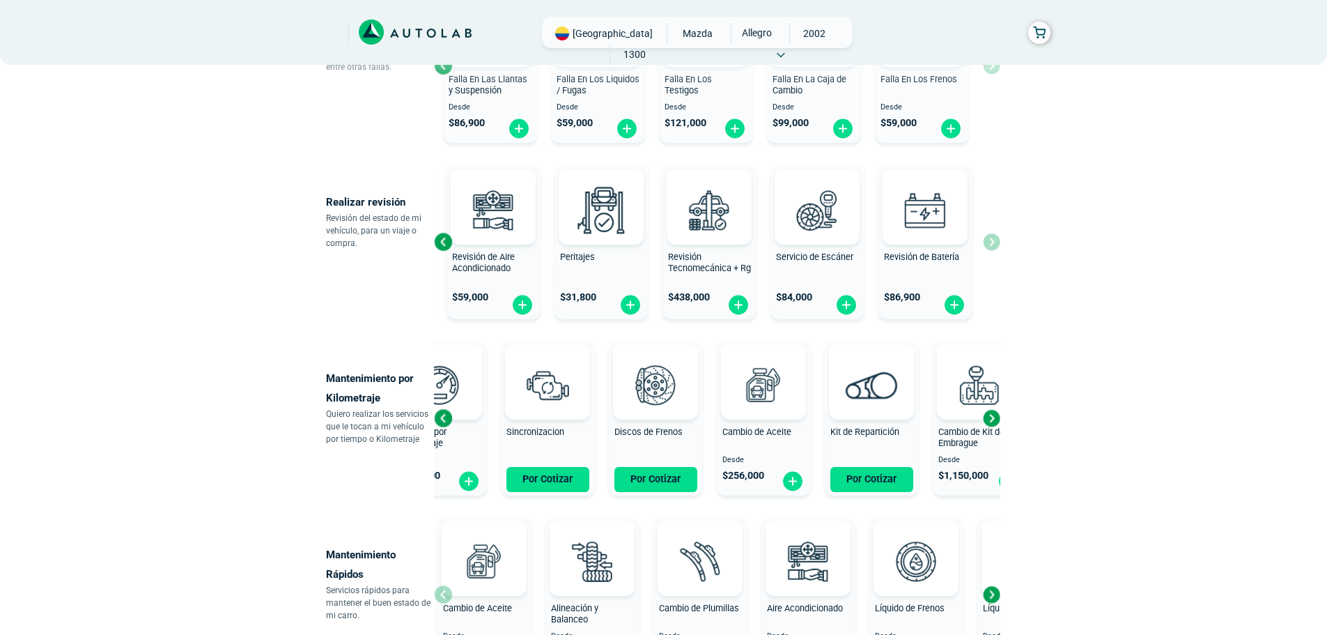
click at [576, 417] on div "Revisión por Kilometraje Desde $ 434,000 Sincronizacion Por Cotizar Discos de F…" at bounding box center [673, 418] width 566 height 166
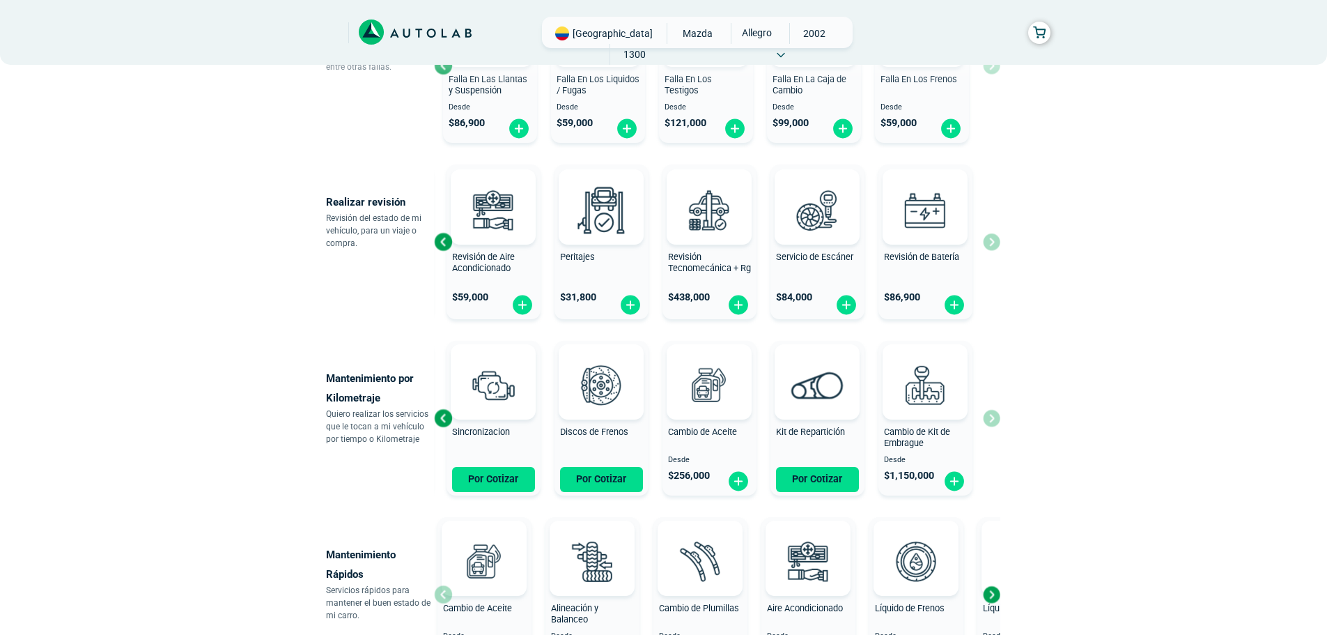
click at [899, 434] on span "Cambio de Kit de Embrague" at bounding box center [917, 437] width 66 height 22
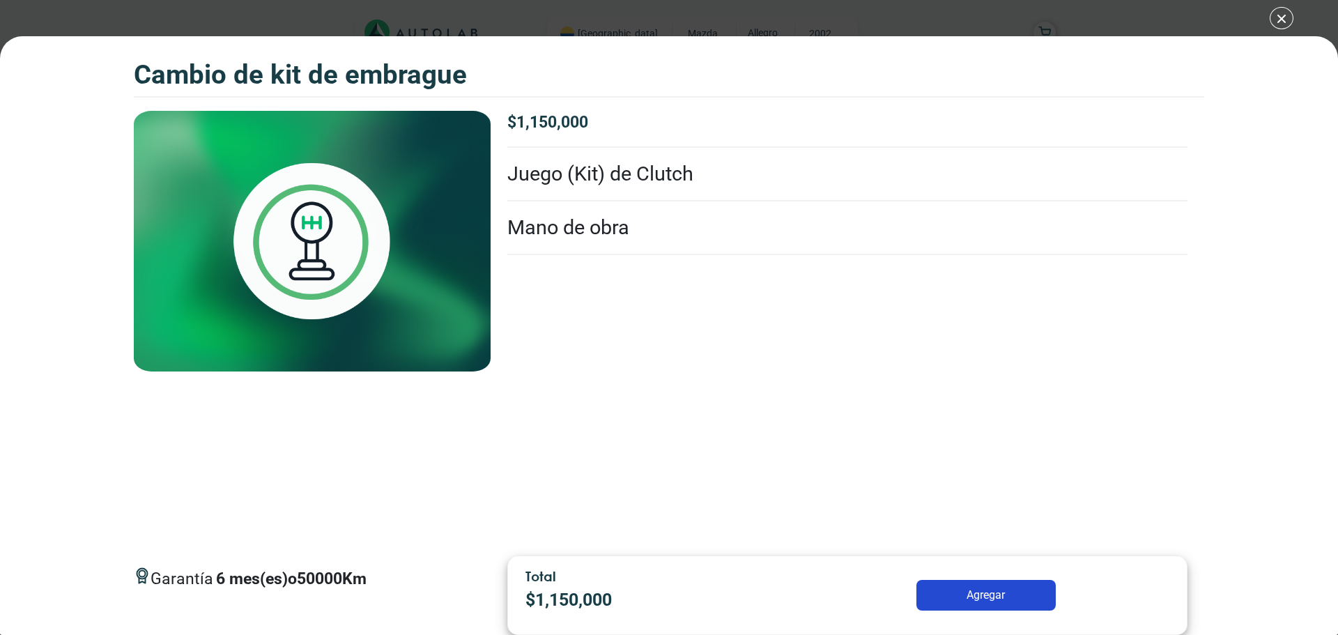
drag, startPoint x: 740, startPoint y: 183, endPoint x: 727, endPoint y: 183, distance: 12.6
click at [739, 183] on li "Juego (Kit) de Clutch" at bounding box center [847, 175] width 680 height 54
click at [594, 244] on li "Mano de obra" at bounding box center [847, 228] width 680 height 54
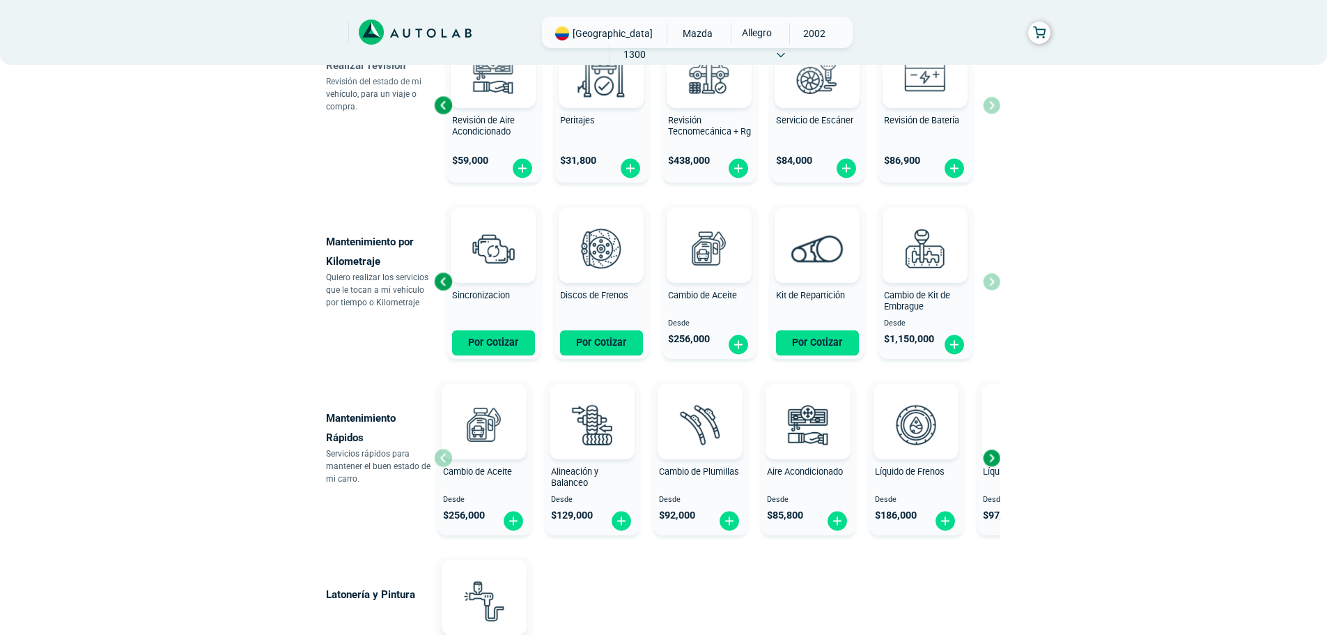
scroll to position [557, 0]
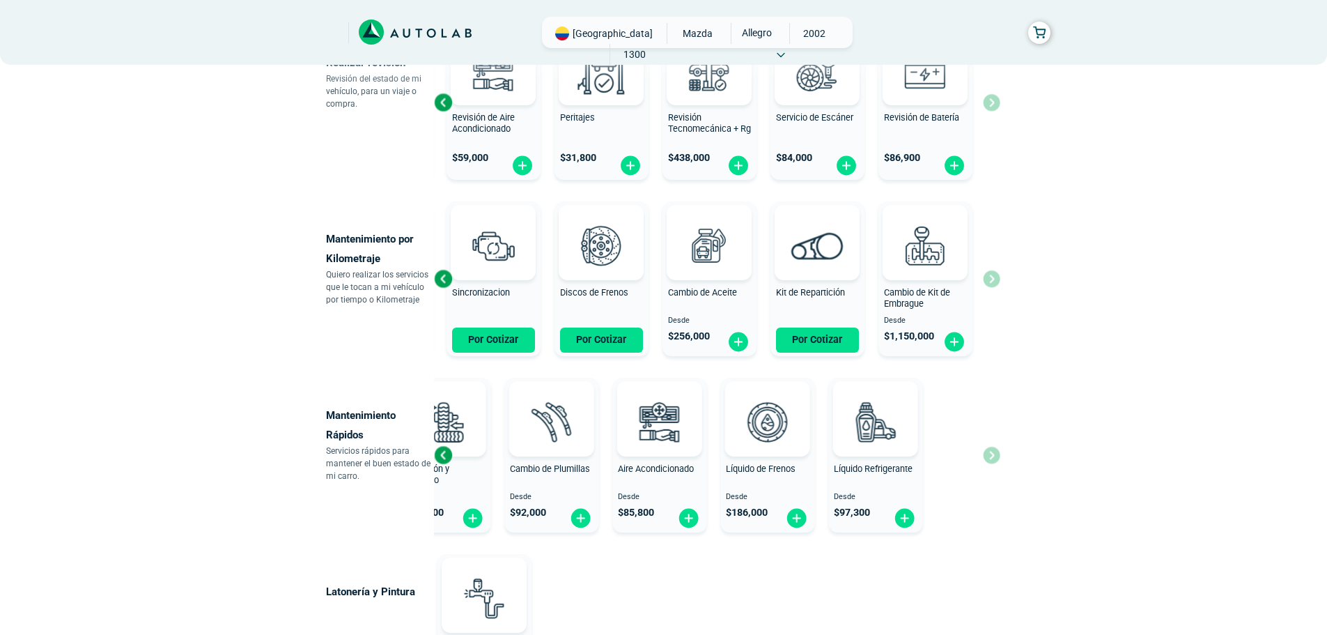
click at [601, 499] on div "Cambio de Aceite Desde $ 256,000 Alineación y Balanceo Desde $ 129,000 Cambio d…" at bounding box center [568, 455] width 566 height 166
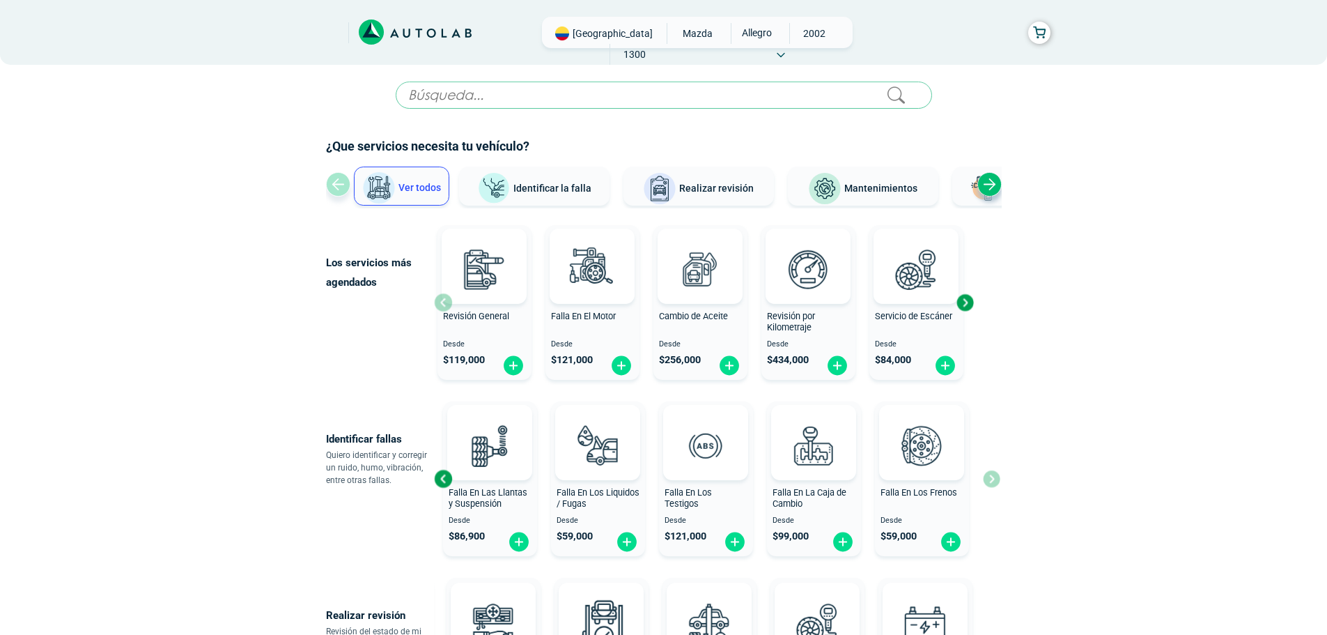
scroll to position [0, 0]
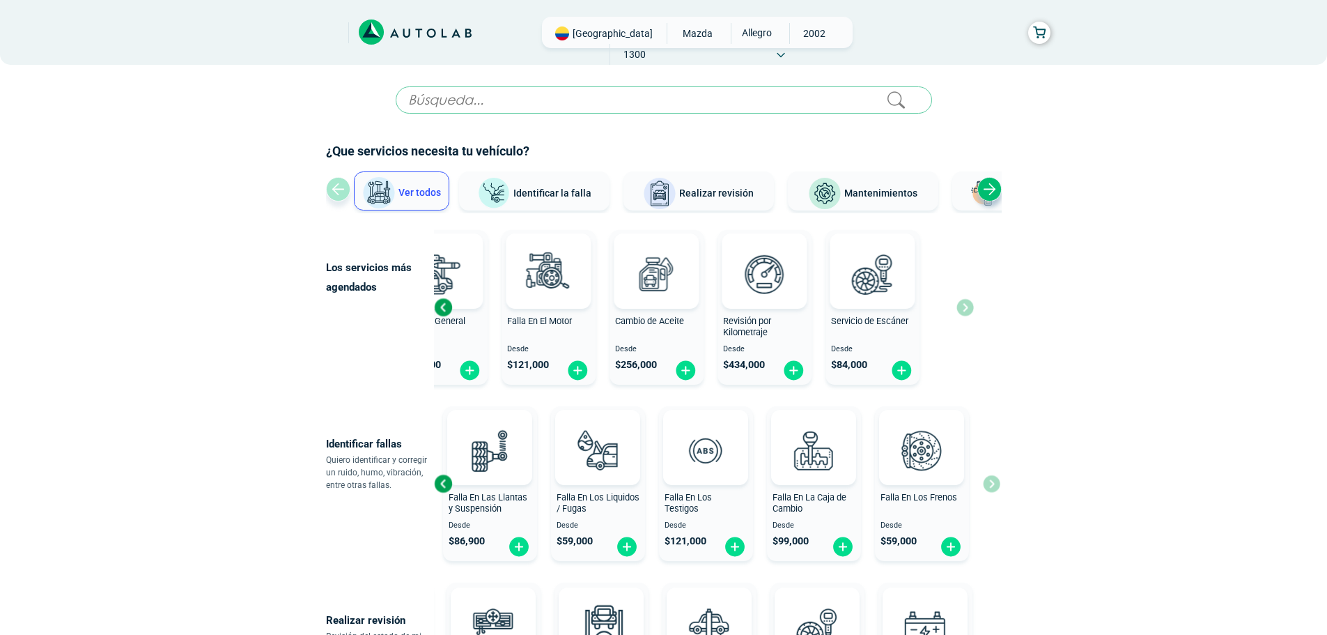
click at [757, 337] on div "Revisión General Desde $ 119,000 Falla En El Motor Desde $ 121,000 Cambio de Ac…" at bounding box center [660, 307] width 540 height 166
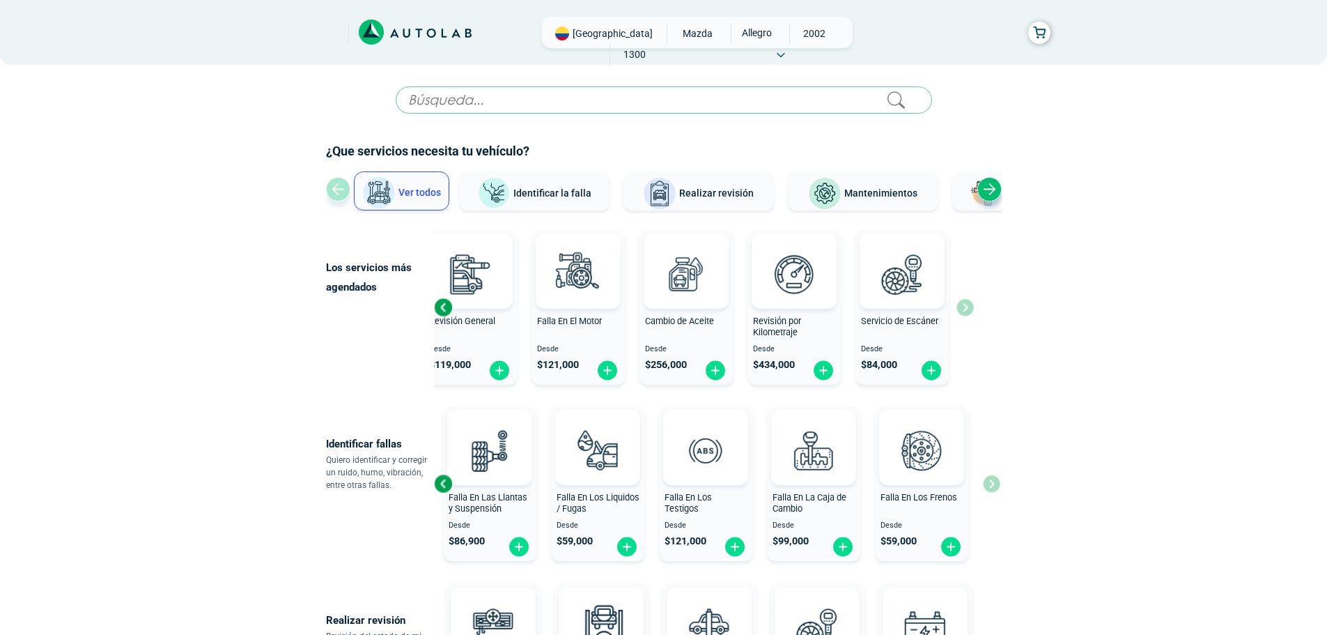
click at [894, 323] on span "Servicio de Escáner" at bounding box center [899, 321] width 77 height 10
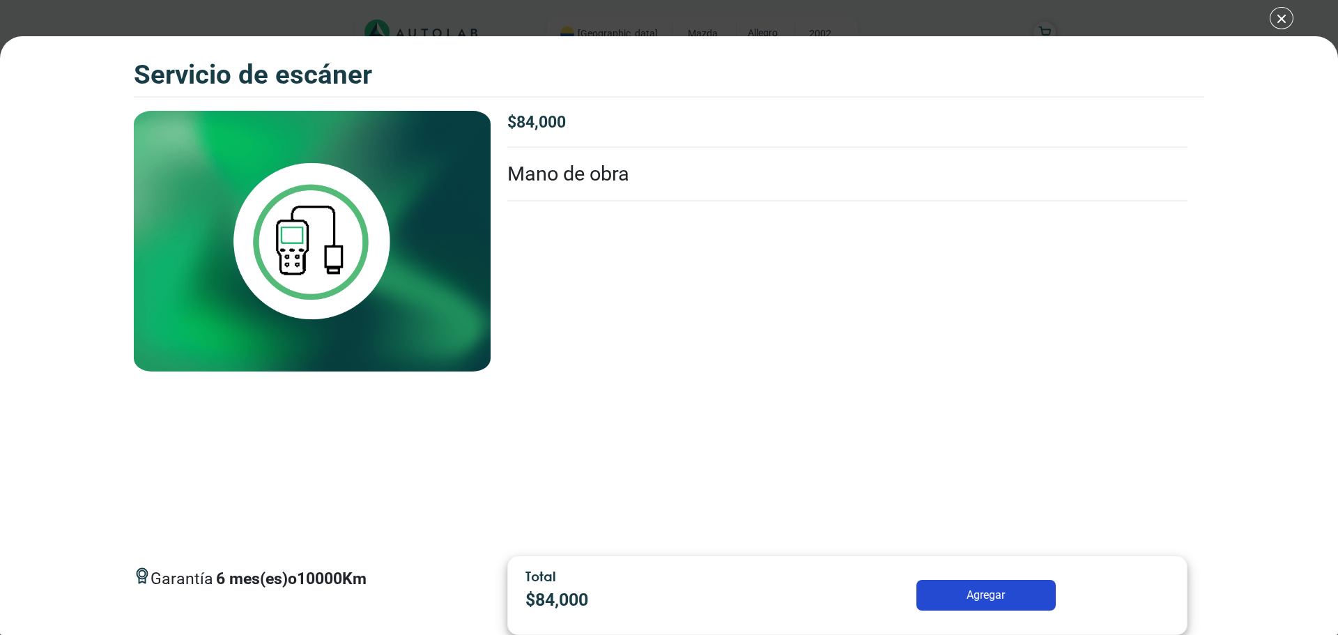
click at [1285, 14] on div "Servicio de escáner Servicio de escáner Garantía 6" at bounding box center [669, 317] width 1338 height 635
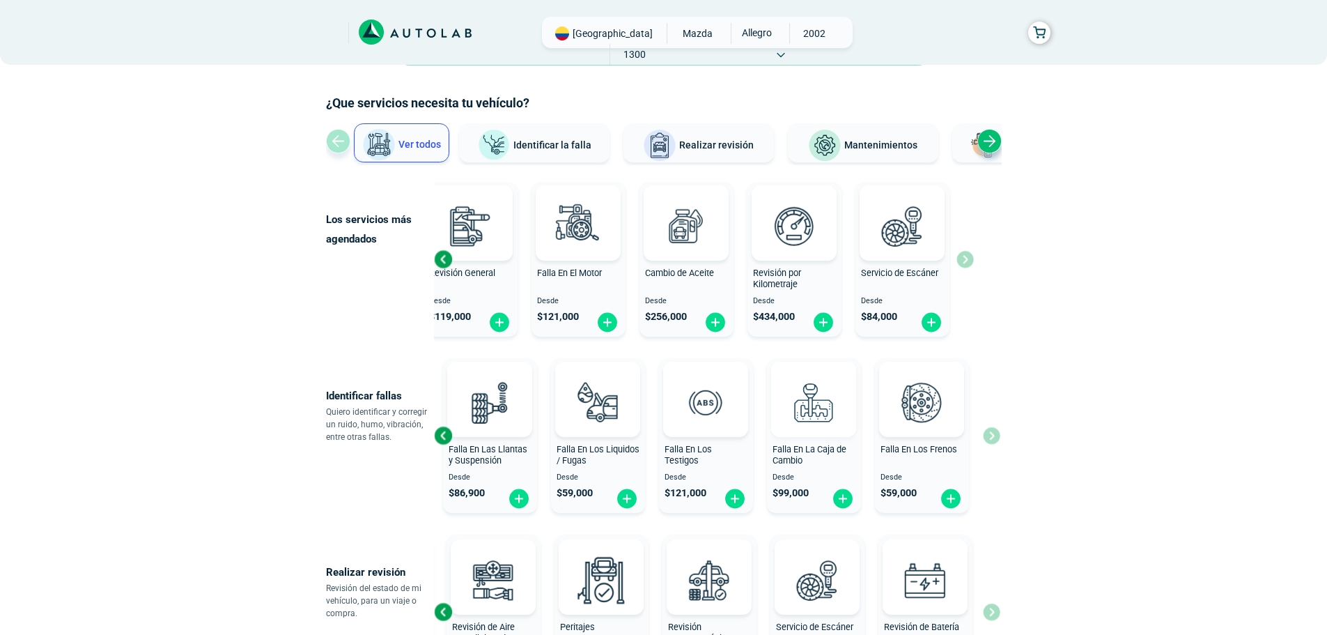
scroll to position [70, 0]
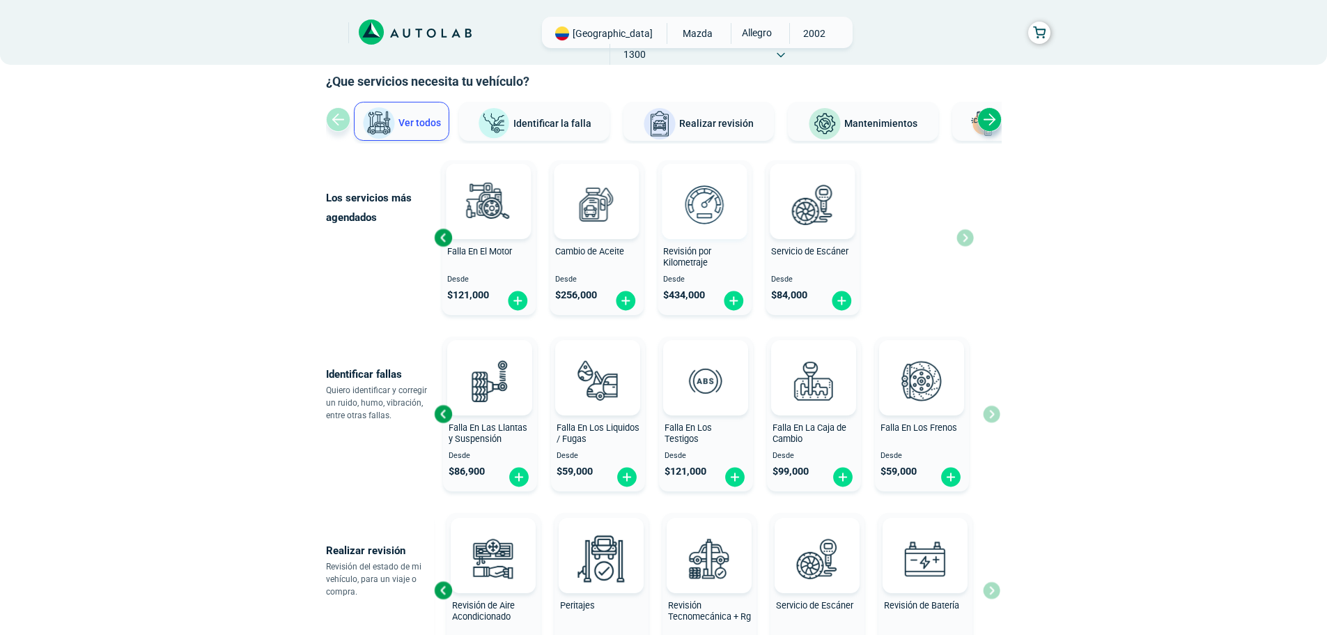
click at [616, 227] on div "Revisión General Desde $ 119,000 Falla En El Motor Desde $ 121,000 Cambio de Ac…" at bounding box center [600, 238] width 540 height 166
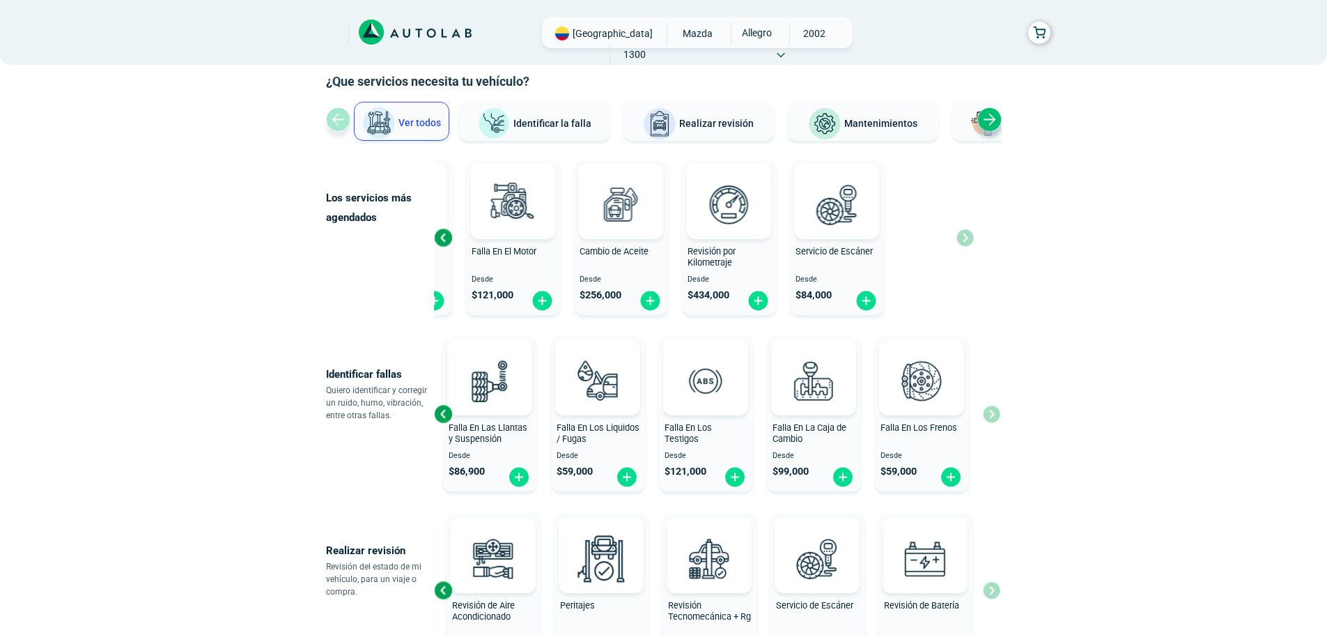
click at [473, 168] on div "Falla En El Motor Desde $ 121,000" at bounding box center [513, 238] width 94 height 148
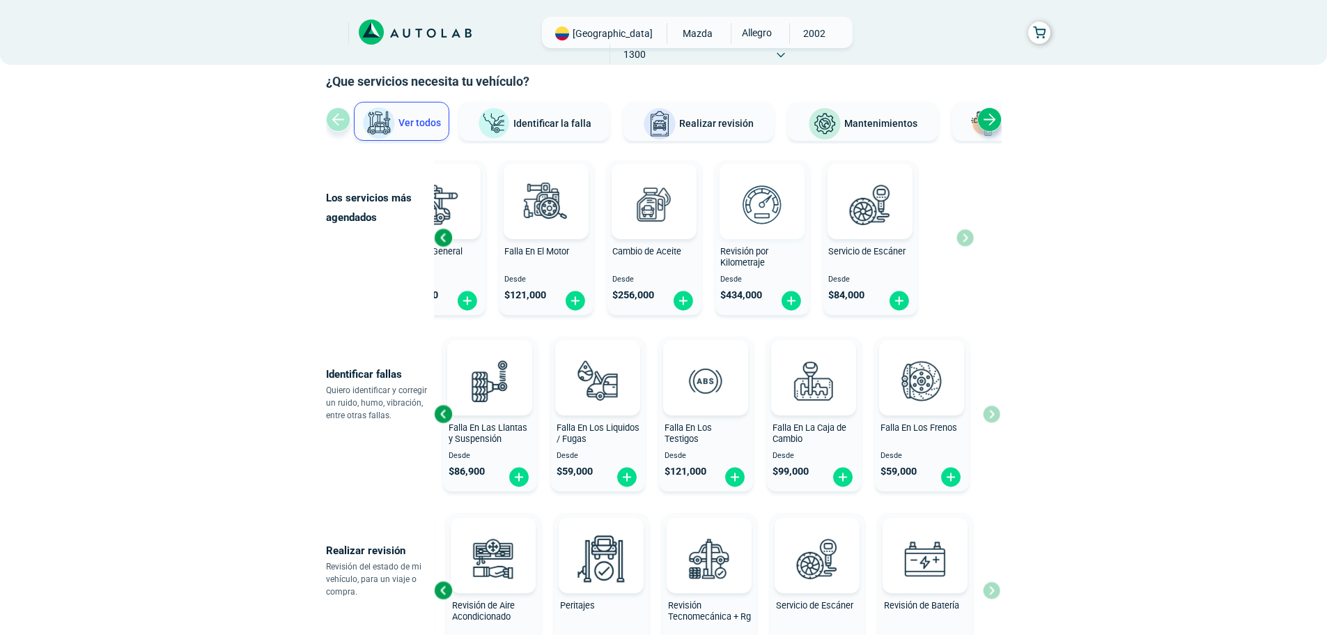
click at [696, 217] on div "Revisión General Desde $ 119,000 Falla En El Motor Desde $ 121,000 Cambio de Ac…" at bounding box center [657, 238] width 540 height 166
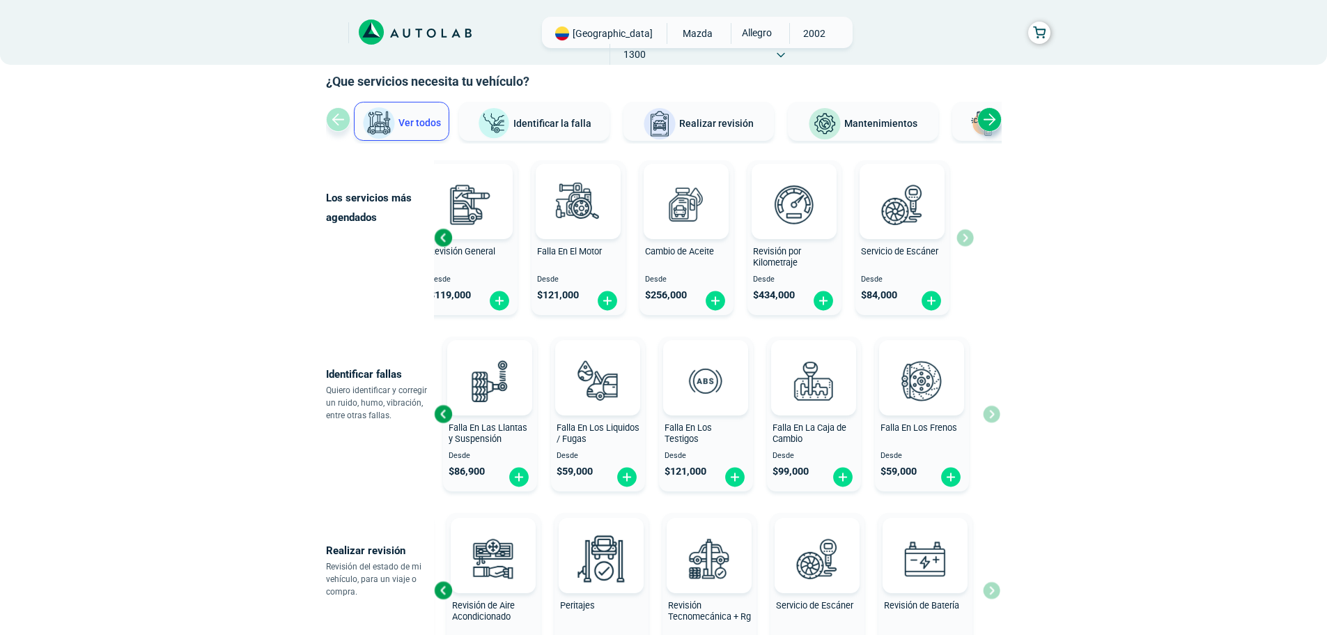
click at [576, 254] on span "Falla En El Motor" at bounding box center [569, 251] width 65 height 10
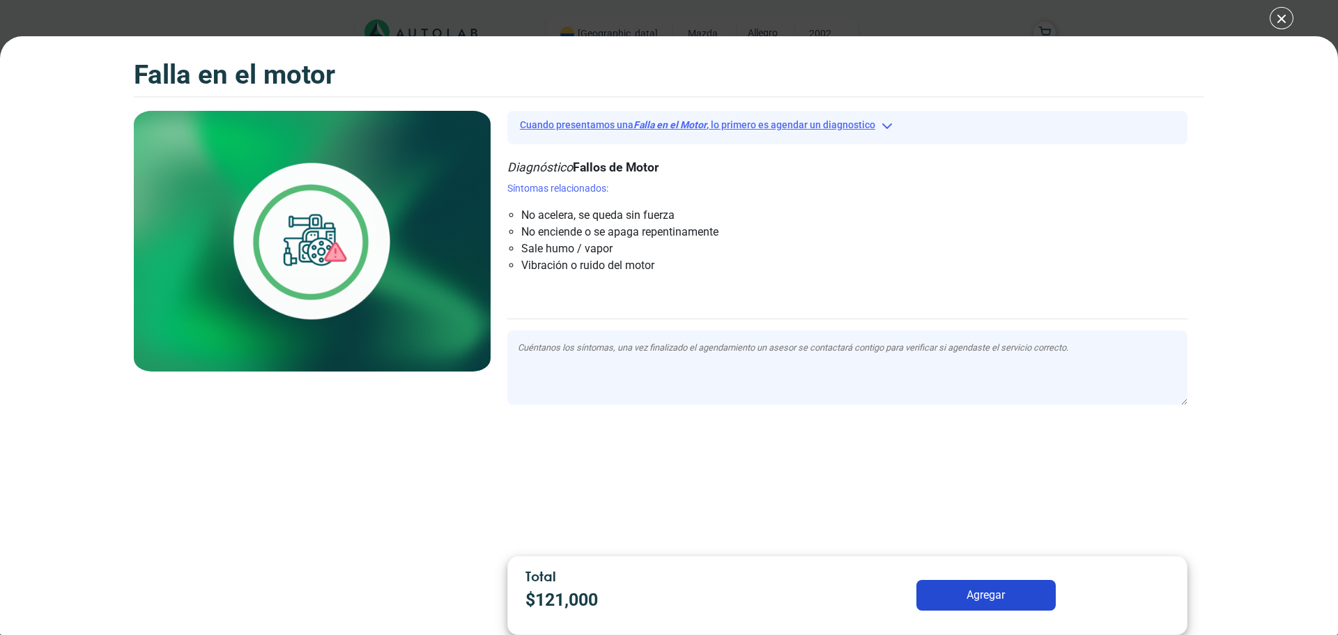
click at [883, 124] on button "Cuando presentamos una Falla en el Motor , lo primero es agendar un diagnostico" at bounding box center [847, 125] width 680 height 22
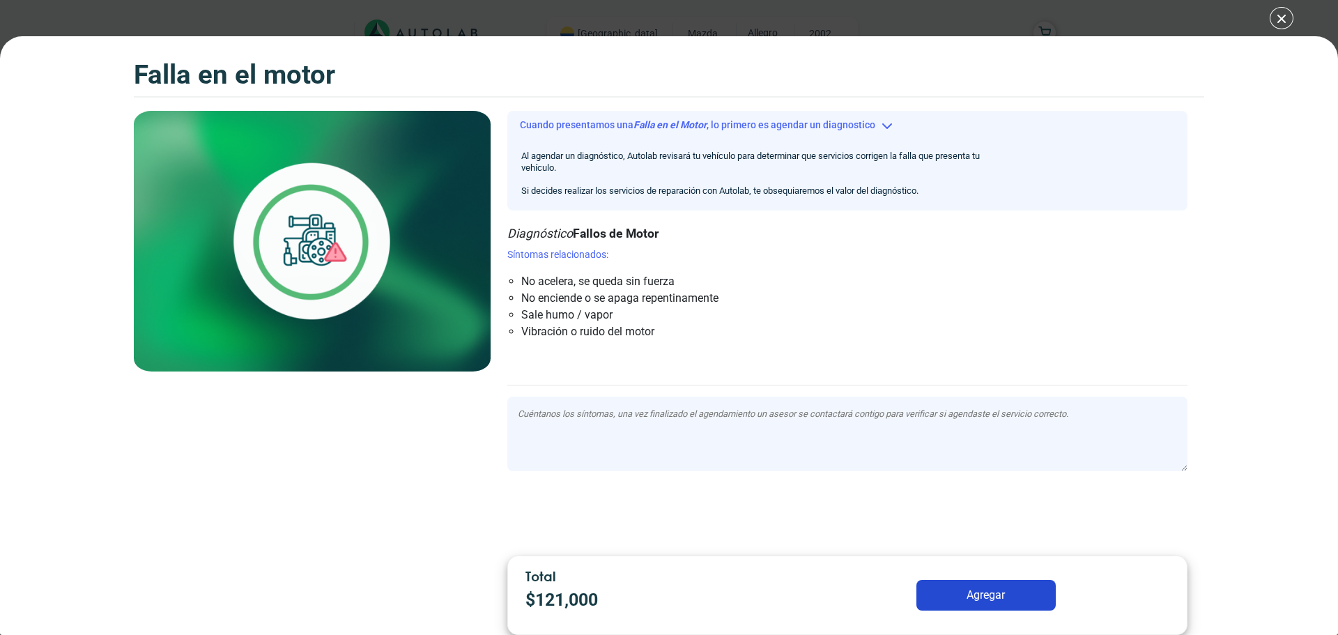
click at [1275, 11] on div "Falla en el Motor Falla en el Motor Falla en el Motor" at bounding box center [669, 317] width 1338 height 635
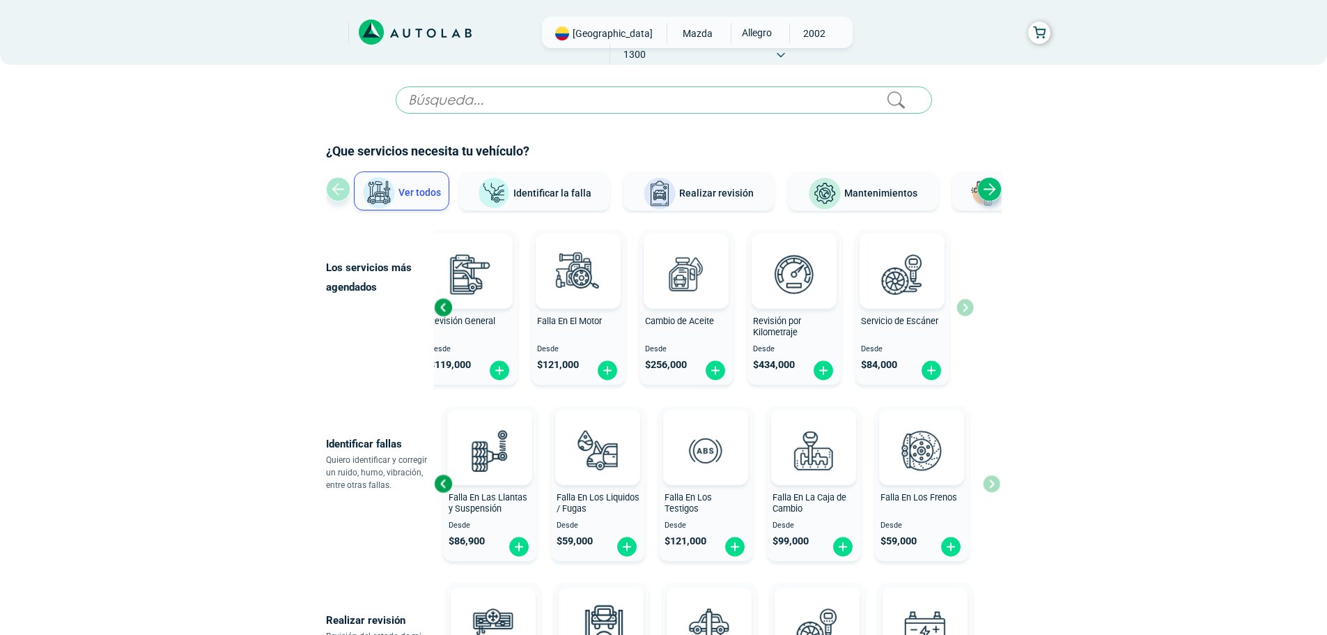
click at [546, 92] on input "text" at bounding box center [664, 99] width 537 height 27
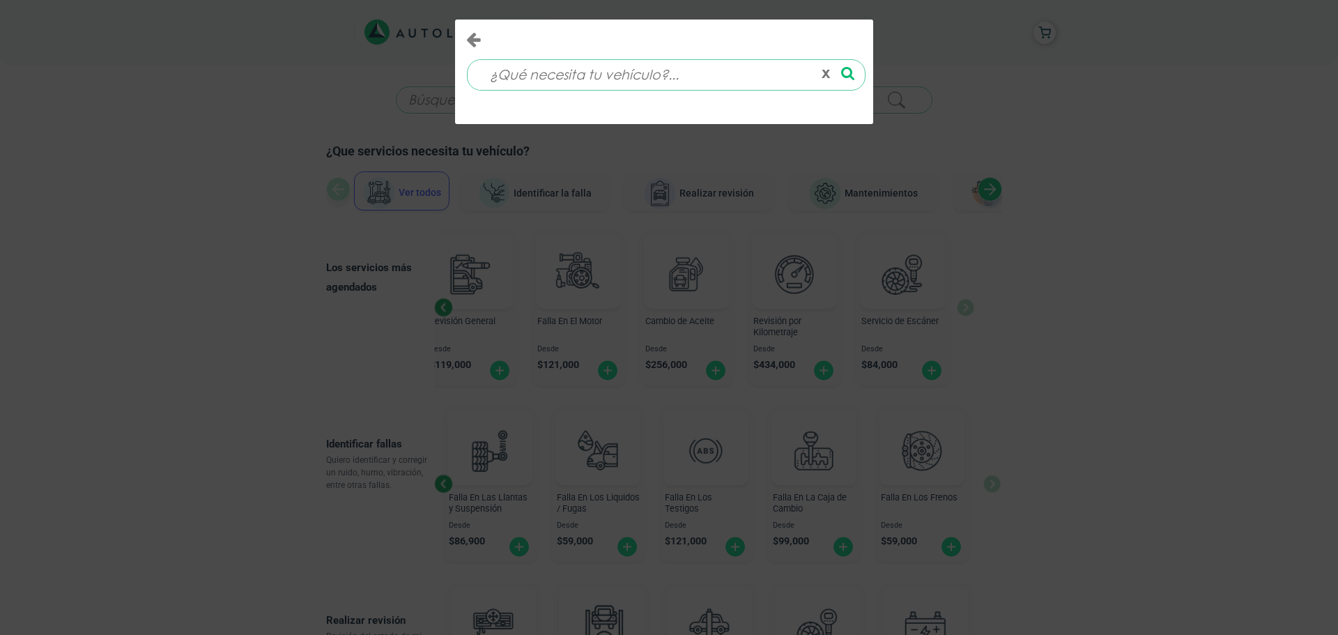
drag, startPoint x: 1179, startPoint y: 107, endPoint x: 1088, endPoint y: 107, distance: 90.6
click at [1174, 107] on div "x" at bounding box center [669, 317] width 1338 height 635
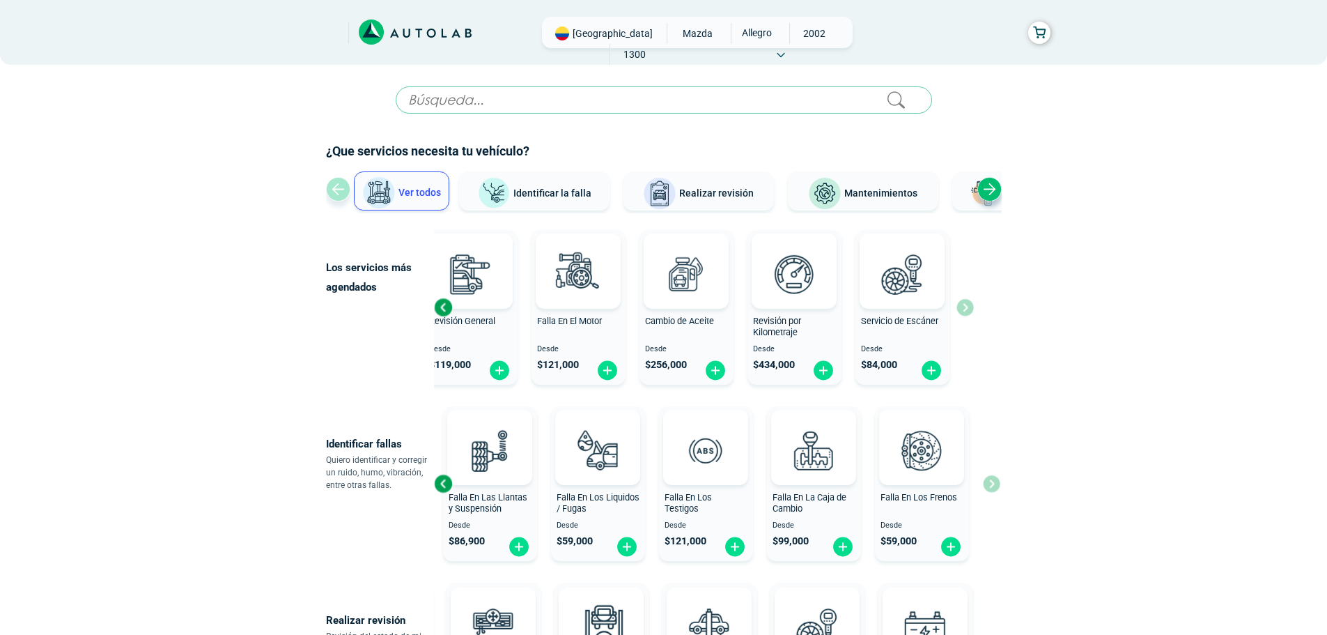
click at [535, 107] on input "text" at bounding box center [664, 99] width 537 height 27
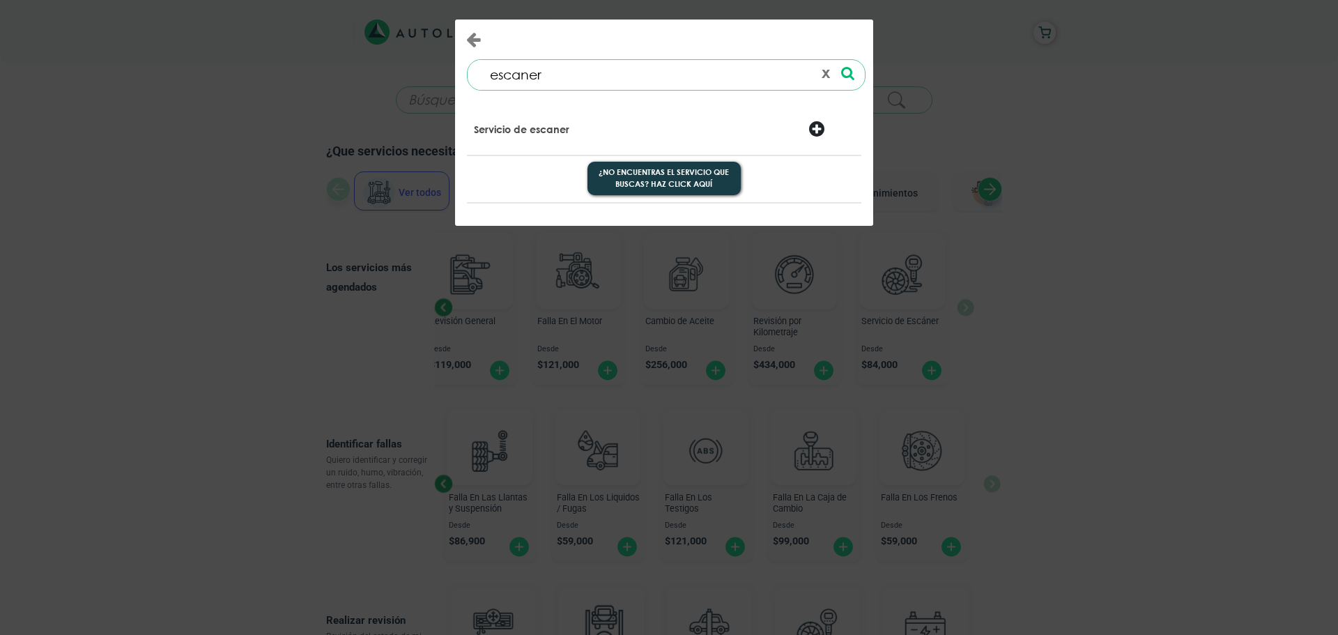
click at [845, 72] on icon at bounding box center [847, 73] width 13 height 15
click at [760, 126] on div at bounding box center [764, 131] width 67 height 20
click at [710, 70] on input "escaner" at bounding box center [645, 75] width 335 height 30
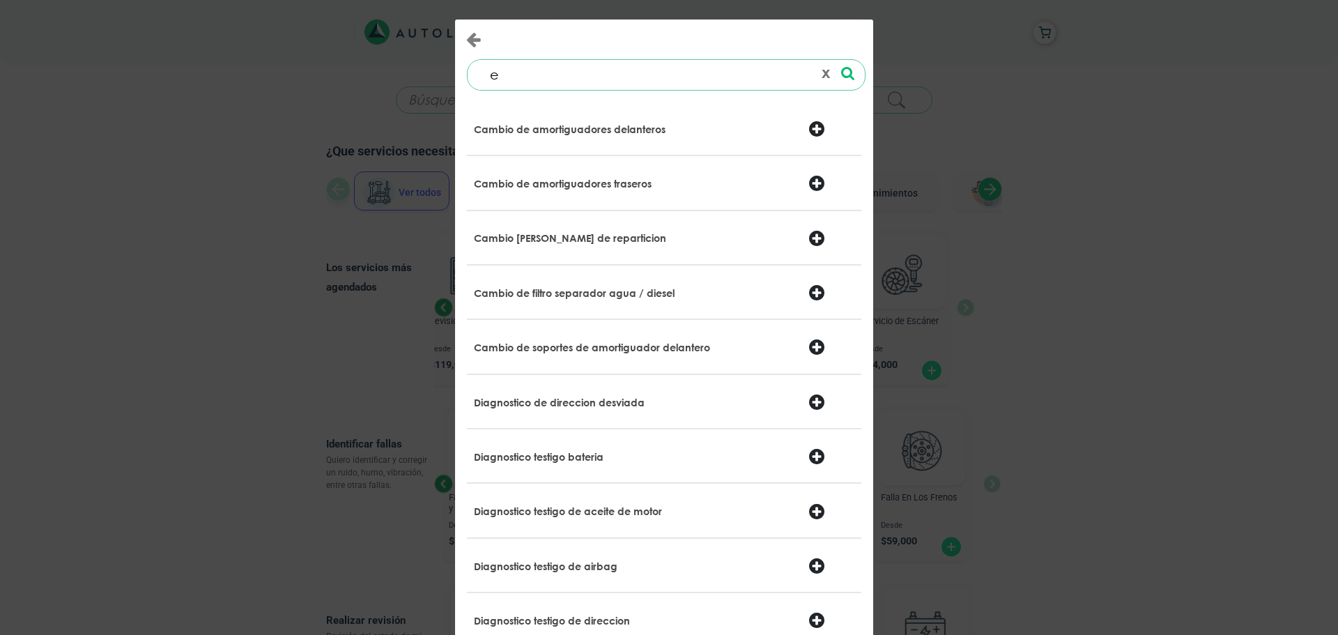
type input "e"
click at [1040, 354] on div "e x Alineacion y balanceo (eje delantero)" at bounding box center [669, 317] width 1338 height 635
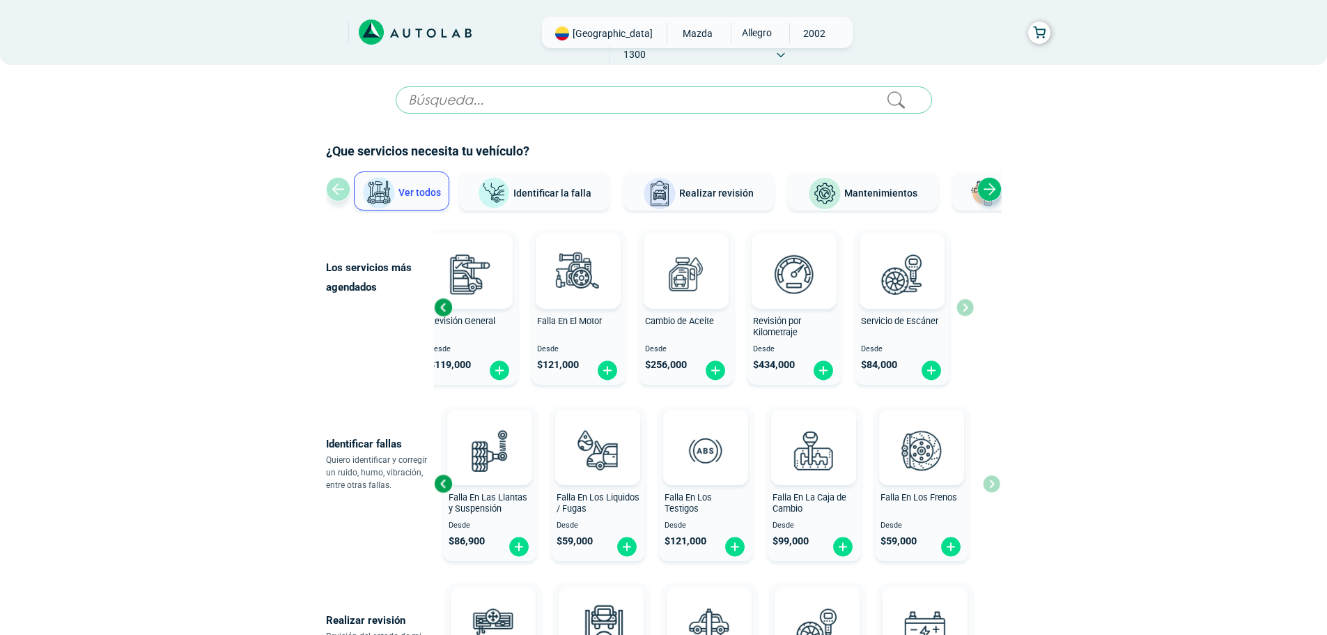
click at [834, 36] on div "Bogotá MAZDA ALLEGRO 2002 1300" at bounding box center [697, 32] width 311 height 31
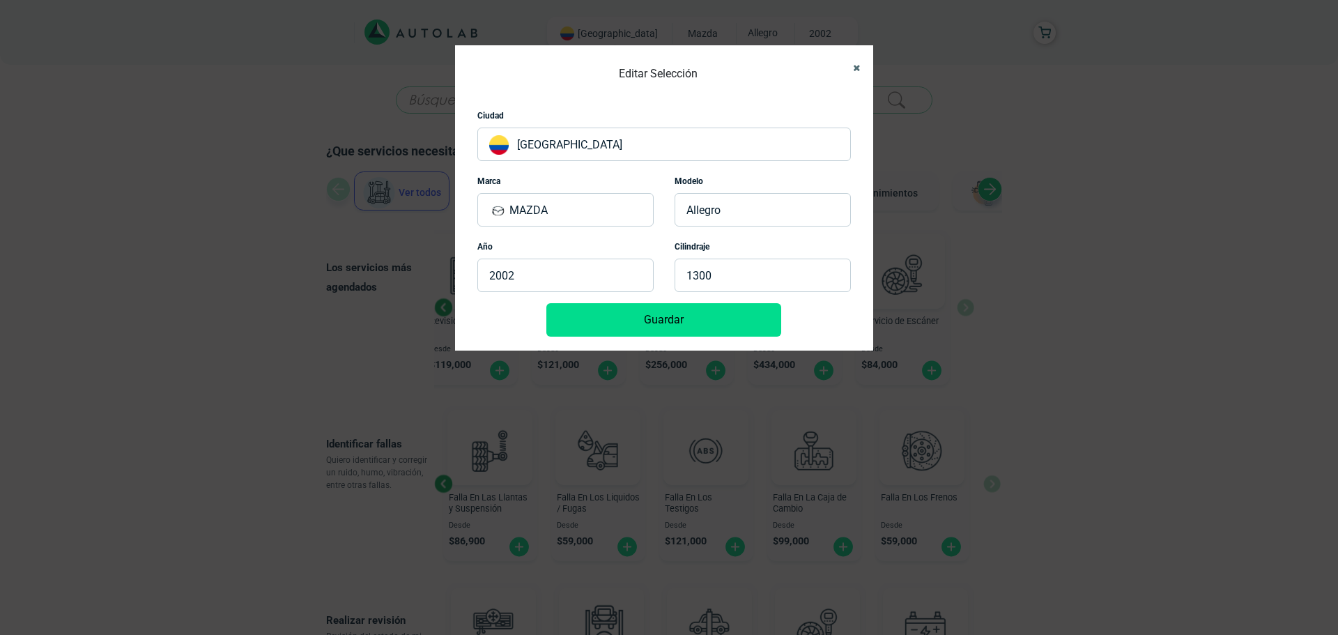
click at [855, 72] on button "Close" at bounding box center [851, 67] width 22 height 31
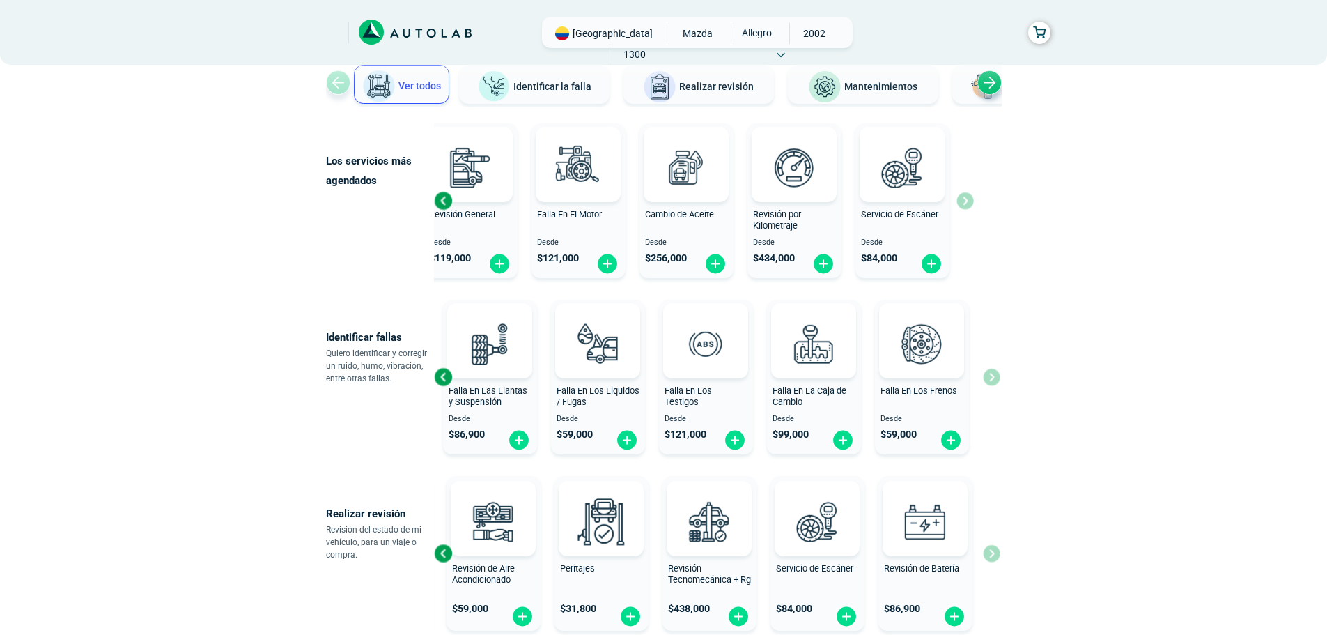
scroll to position [139, 0]
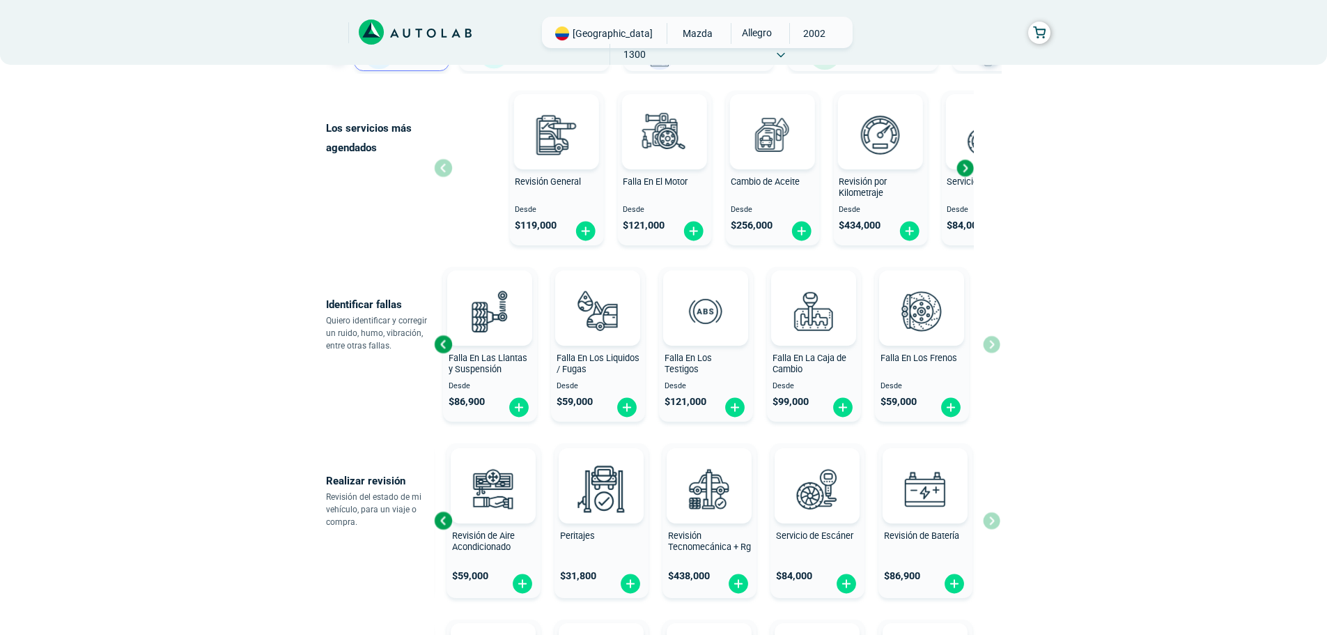
click at [659, 192] on div "Revisión General Desde $ 119,000 Falla En El Motor Desde $ 121,000 Cambio de Ac…" at bounding box center [776, 168] width 540 height 166
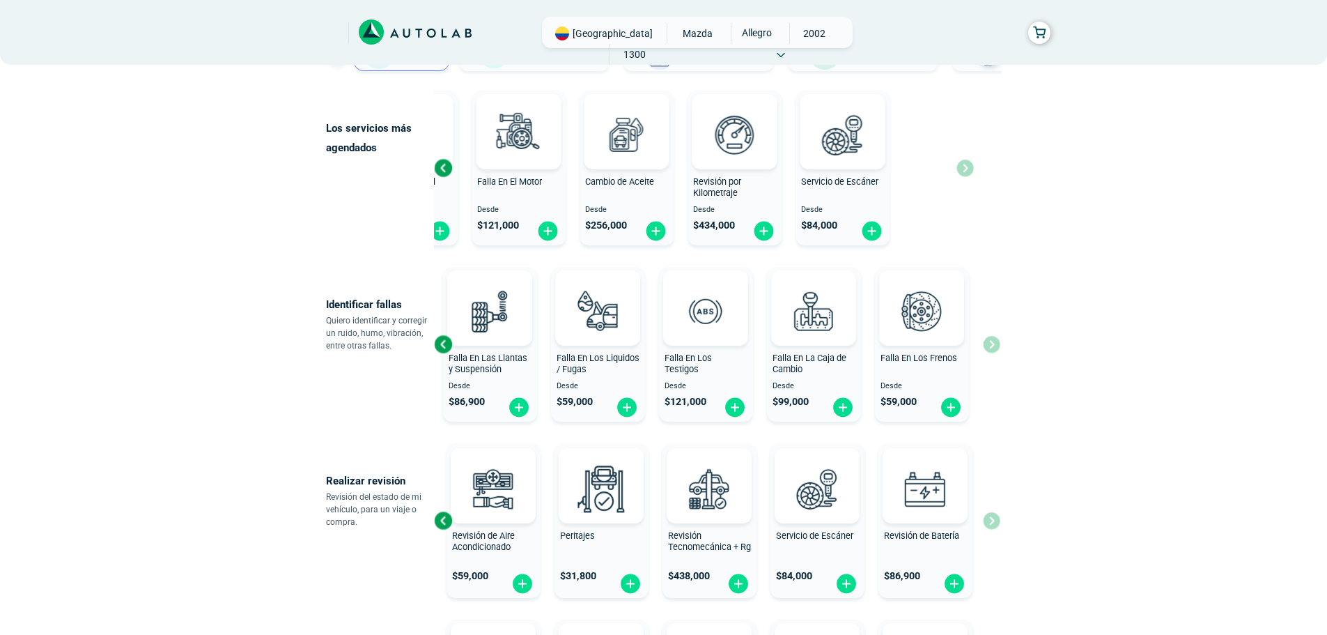
click at [612, 171] on div "Revisión General Desde $ 119,000 Falla En El Motor Desde $ 121,000 Cambio de Ac…" at bounding box center [630, 168] width 540 height 166
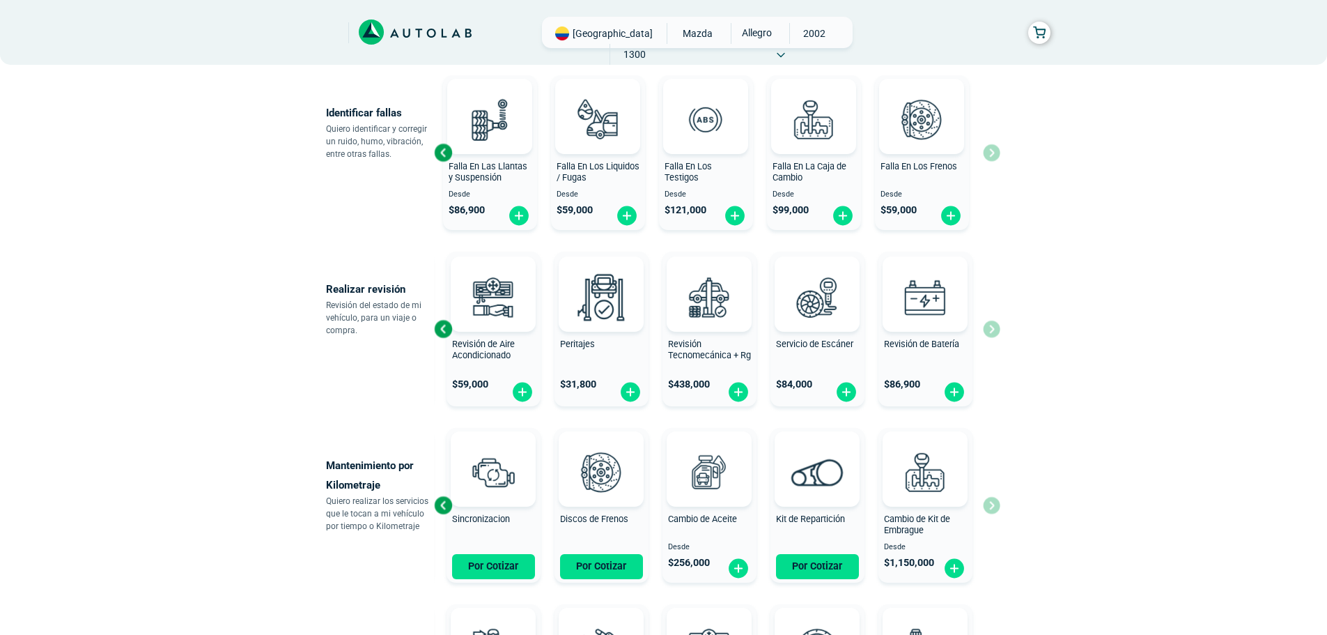
scroll to position [0, 0]
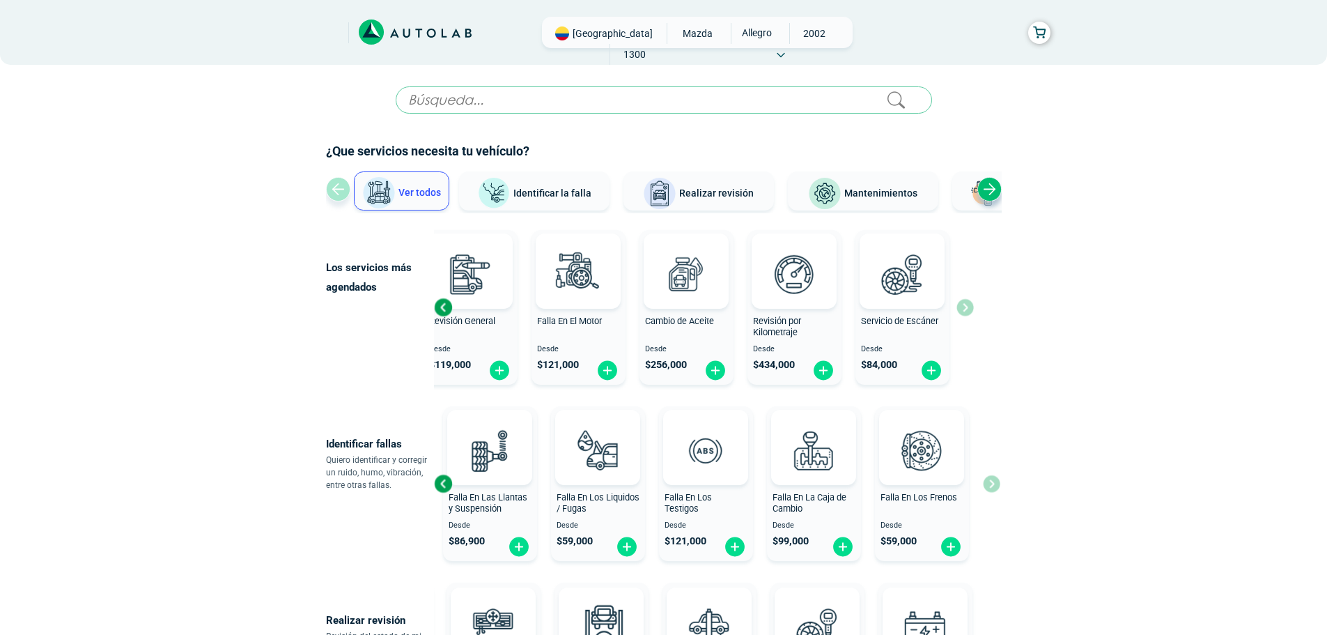
click at [989, 186] on div "Next slide" at bounding box center [990, 189] width 24 height 24
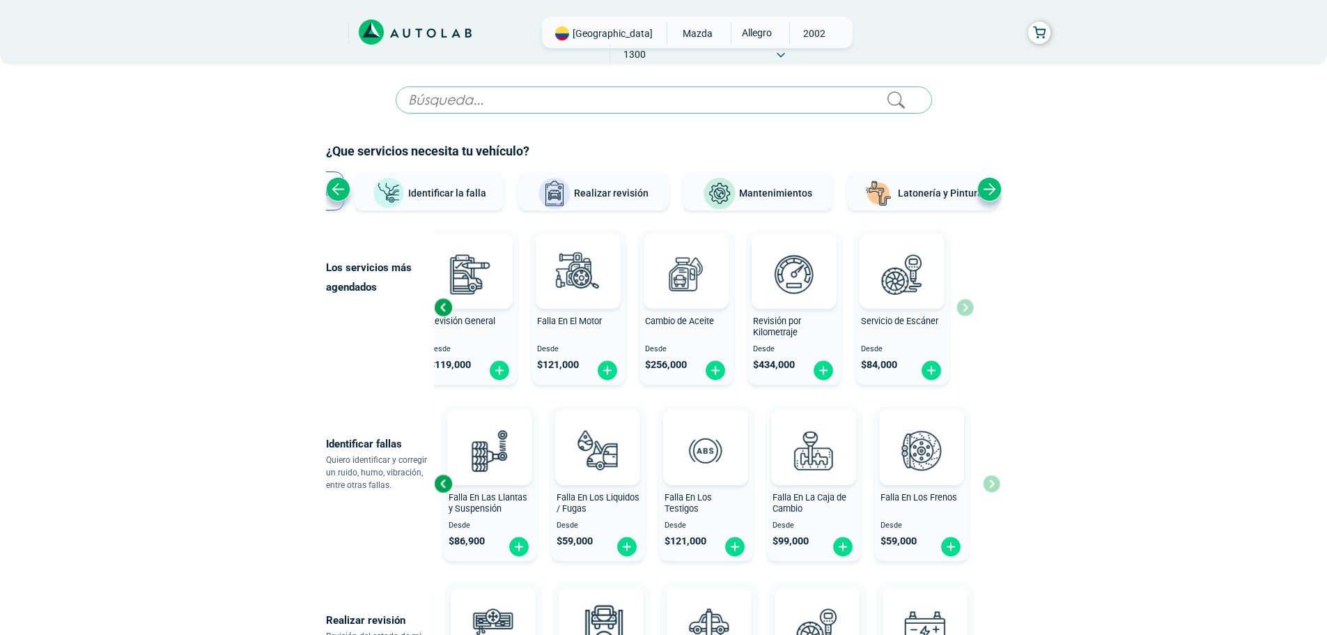
click at [988, 185] on div "Next slide" at bounding box center [990, 189] width 24 height 24
click at [927, 286] on img at bounding box center [902, 273] width 61 height 61
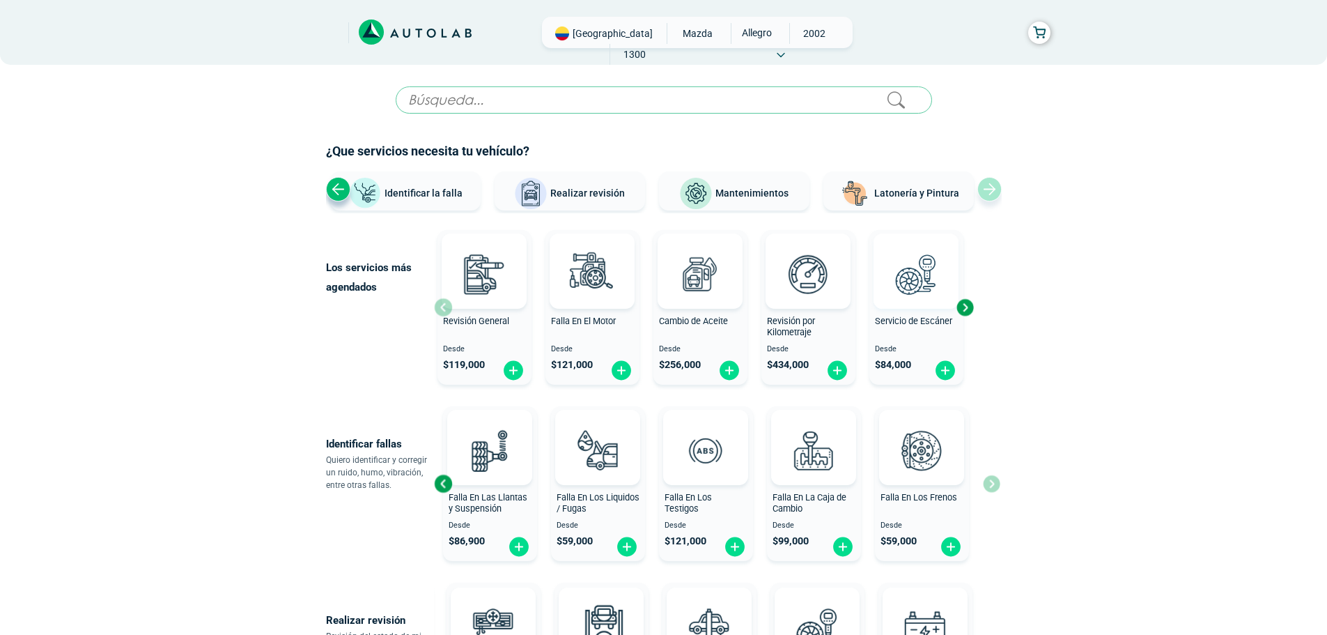
click at [919, 266] on img at bounding box center [916, 273] width 61 height 61
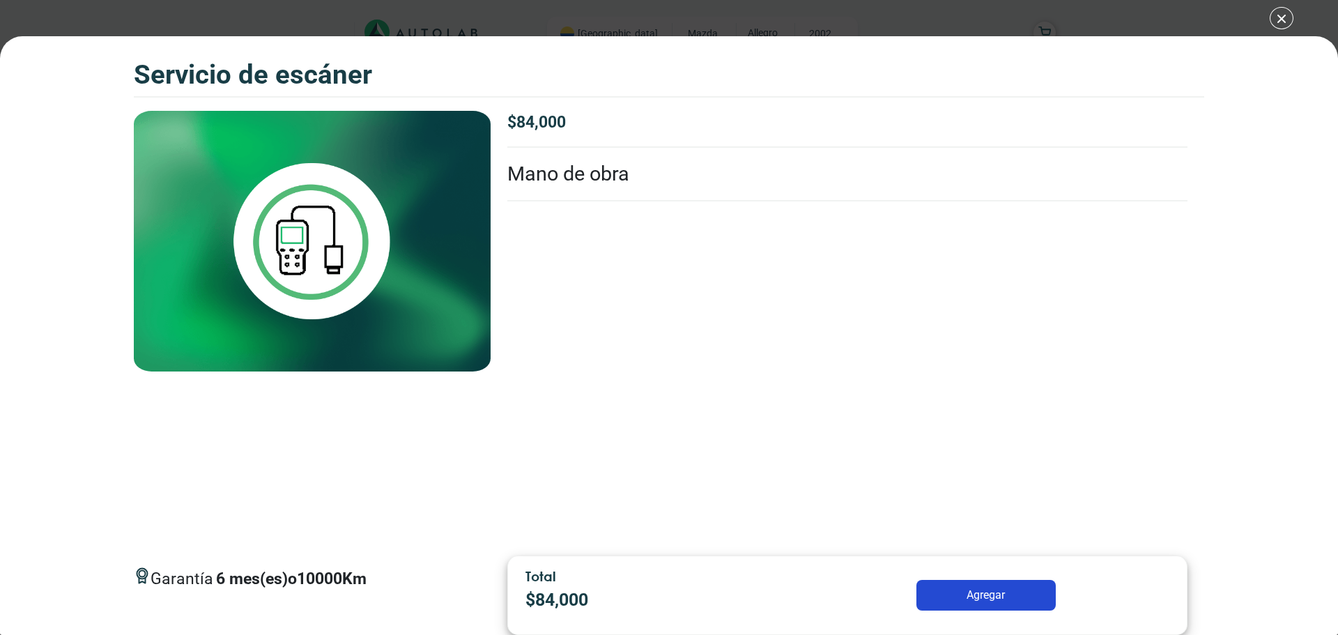
click at [599, 167] on li "Mano de obra" at bounding box center [847, 175] width 680 height 54
click at [307, 583] on p "6 mes(es) o 10000 Km" at bounding box center [291, 579] width 151 height 24
click at [1277, 16] on div "Servicio de escáner Servicio de escáner Garantía 6" at bounding box center [669, 317] width 1338 height 635
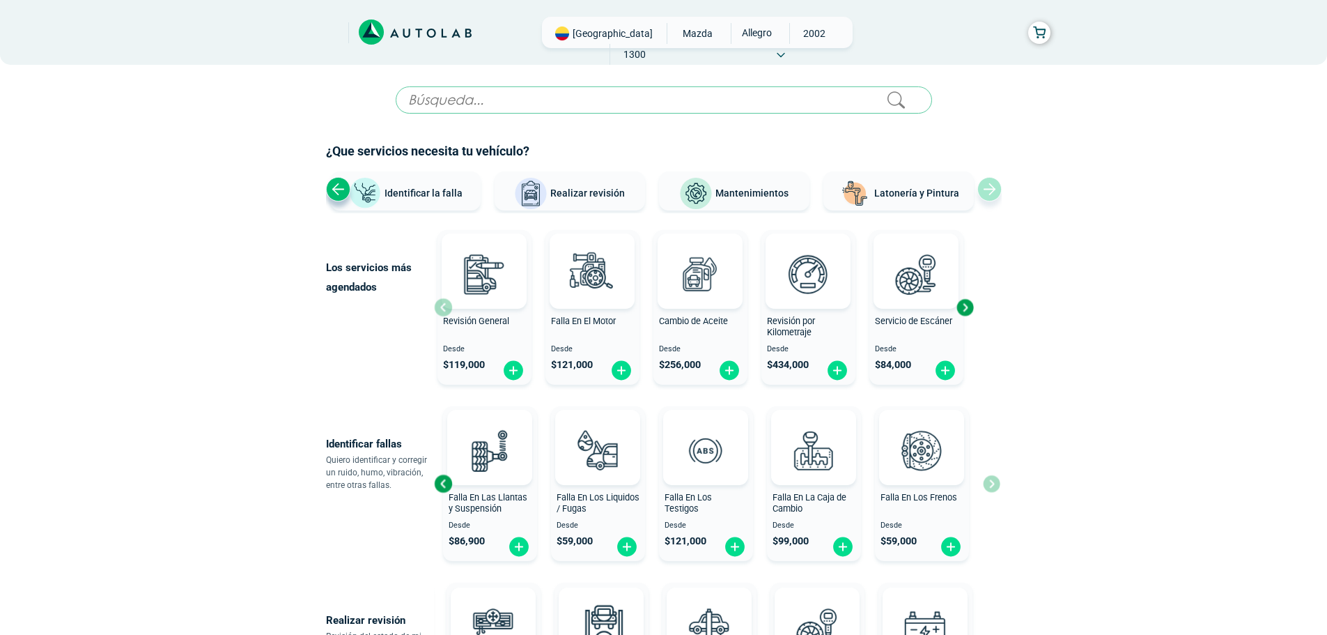
click at [964, 309] on div "Next slide" at bounding box center [965, 307] width 21 height 21
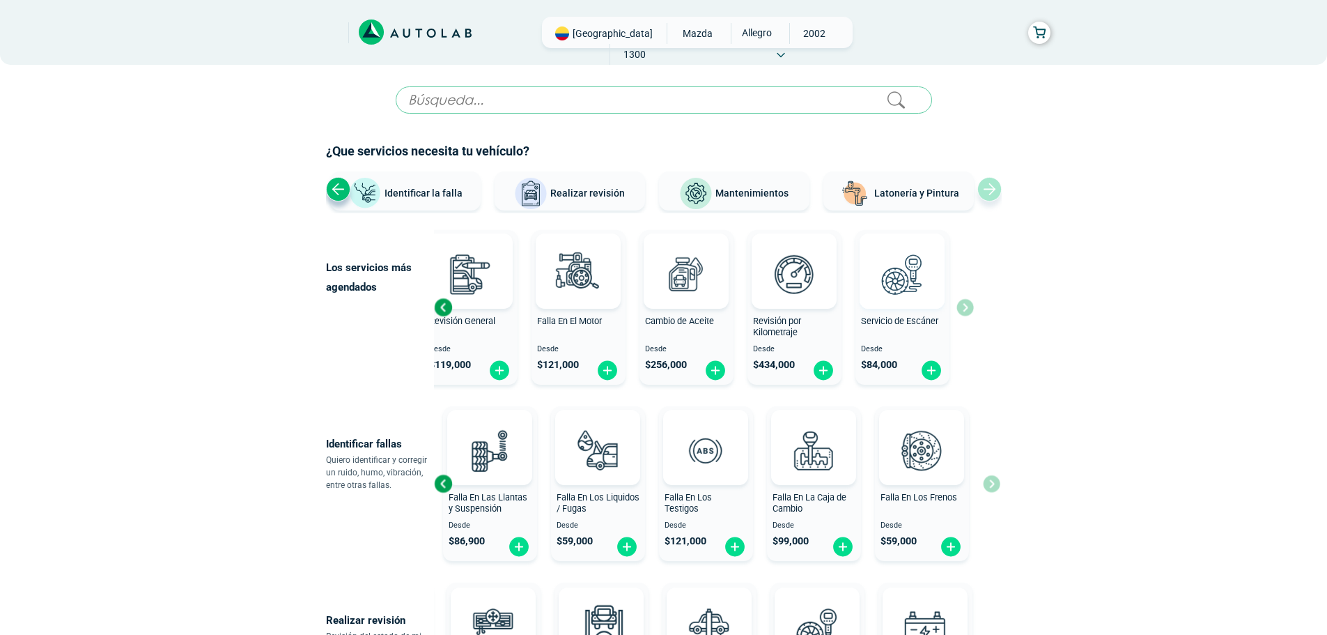
click at [891, 287] on img at bounding box center [902, 273] width 61 height 61
click at [887, 291] on img at bounding box center [902, 273] width 61 height 61
click at [902, 325] on span "Servicio de Escáner" at bounding box center [899, 321] width 77 height 10
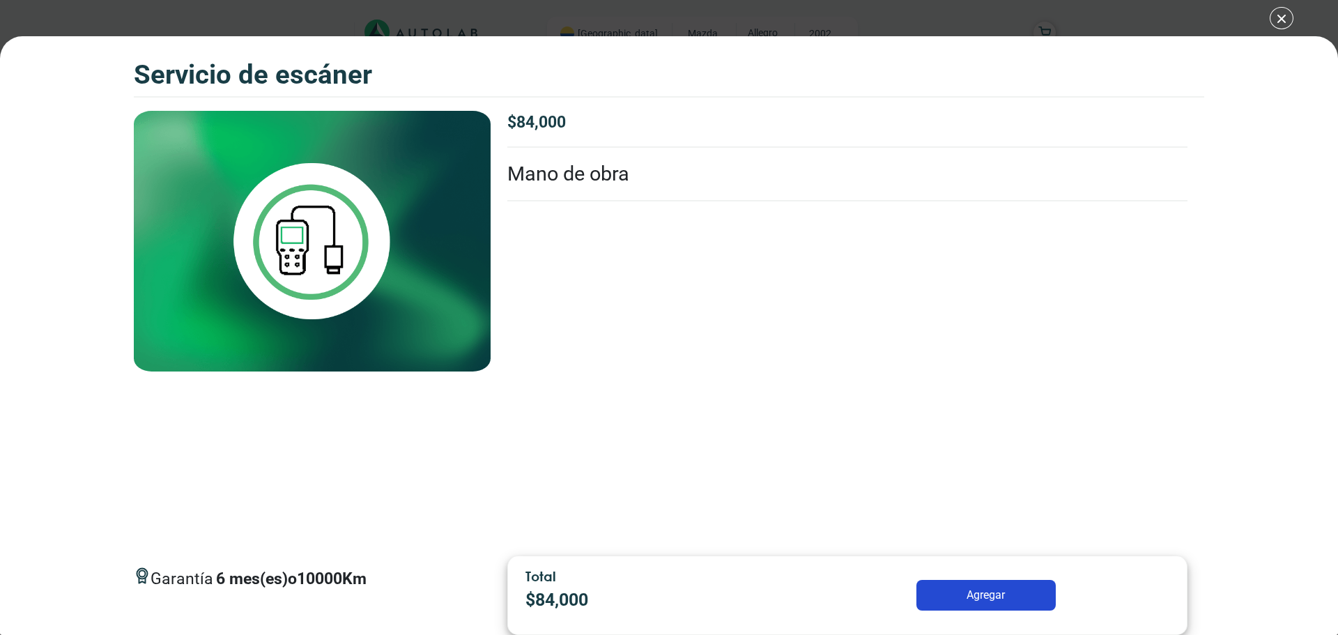
click at [1282, 17] on div "Servicio de escáner Servicio de escáner Garantía 6" at bounding box center [669, 317] width 1338 height 635
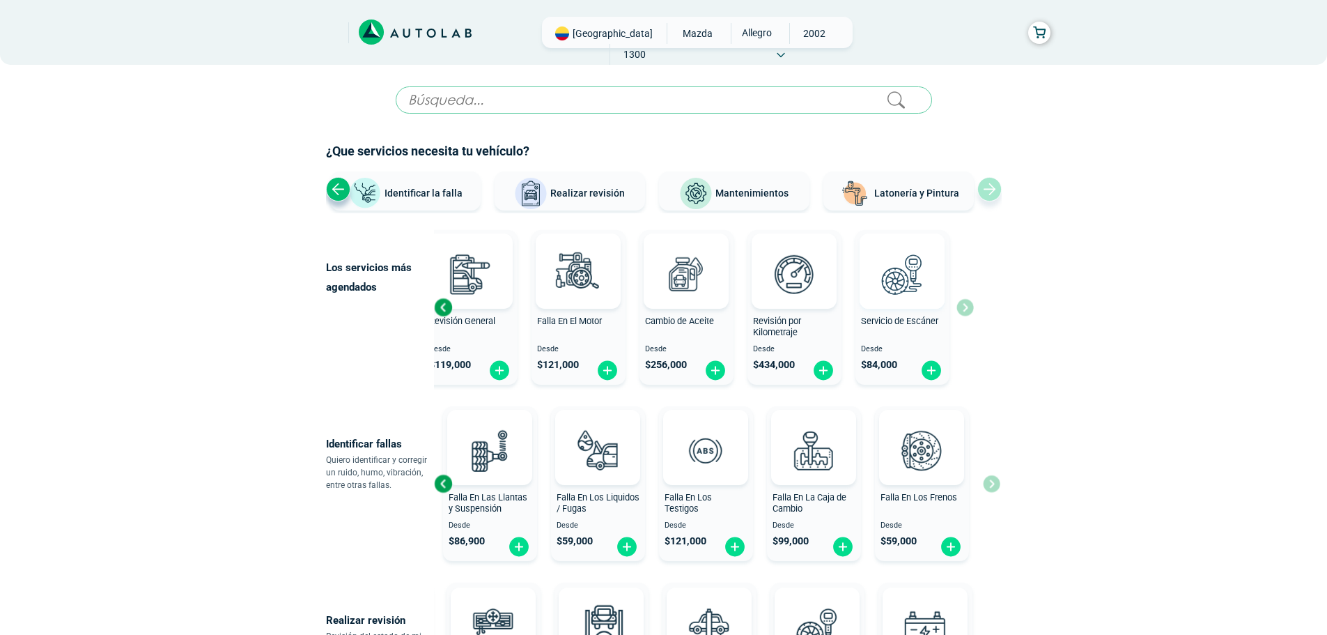
click at [918, 307] on div at bounding box center [902, 270] width 85 height 75
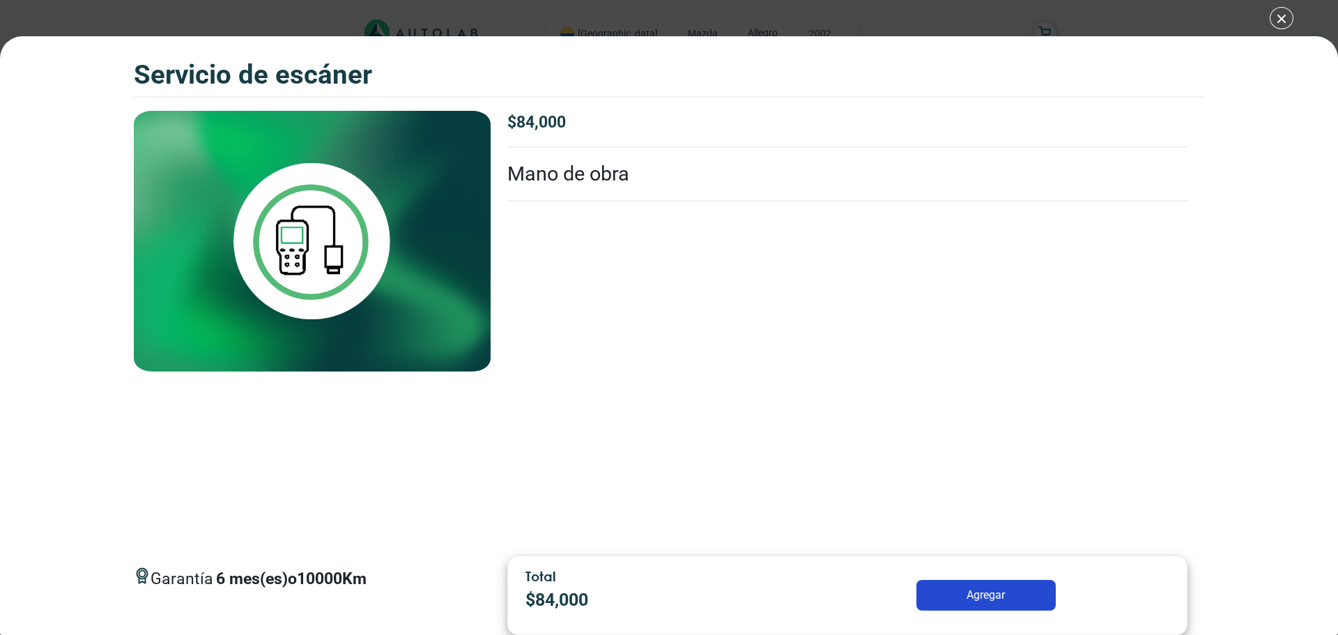
click at [1284, 18] on div "Servicio de escáner Servicio de escáner Garantía 6" at bounding box center [669, 317] width 1338 height 635
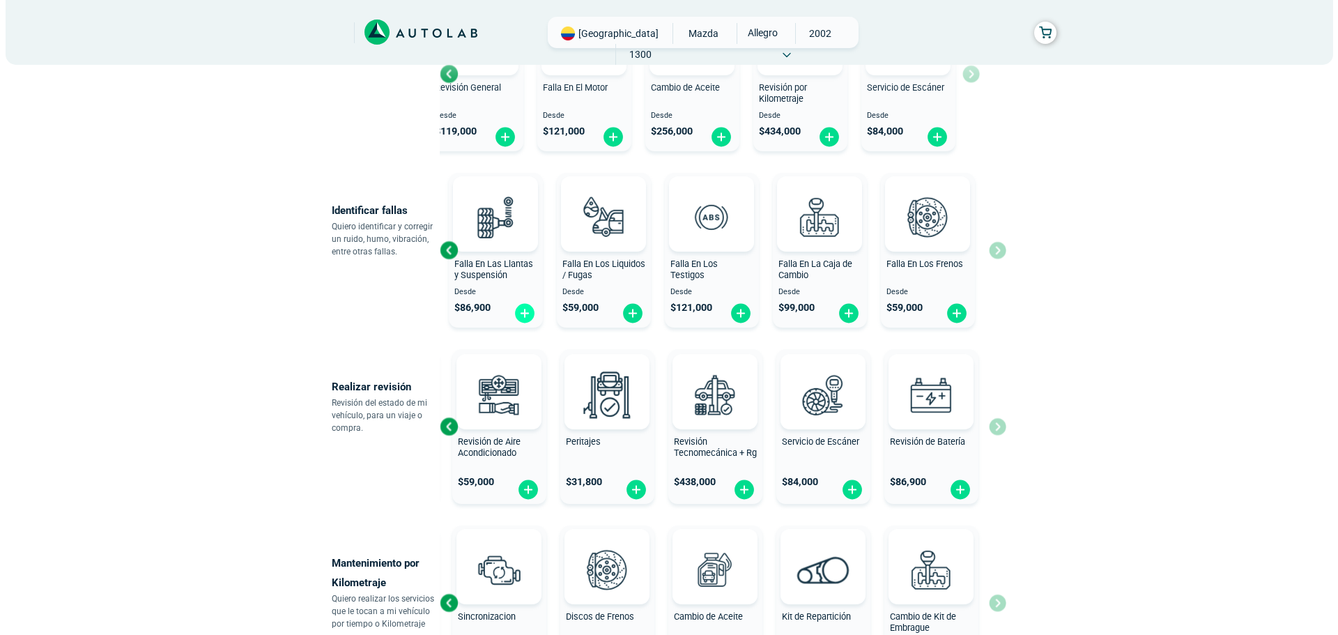
scroll to position [209, 0]
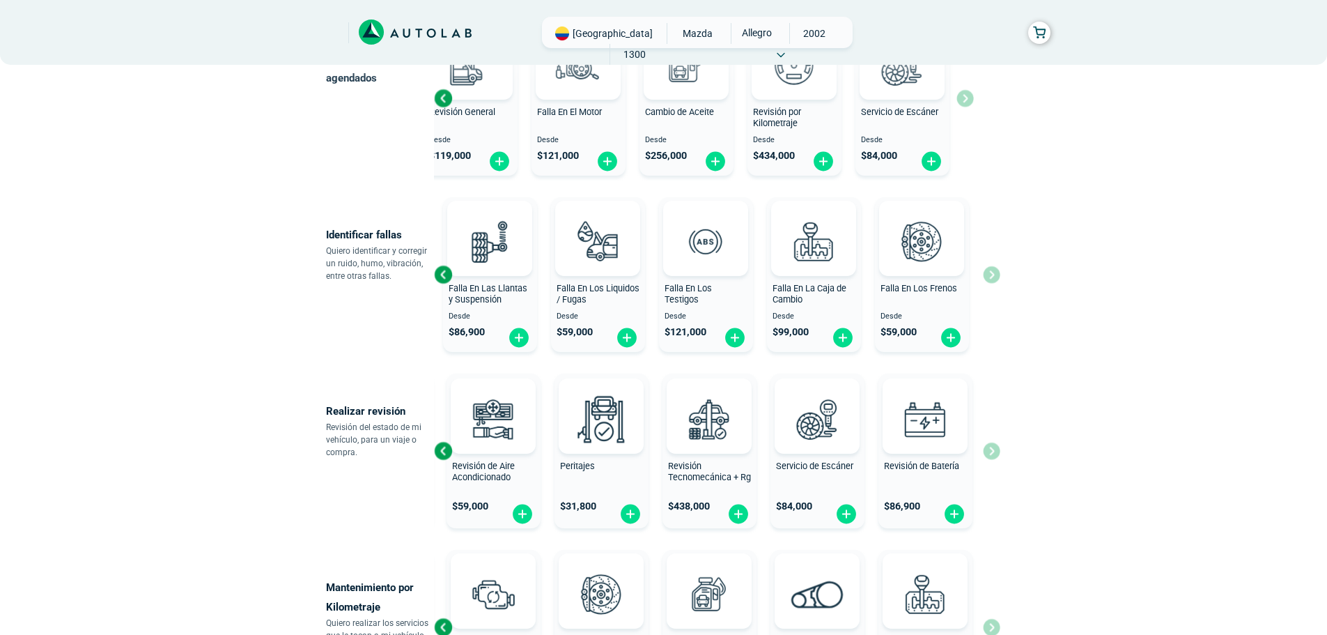
click at [441, 275] on div "Previous slide" at bounding box center [443, 274] width 21 height 21
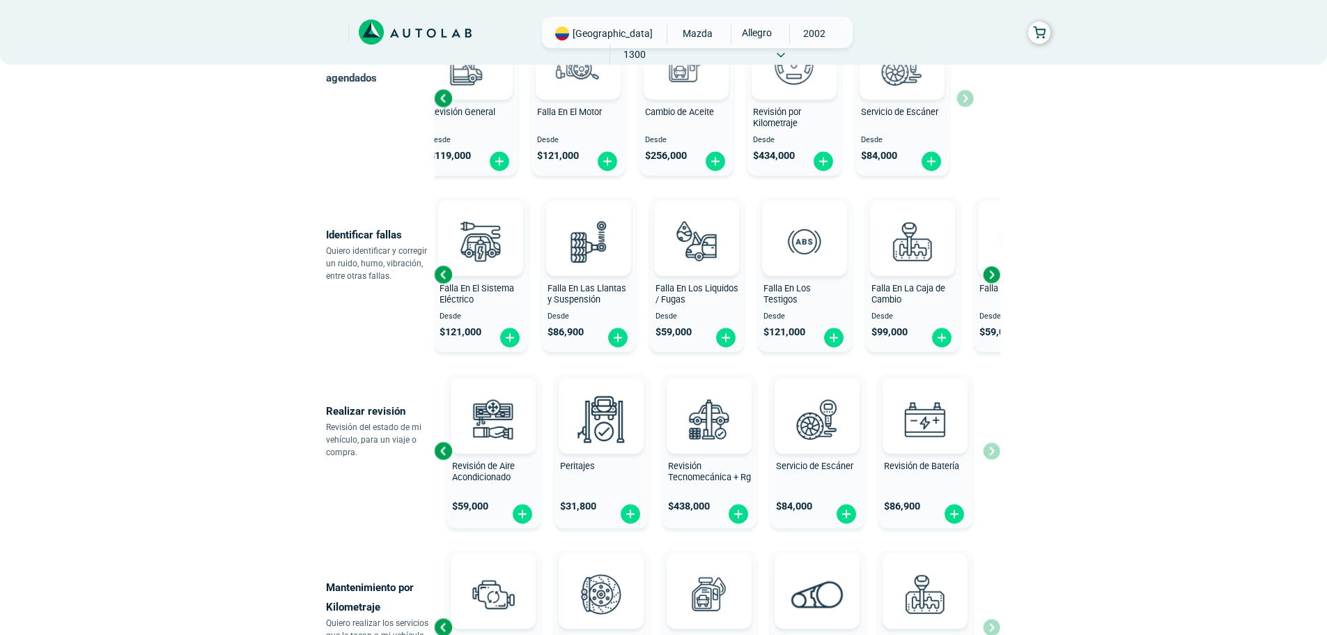
click at [442, 275] on div "Previous slide" at bounding box center [443, 274] width 21 height 21
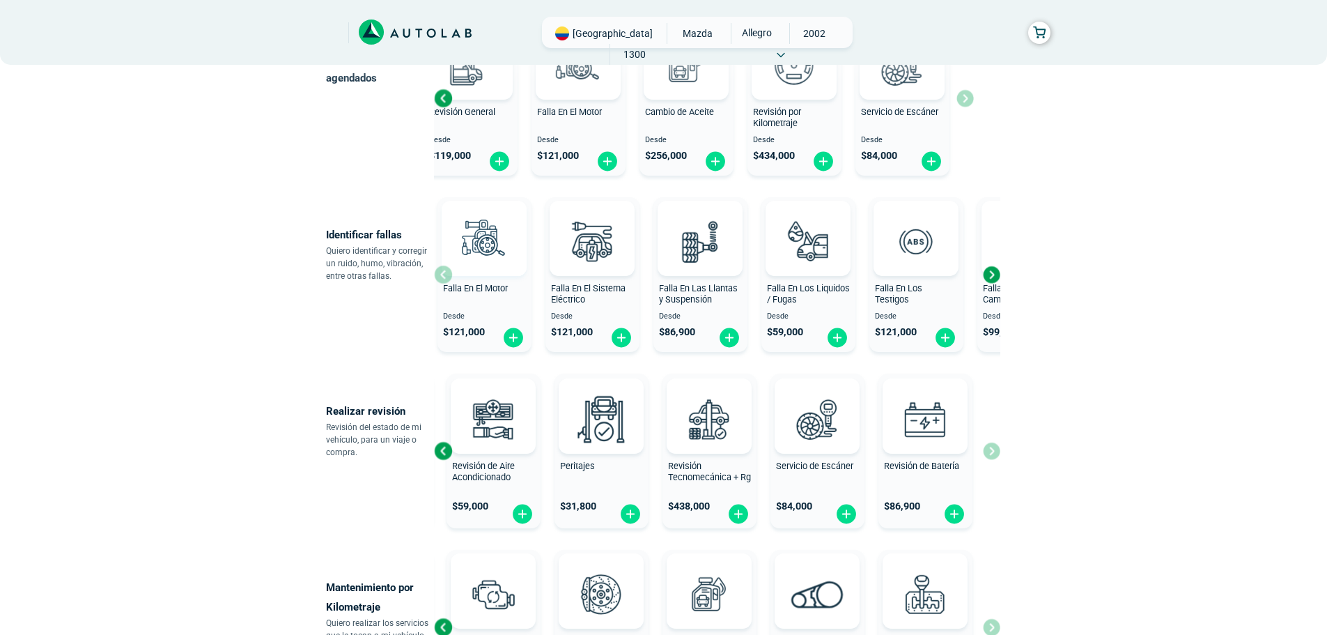
click at [445, 272] on div "Falla En El Motor Desde $ 121,000 Falla En El Sistema Eléctrico Desde $ 121,000…" at bounding box center [717, 275] width 566 height 166
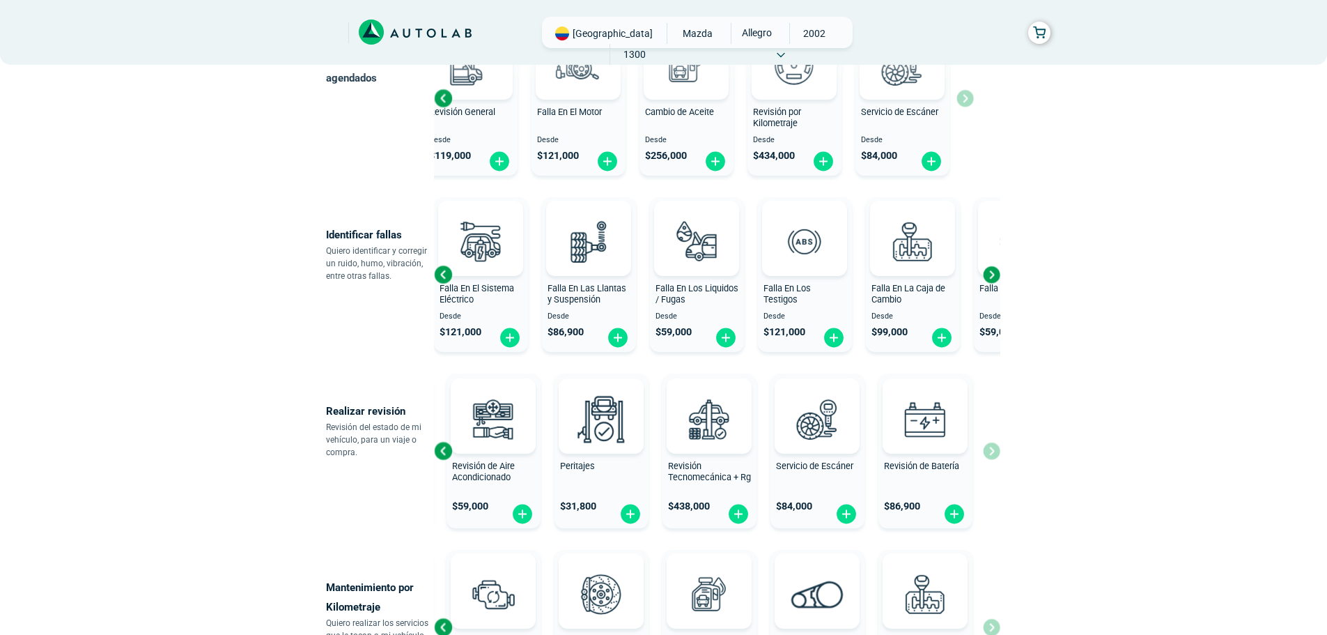
click at [442, 272] on div "Previous slide" at bounding box center [443, 274] width 21 height 21
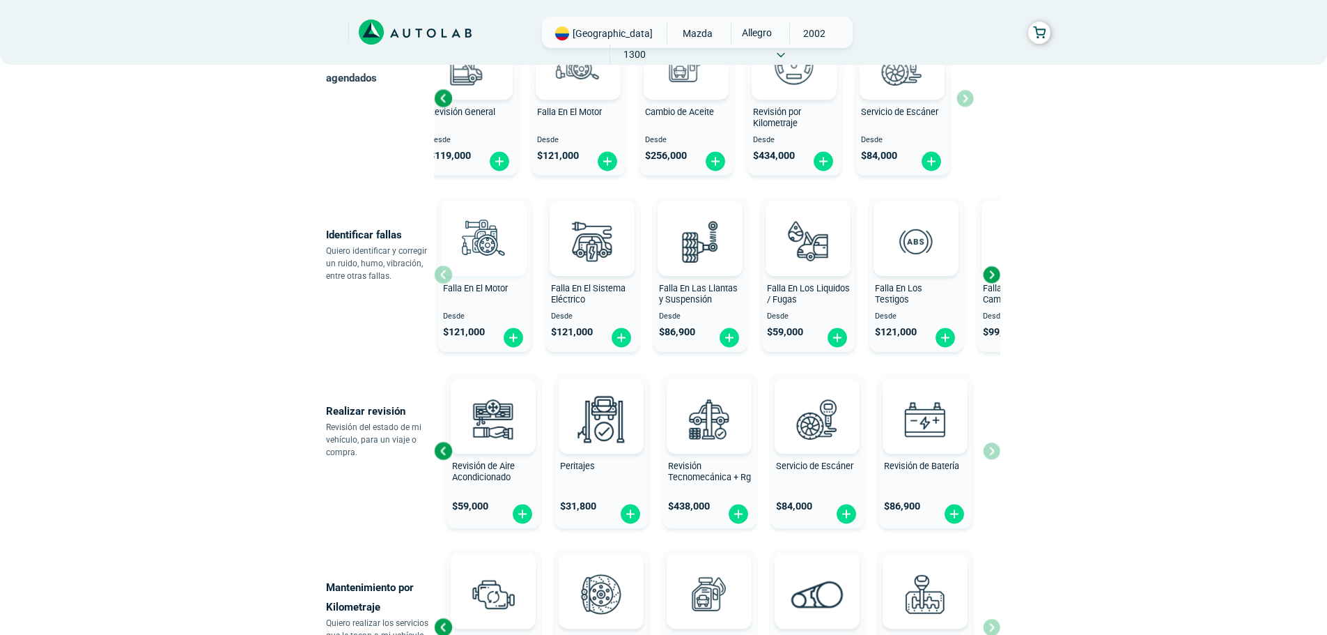
click at [490, 260] on img at bounding box center [484, 240] width 61 height 61
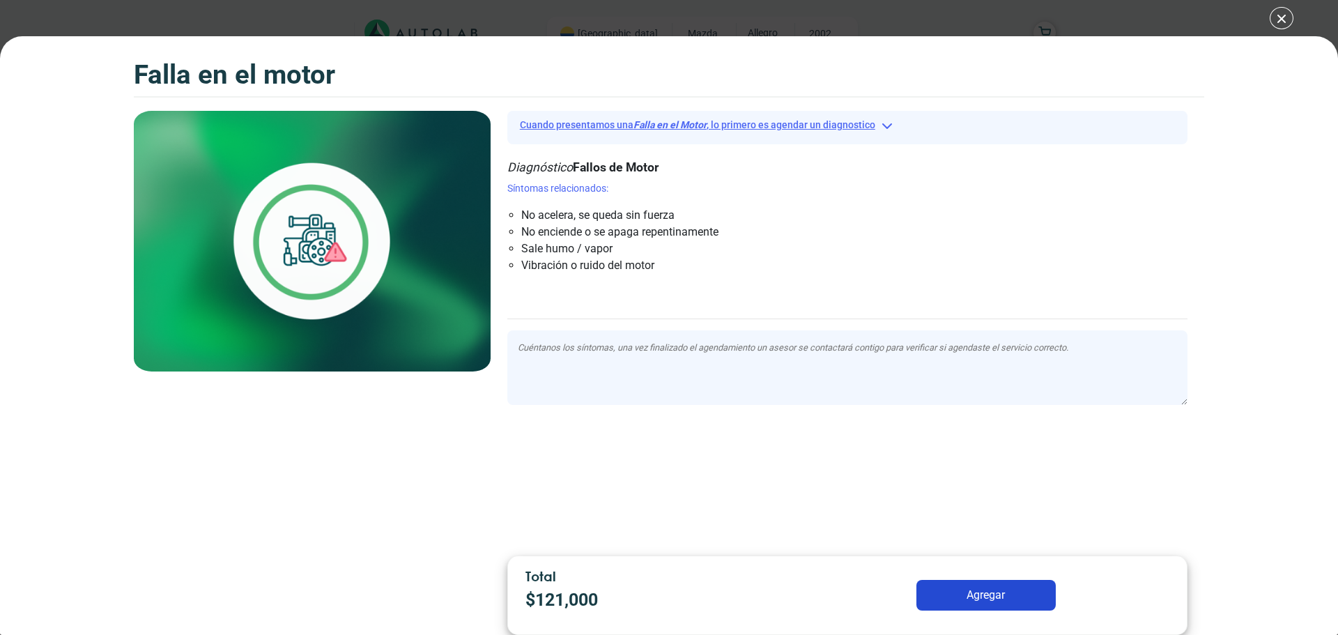
click at [879, 122] on button "Cuando presentamos una Falla en el Motor , lo primero es agendar un diagnostico" at bounding box center [847, 125] width 680 height 22
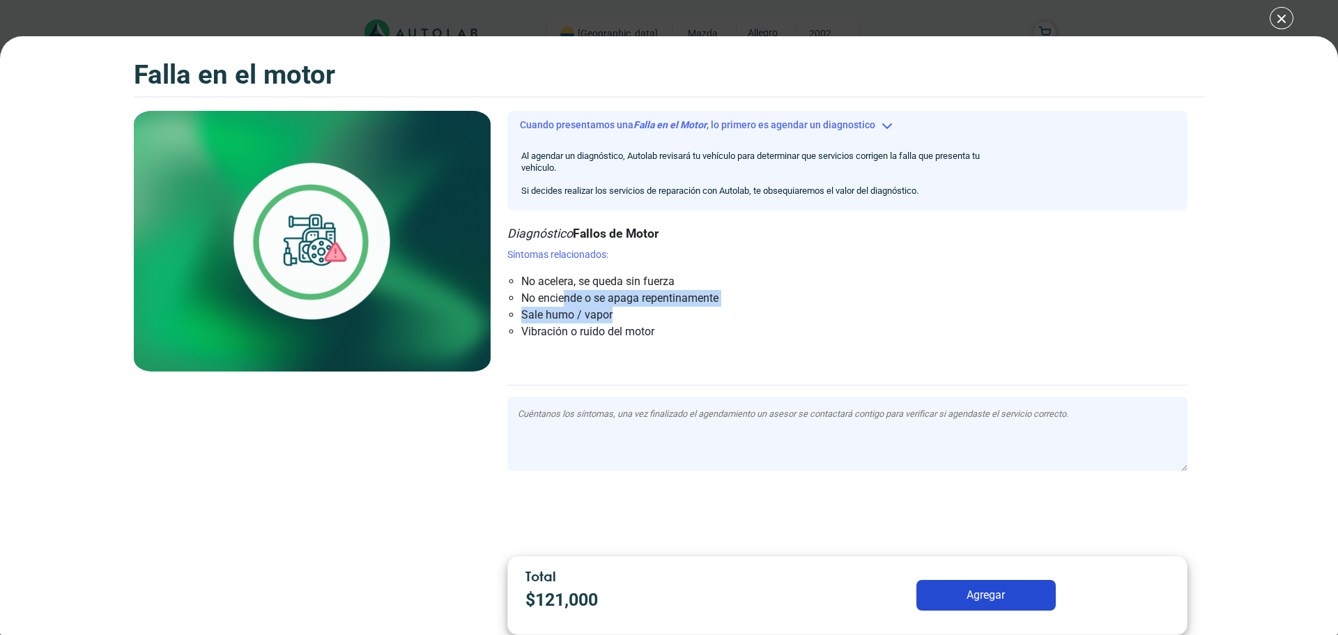
drag, startPoint x: 666, startPoint y: 318, endPoint x: 563, endPoint y: 298, distance: 105.1
click at [563, 298] on ul "No acelera, se queda sin fuerza No enciende o se apaga repentinamente Sale humo…" at bounding box center [854, 306] width 666 height 67
click at [653, 341] on div "Cuando presentamos una Falla en el Motor , lo primero es agendar un diagnostico…" at bounding box center [848, 328] width 714 height 434
drag, startPoint x: 668, startPoint y: 328, endPoint x: 560, endPoint y: 300, distance: 111.7
click at [553, 296] on ul "No acelera, se queda sin fuerza No enciende o se apaga repentinamente Sale humo…" at bounding box center [854, 306] width 666 height 67
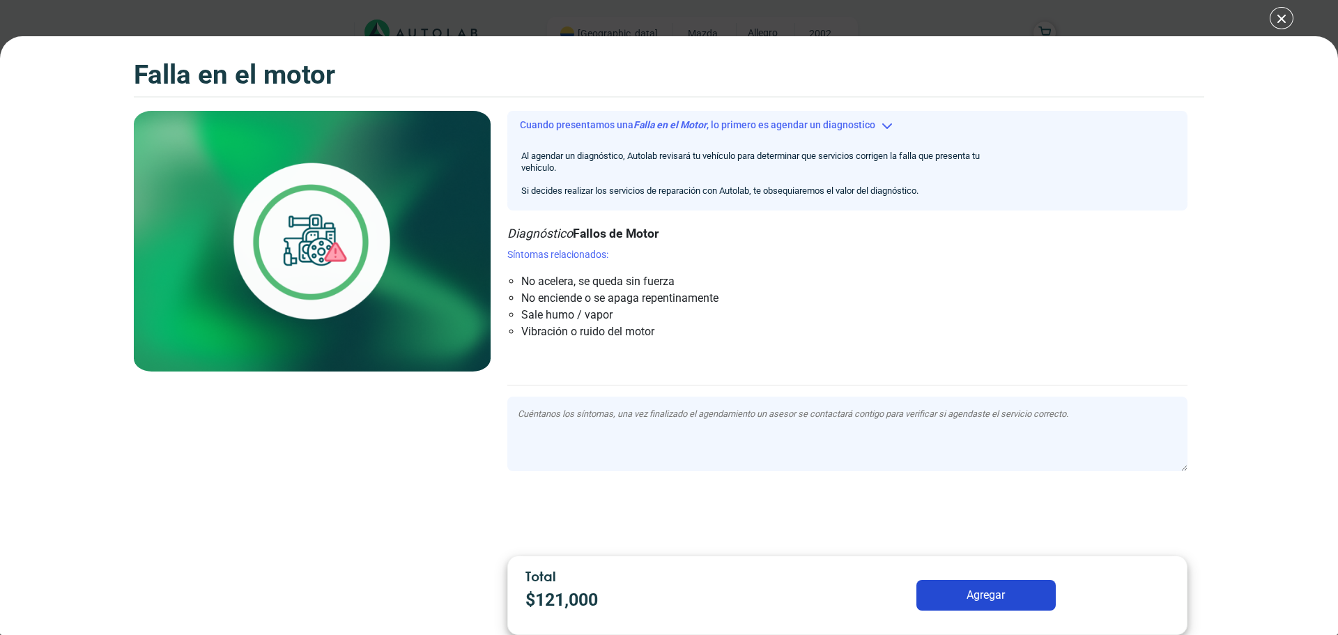
click at [670, 350] on div "Cuando presentamos una Falla en el Motor , lo primero es agendar un diagnostico…" at bounding box center [848, 328] width 714 height 434
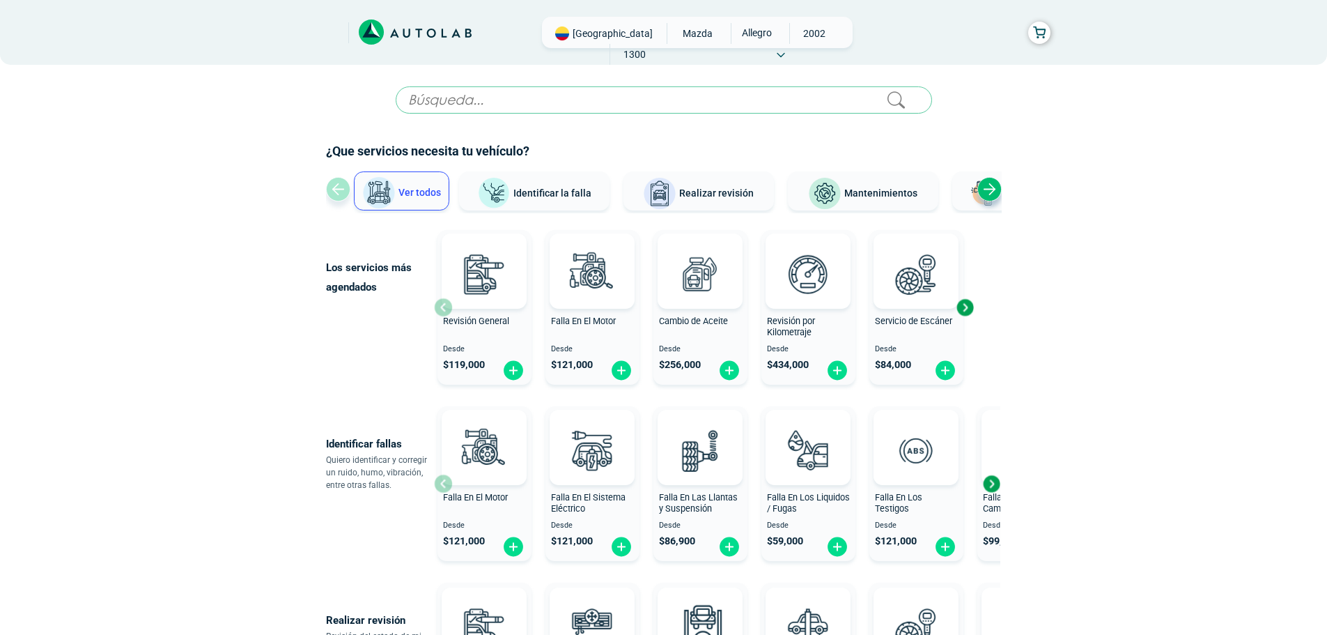
click at [437, 32] on icon at bounding box center [415, 33] width 113 height 26
click at [431, 36] on icon at bounding box center [415, 33] width 113 height 26
click at [424, 27] on icon at bounding box center [415, 33] width 113 height 26
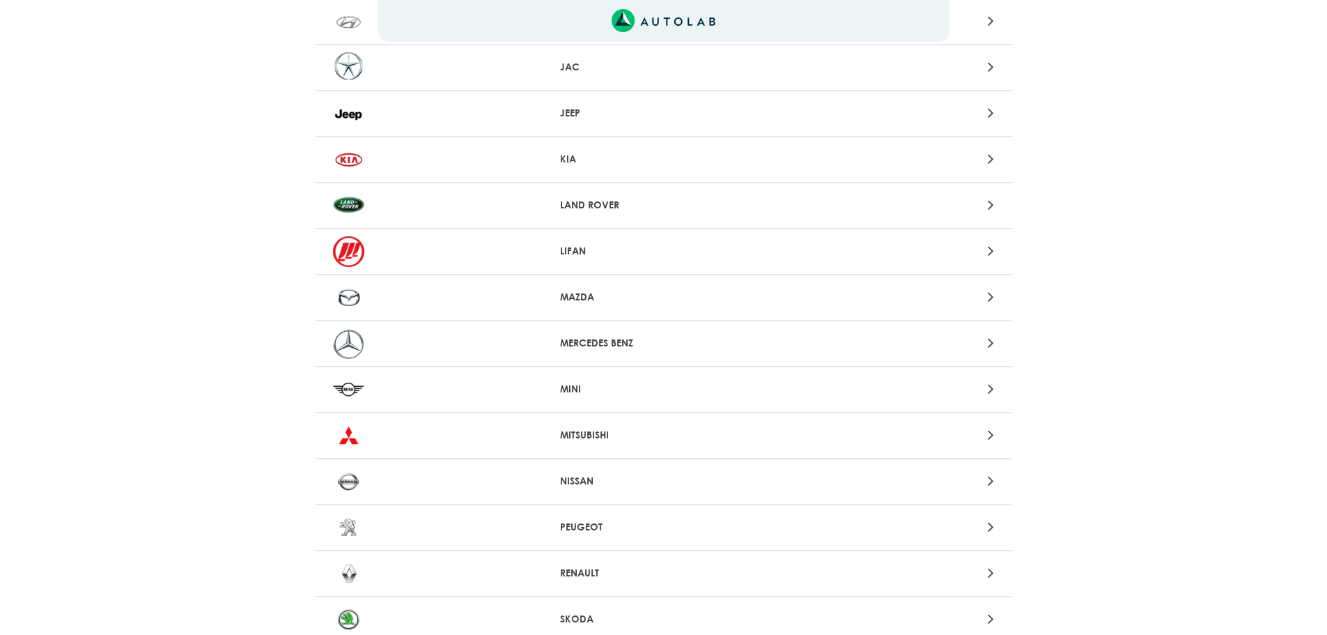
scroll to position [906, 0]
click at [623, 293] on p "MAZDA" at bounding box center [663, 296] width 207 height 15
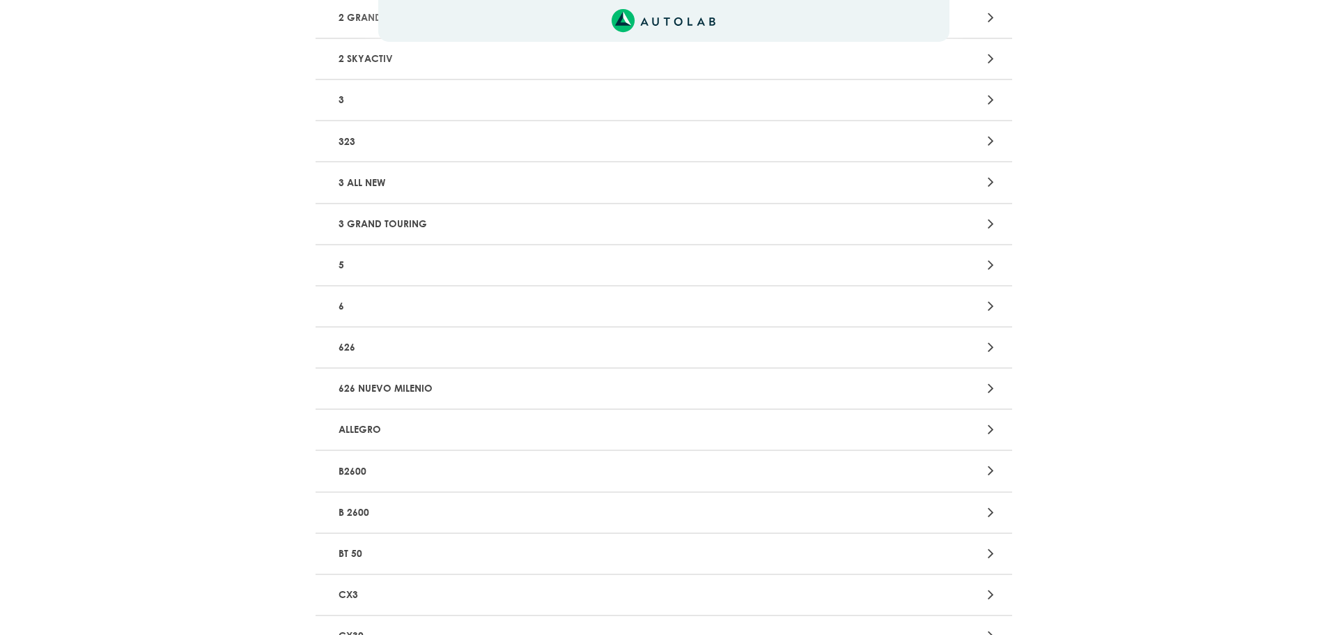
scroll to position [279, 0]
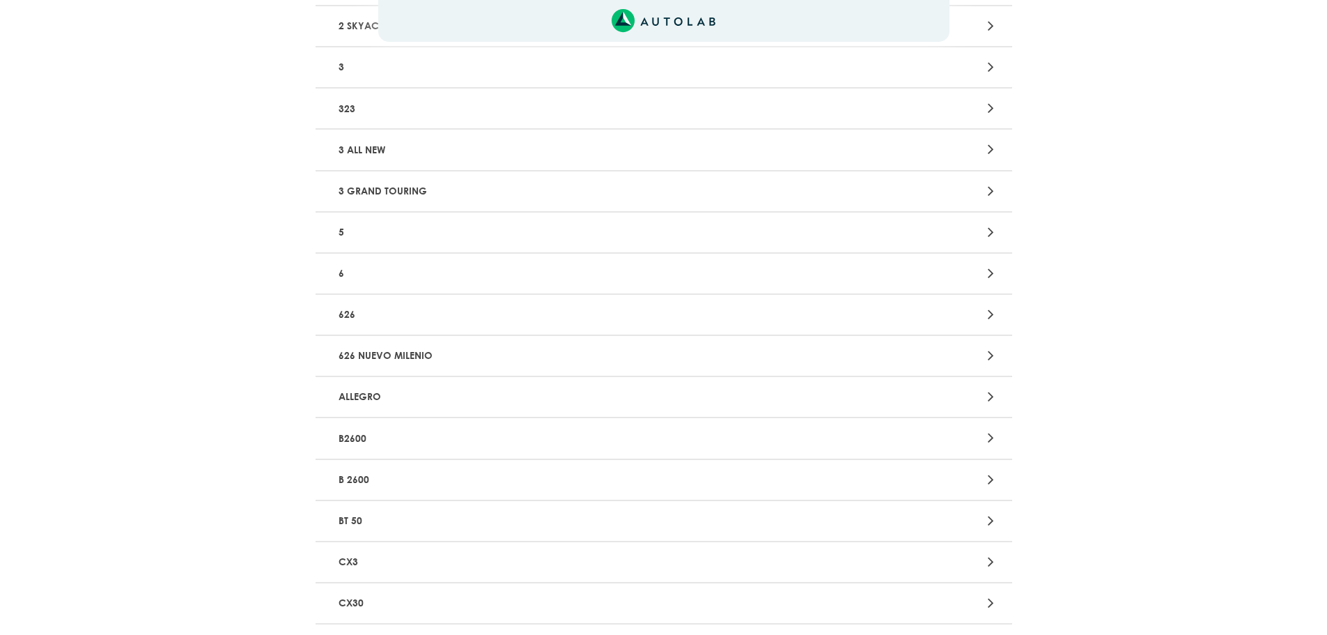
click at [403, 393] on p "ALLEGRO" at bounding box center [550, 397] width 434 height 26
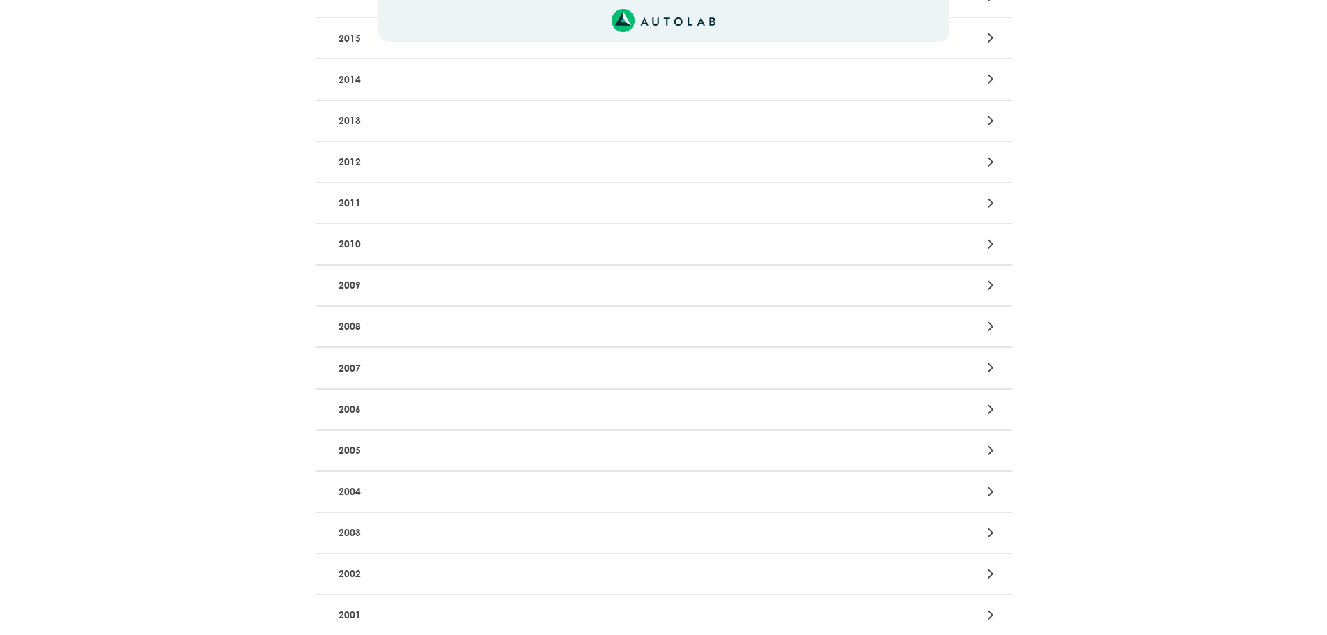
scroll to position [418, 0]
click at [398, 539] on p "2002" at bounding box center [550, 539] width 434 height 26
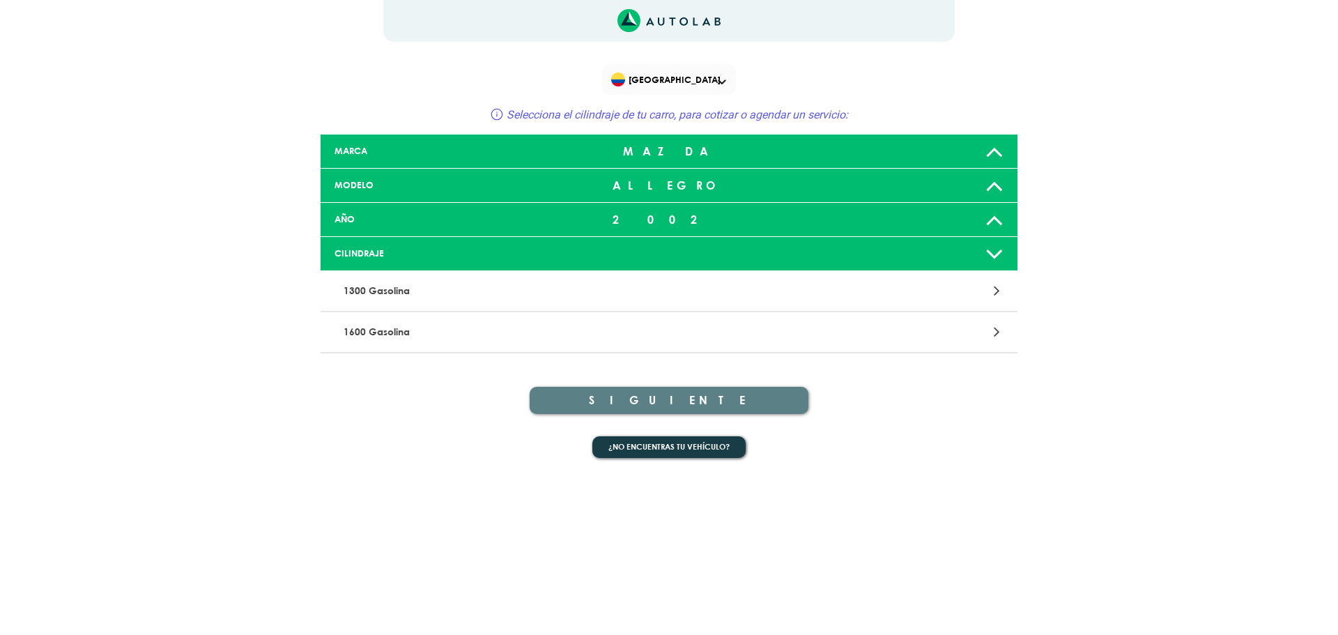
click at [516, 287] on p "1300 Gasolina" at bounding box center [555, 291] width 434 height 26
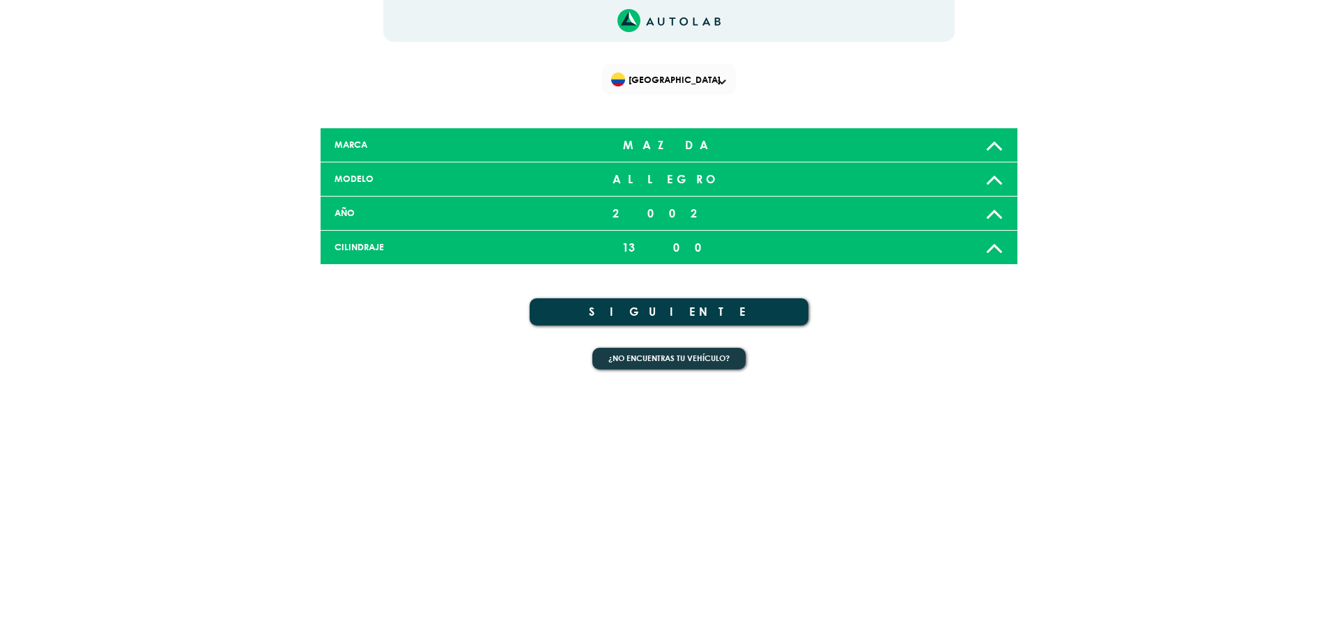
click at [630, 304] on button "SIGUIENTE" at bounding box center [669, 311] width 279 height 27
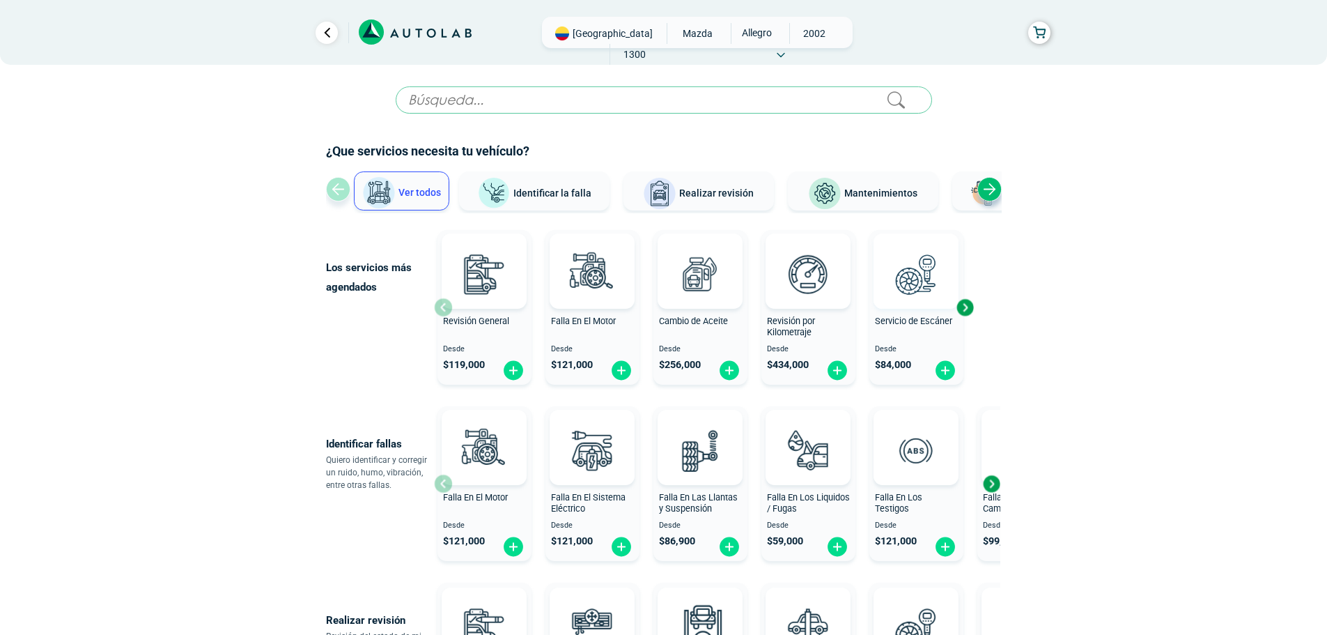
click at [938, 306] on div at bounding box center [916, 270] width 85 height 75
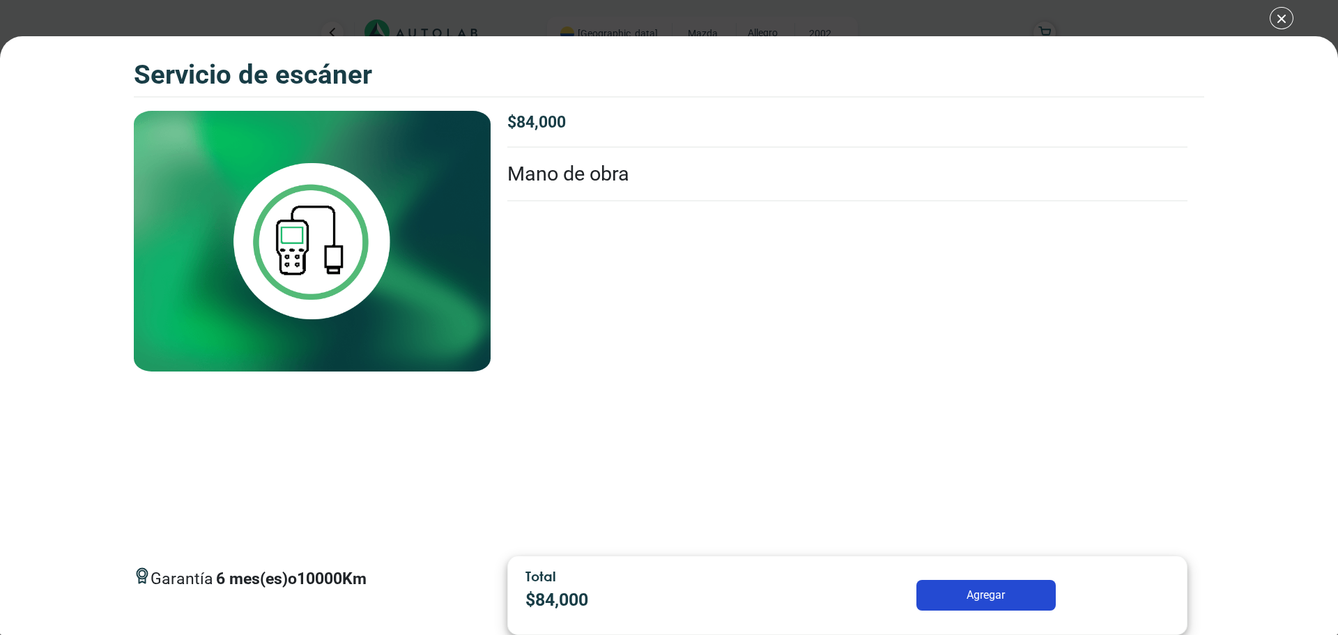
click at [975, 595] on button "Agregar" at bounding box center [985, 595] width 139 height 31
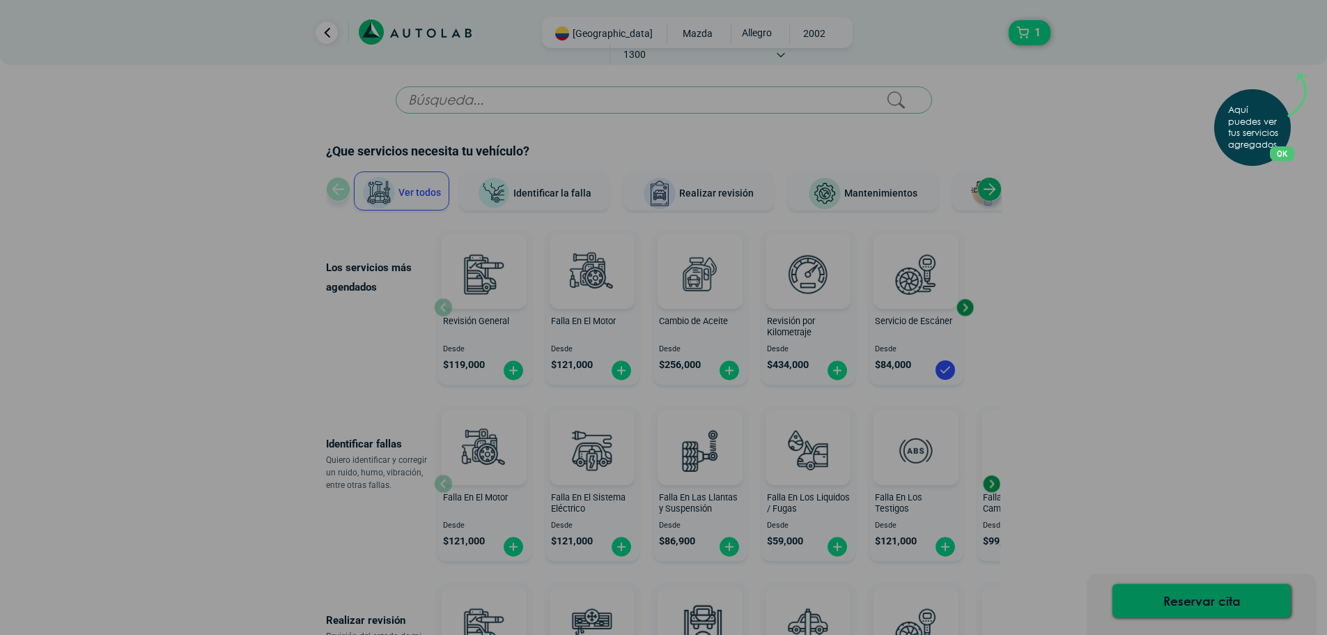
click at [1212, 200] on div "Aquí puedes ver tus servicios agregados. OK .aex,.bex{fill:none!important;strok…" at bounding box center [663, 317] width 1327 height 635
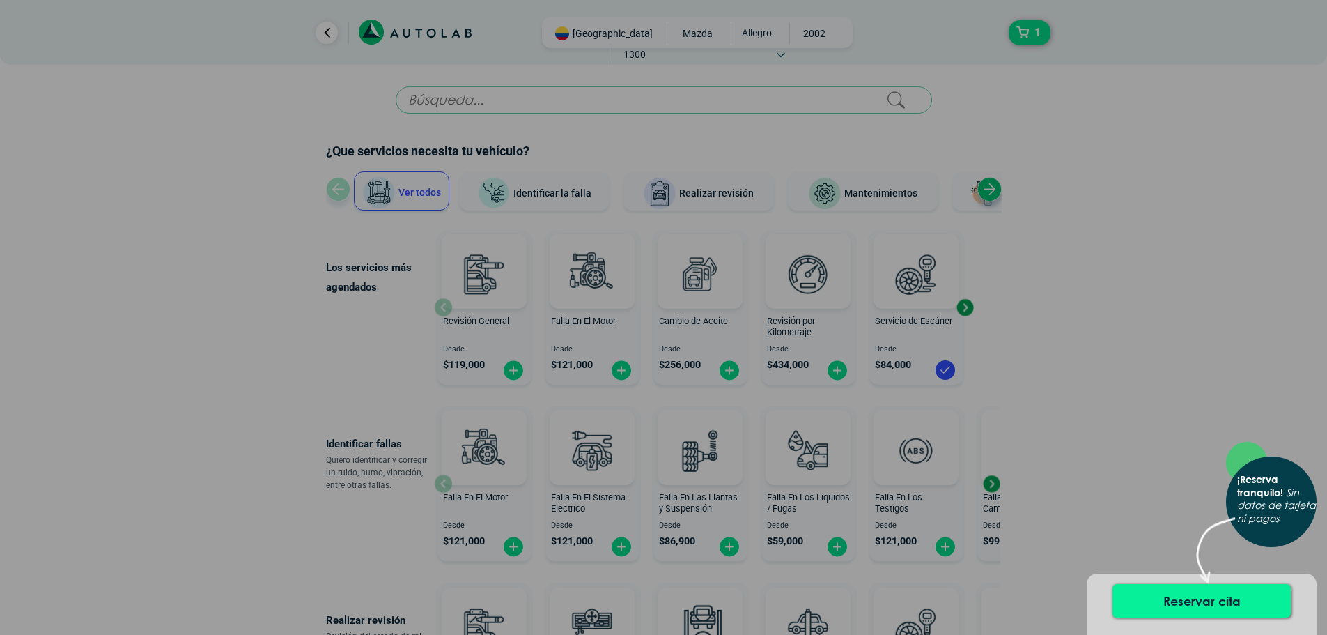
click at [1230, 608] on button "Reservar cita" at bounding box center [1202, 600] width 178 height 33
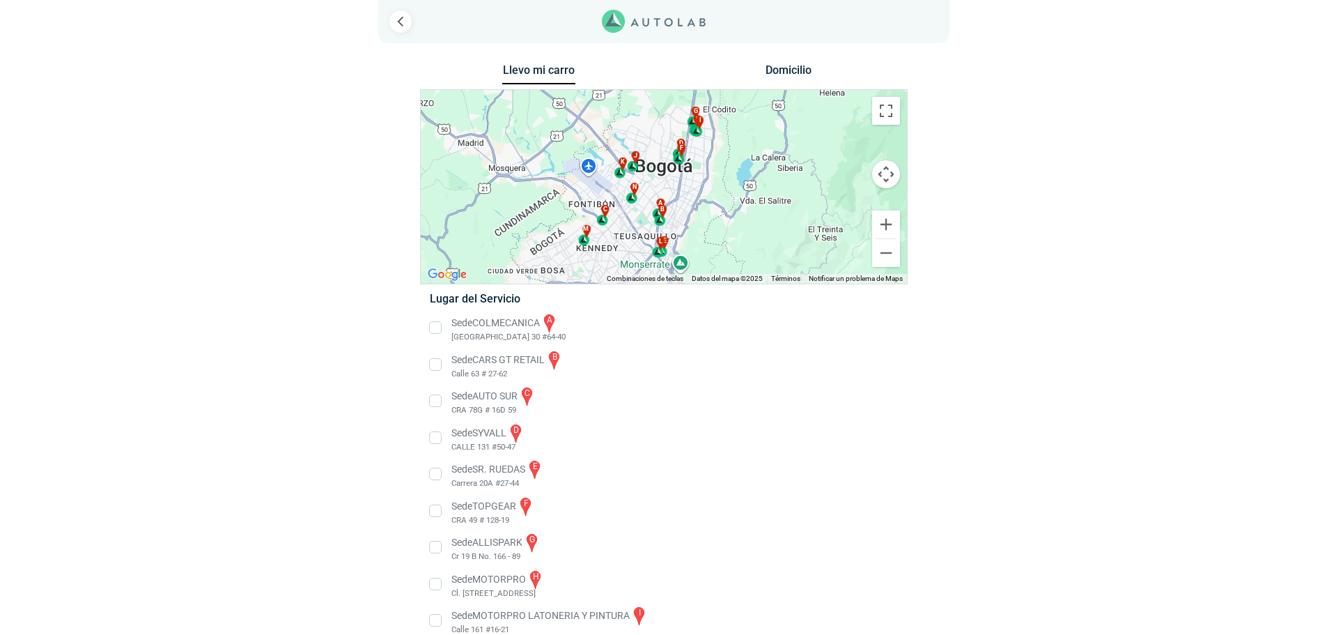
click at [439, 401] on li "Sede AUTO SUR c CRA 78G # 16D 59" at bounding box center [663, 400] width 488 height 31
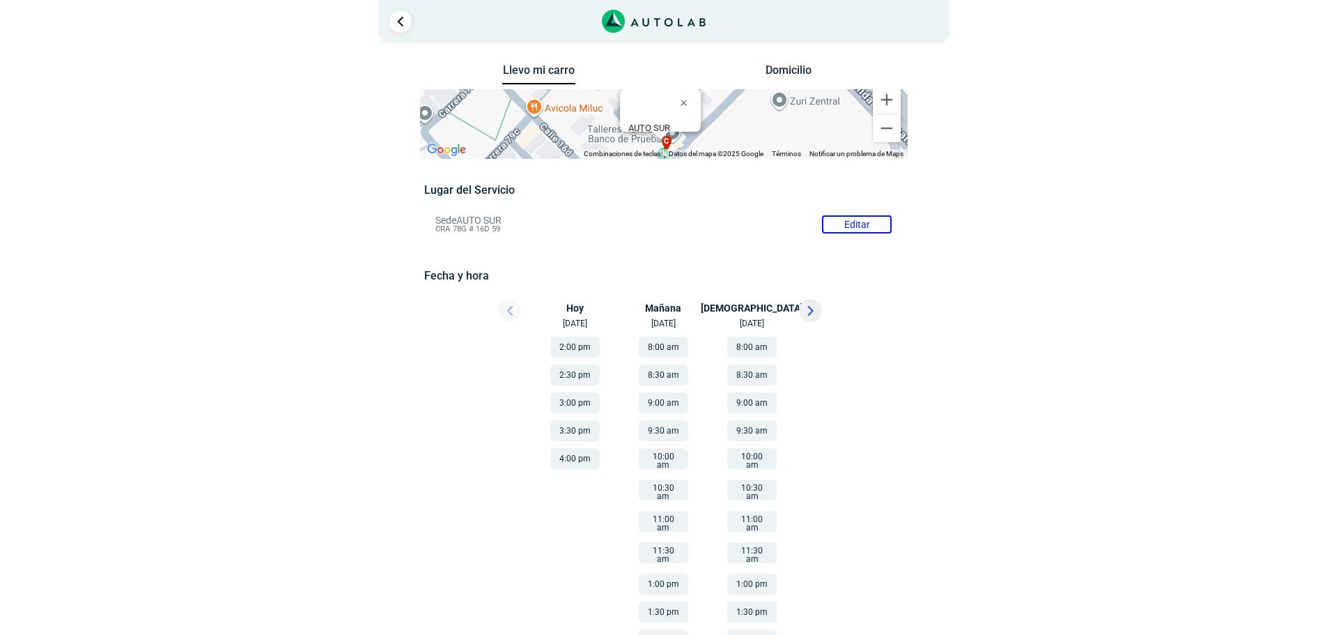
click at [580, 395] on button "3:00 pm" at bounding box center [574, 402] width 49 height 21
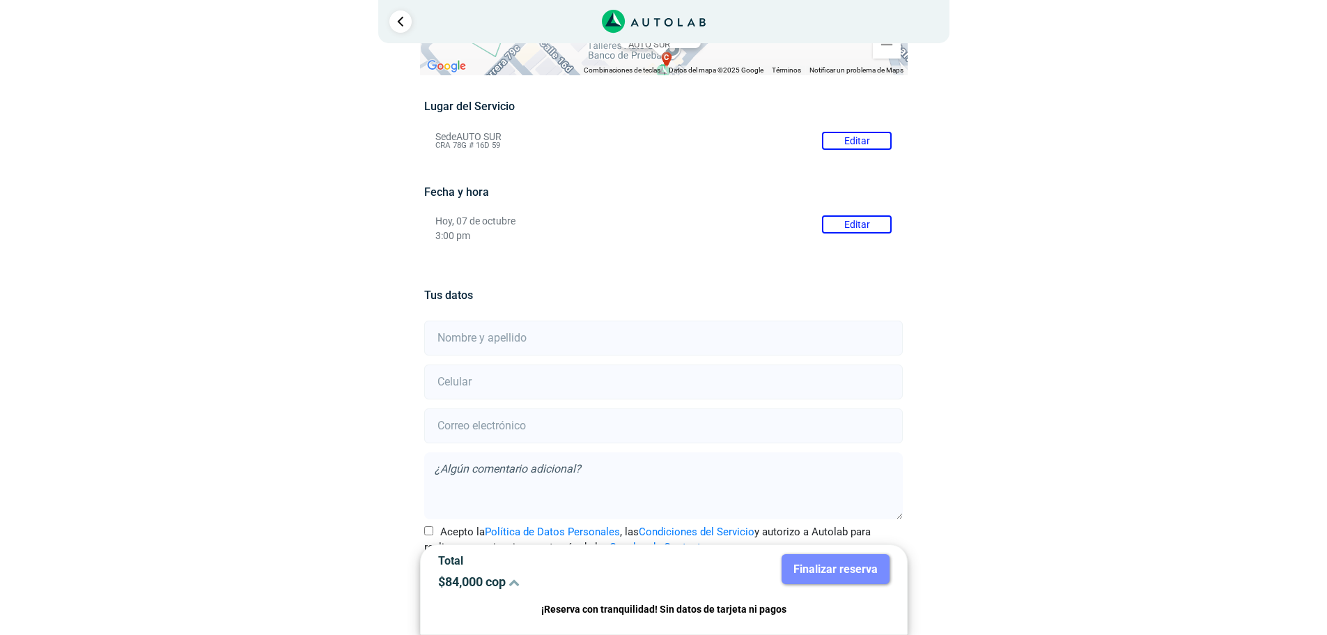
scroll to position [123, 0]
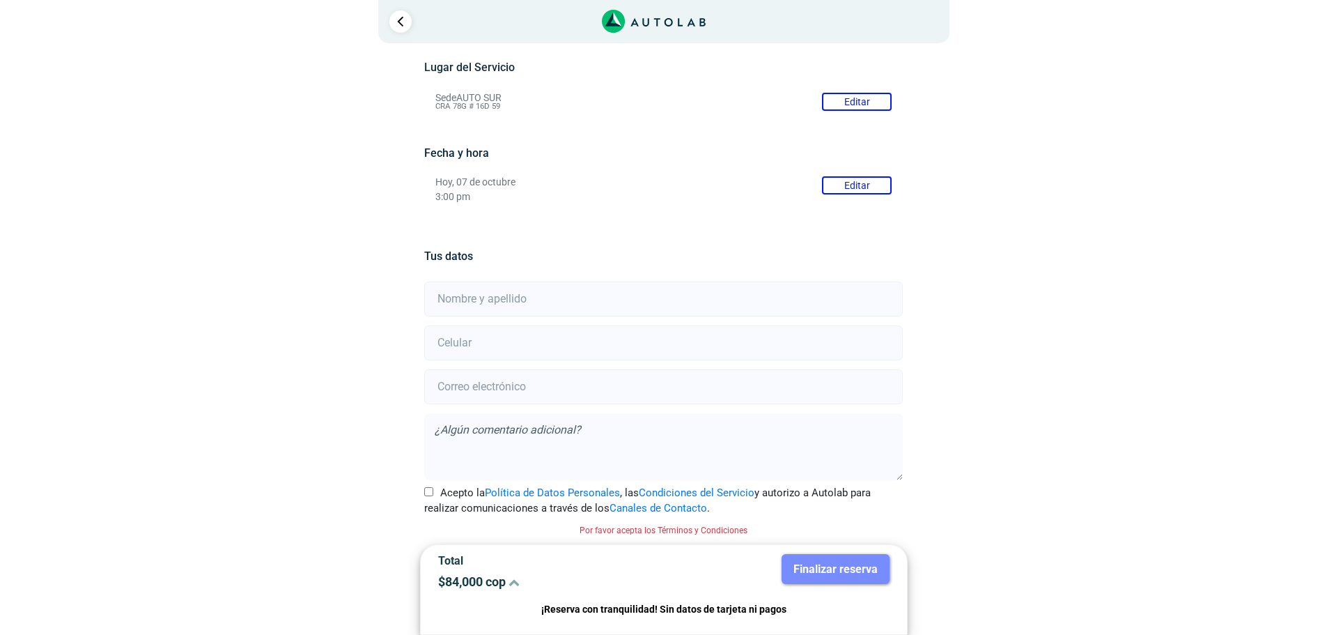
click at [500, 301] on input "text" at bounding box center [663, 299] width 479 height 35
click at [432, 497] on label "Acepto la Política de Datos Personales , las Condiciones del Servicio y autoriz…" at bounding box center [663, 500] width 479 height 31
click at [432, 496] on input "Acepto la Política de Datos Personales , las Condiciones del Servicio y autoriz…" at bounding box center [428, 491] width 9 height 9
checkbox input "true"
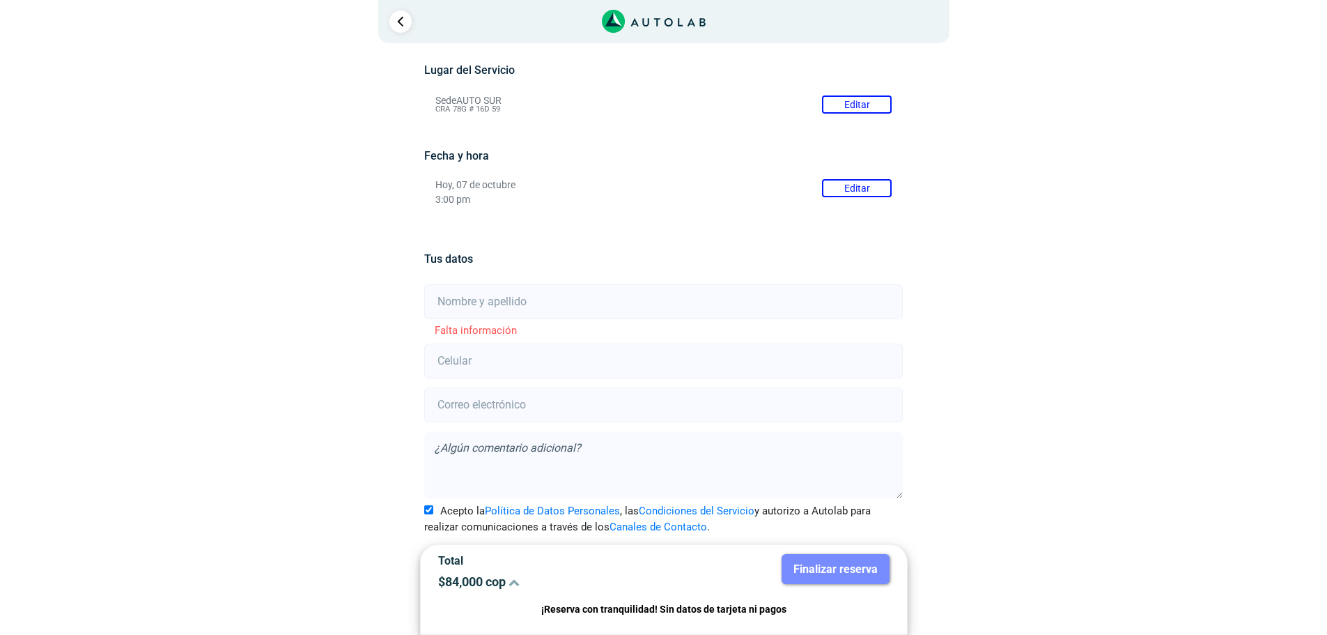
click at [507, 299] on input "text" at bounding box center [663, 301] width 479 height 35
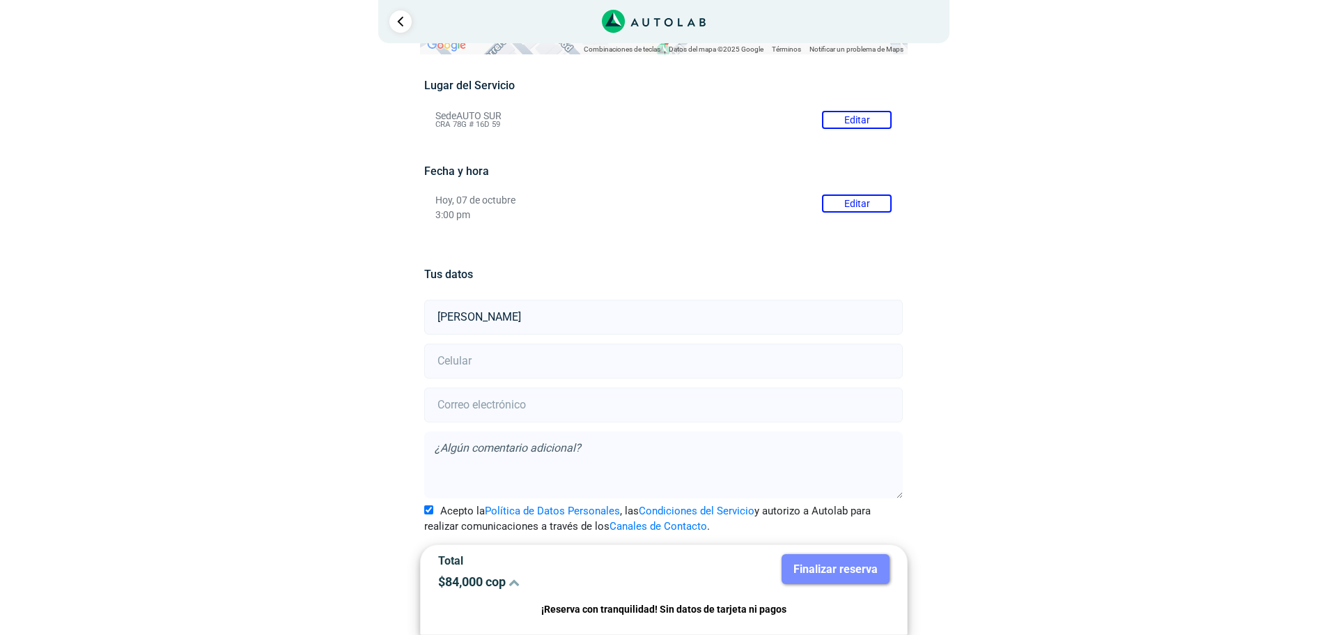
type input "[PERSON_NAME]"
click at [544, 371] on input "number" at bounding box center [663, 361] width 479 height 35
type input "3227711780"
click at [599, 392] on input "email" at bounding box center [663, 404] width 479 height 35
drag, startPoint x: 532, startPoint y: 396, endPoint x: 509, endPoint y: 401, distance: 24.2
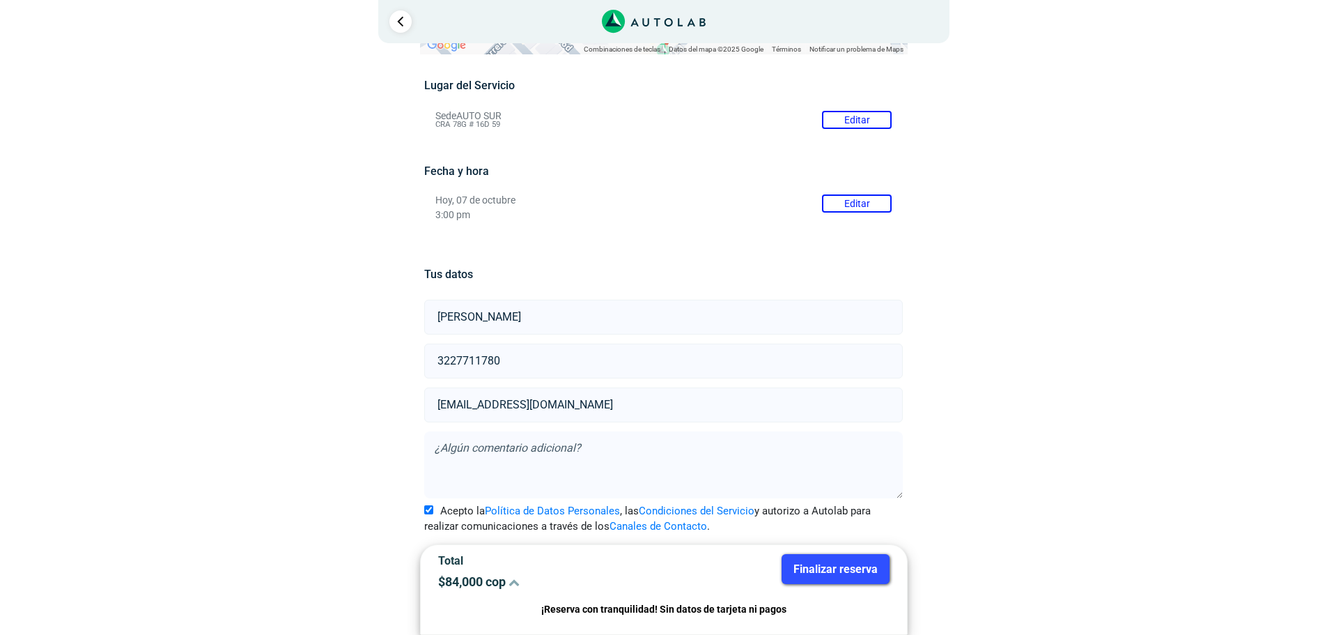
click at [509, 401] on input "[EMAIL_ADDRESS][DOMAIN_NAME]" at bounding box center [663, 404] width 479 height 35
click at [498, 403] on input "[EMAIL_ADDRESS][DOMAIN_NAME]" at bounding box center [663, 404] width 479 height 35
type input "[EMAIL_ADDRESS][DOMAIN_NAME]"
drag, startPoint x: 851, startPoint y: 569, endPoint x: 842, endPoint y: 569, distance: 9.1
click at [848, 569] on button "Finalizar reserva" at bounding box center [836, 569] width 108 height 30
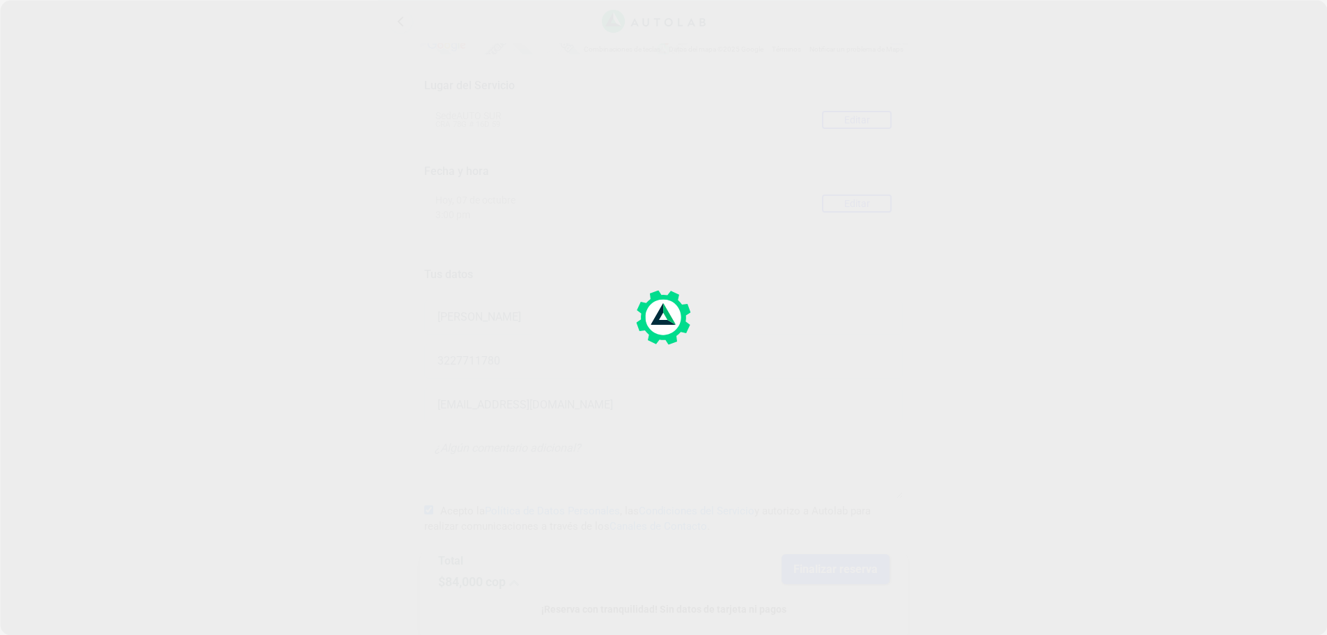
scroll to position [0, 0]
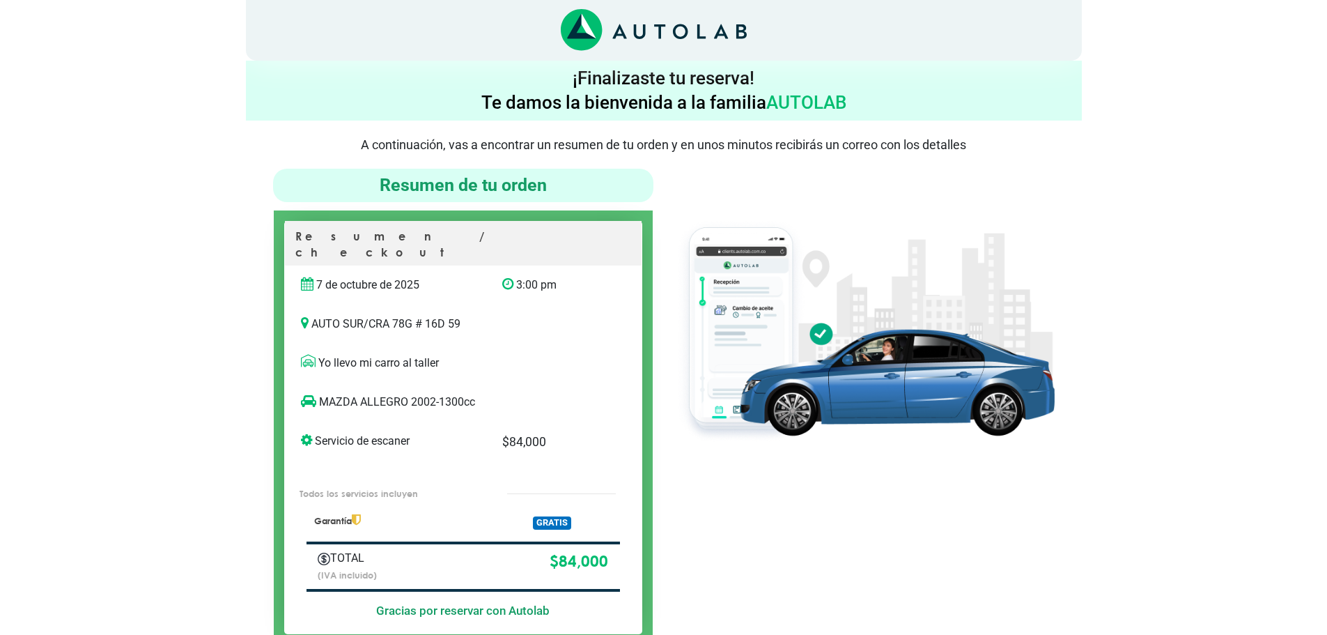
drag, startPoint x: 536, startPoint y: 185, endPoint x: 530, endPoint y: 194, distance: 10.5
click at [534, 190] on h4 "Resumen de tu orden" at bounding box center [463, 185] width 369 height 22
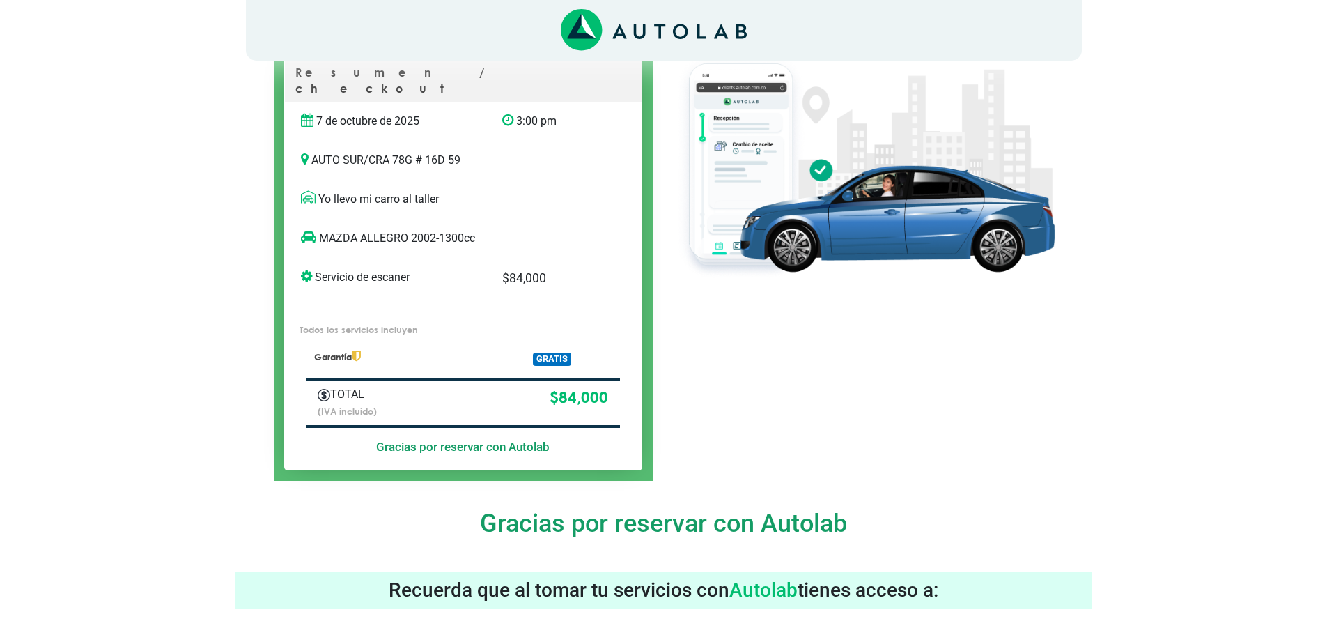
scroll to position [139, 0]
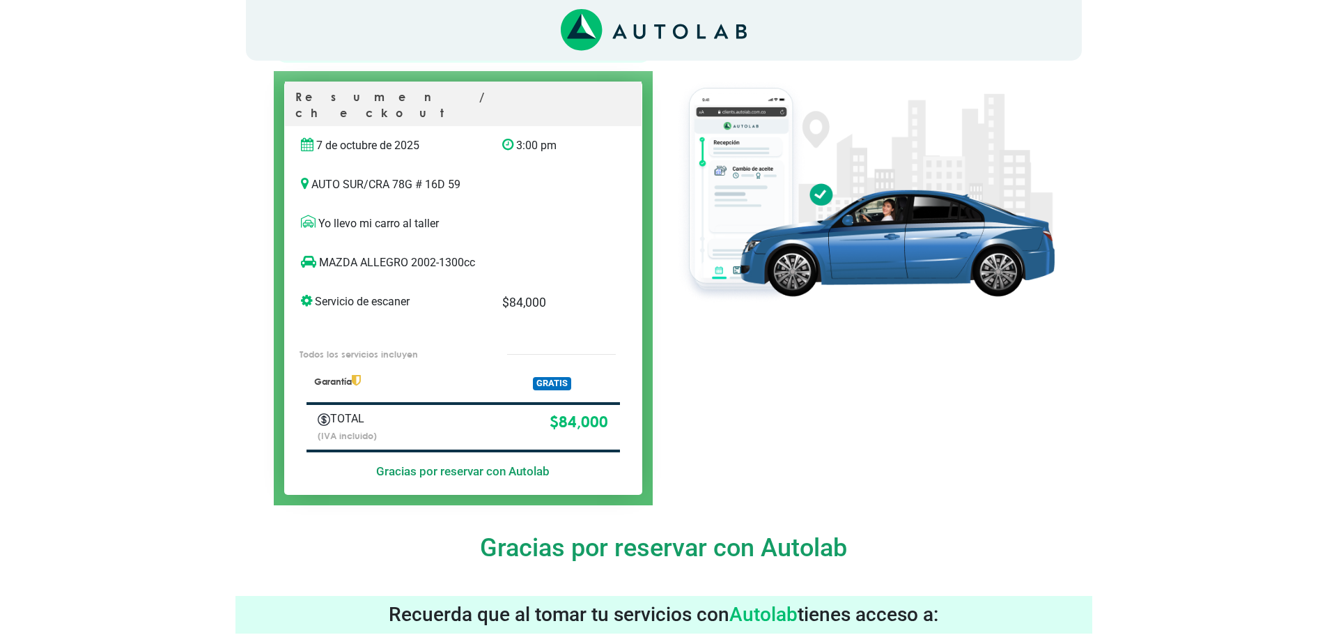
click at [387, 293] on p "Servicio de escaner" at bounding box center [391, 301] width 180 height 17
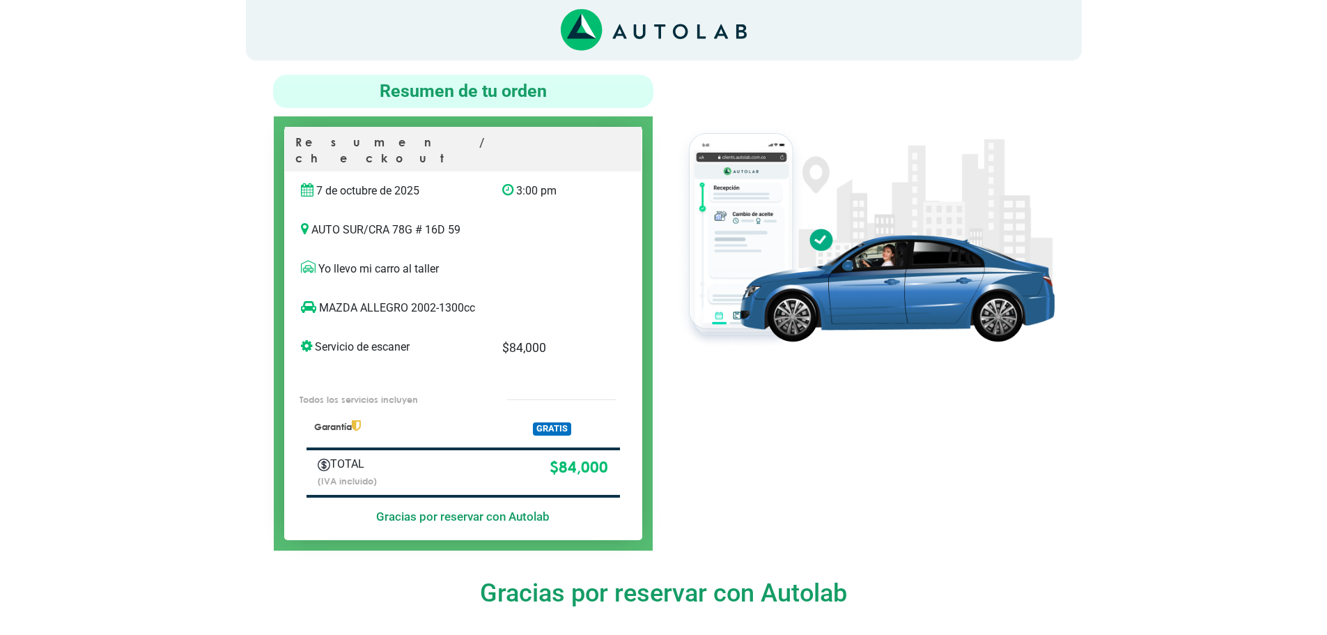
scroll to position [70, 0]
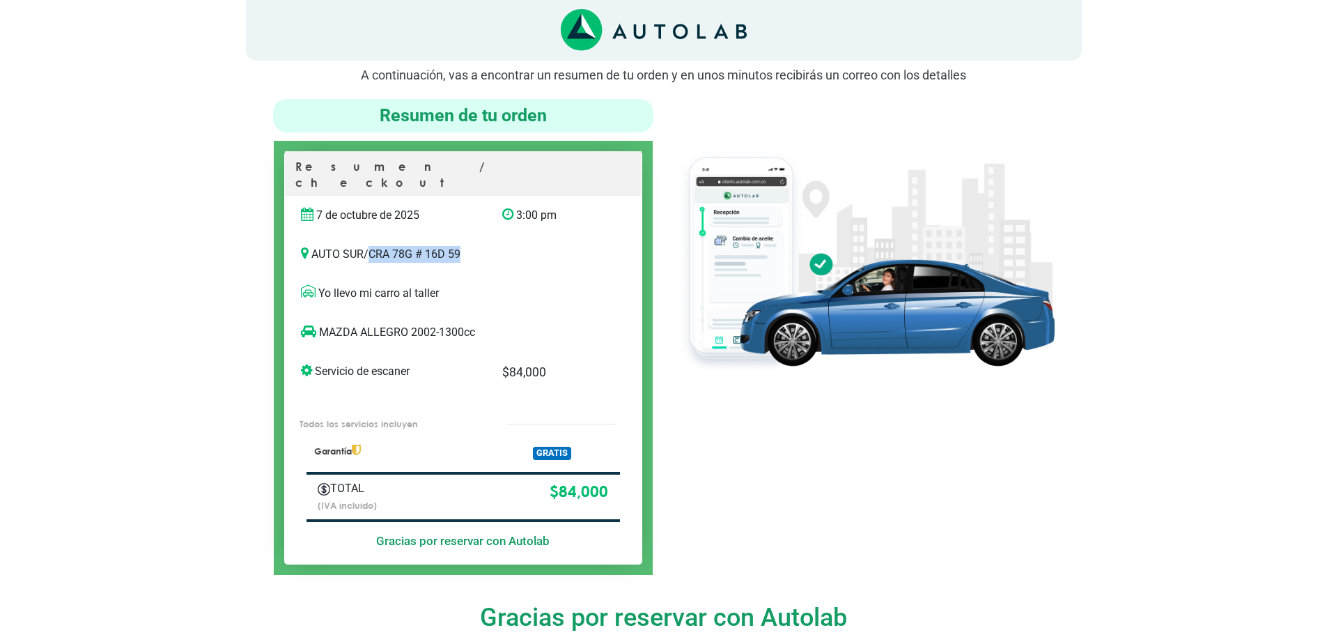
drag, startPoint x: 466, startPoint y: 236, endPoint x: 387, endPoint y: 243, distance: 79.8
click at [373, 235] on div "AUTO SUR / CRA 78G # 16D 59" at bounding box center [463, 254] width 357 height 39
copy p "CRA 78G # 16D 59"
drag, startPoint x: 526, startPoint y: 299, endPoint x: 518, endPoint y: 298, distance: 7.8
click at [520, 313] on div "MAZDA ALLEGRO 2002-1300cc" at bounding box center [463, 332] width 357 height 39
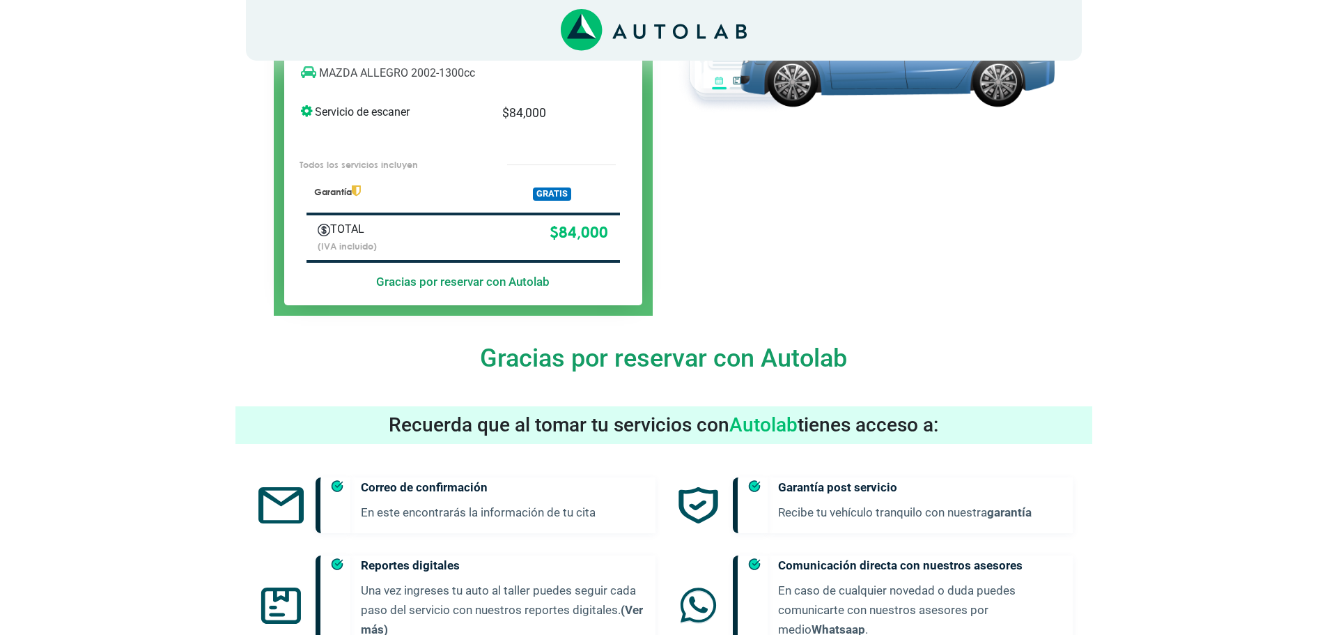
scroll to position [116, 0]
